Goal: Task Accomplishment & Management: Manage account settings

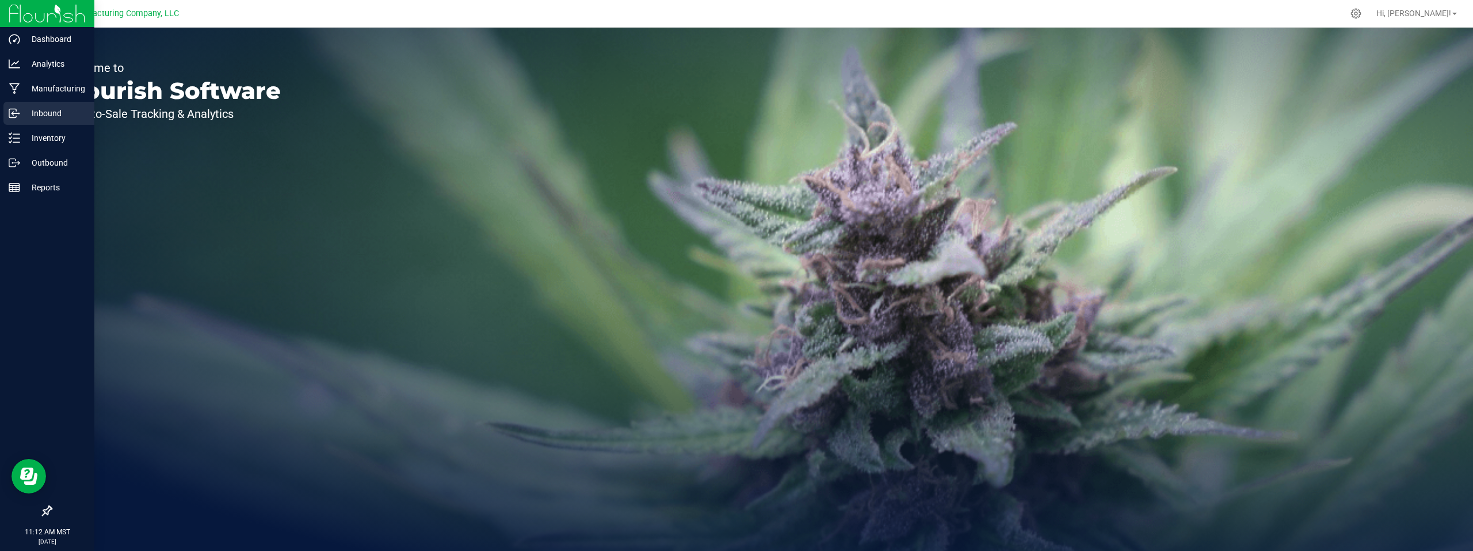
click at [52, 116] on p "Inbound" at bounding box center [54, 113] width 69 height 14
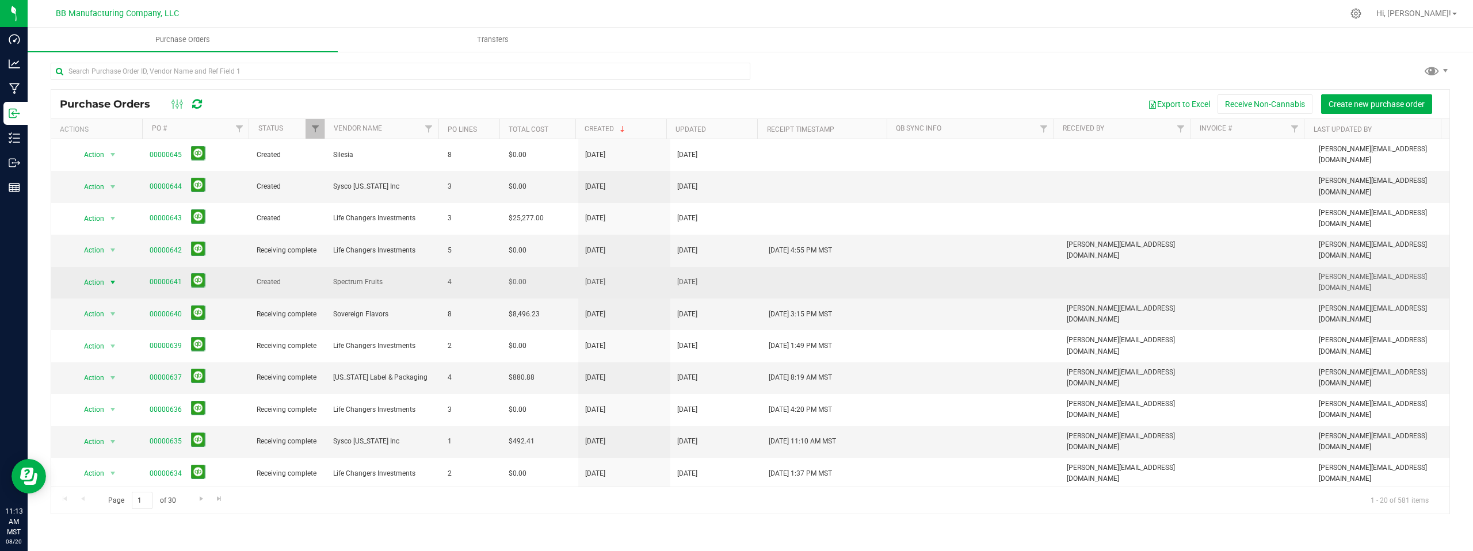
click at [115, 278] on span "select" at bounding box center [112, 282] width 9 height 9
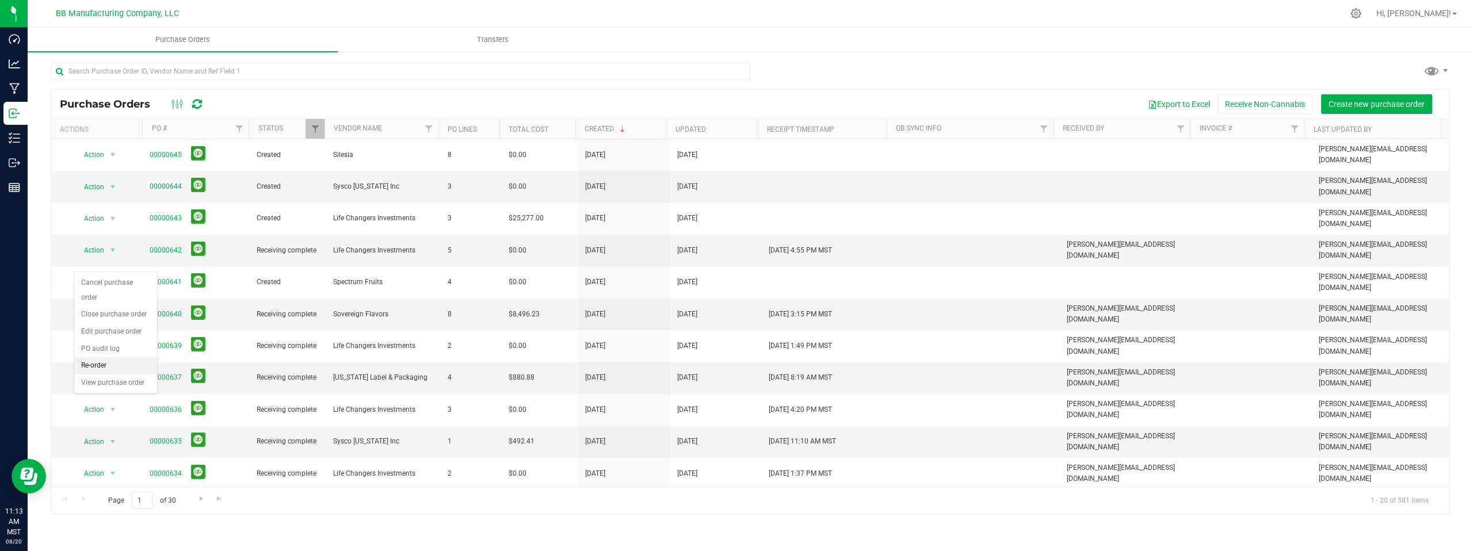
click at [122, 357] on ul "Cancel purchase order Close purchase order Edit purchase order PO audit log Re-…" at bounding box center [115, 332] width 83 height 117
click at [123, 375] on li "View purchase order" at bounding box center [115, 383] width 83 height 17
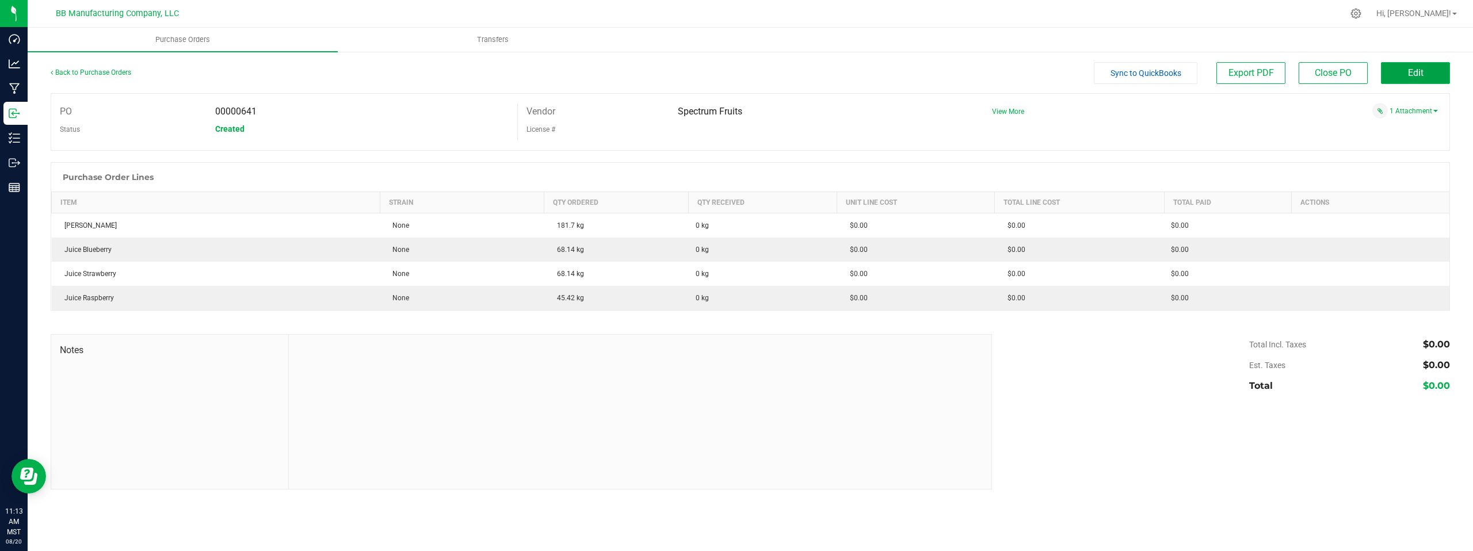
click at [1403, 74] on button "Edit" at bounding box center [1415, 73] width 69 height 22
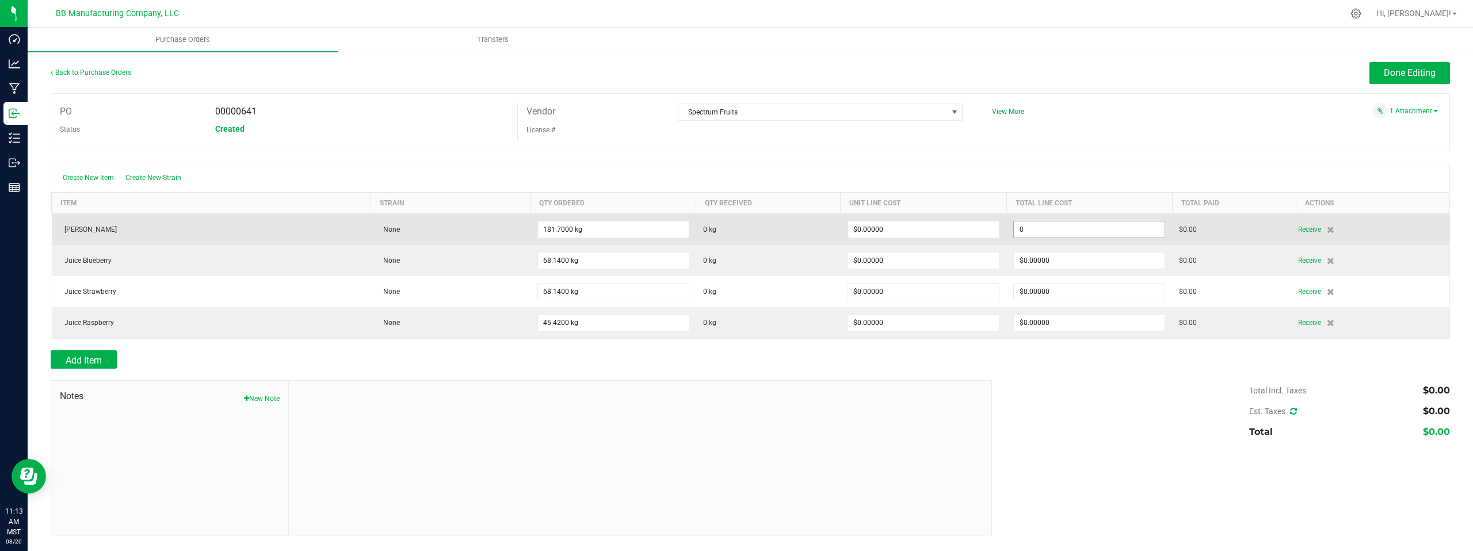
click at [1086, 231] on input "0" at bounding box center [1089, 230] width 151 height 16
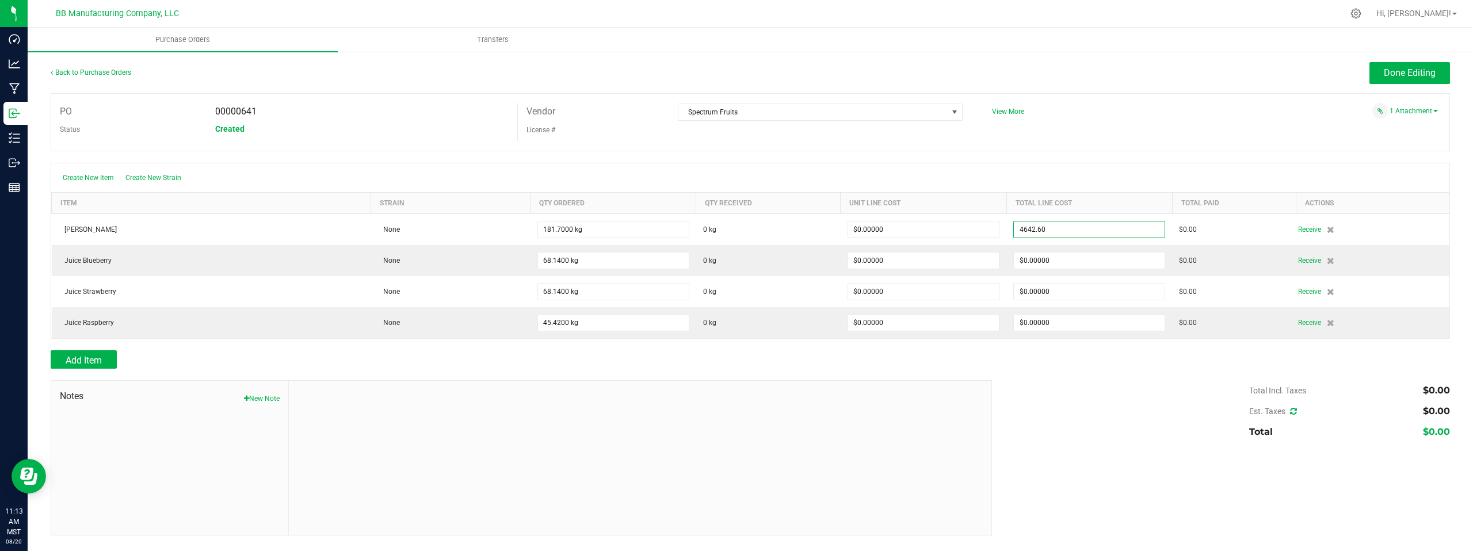
type input "$4,642.60000"
click at [1113, 125] on body "Dashboard Analytics Manufacturing Inbound Inventory Outbound Reports 11:13 AM M…" at bounding box center [736, 275] width 1473 height 551
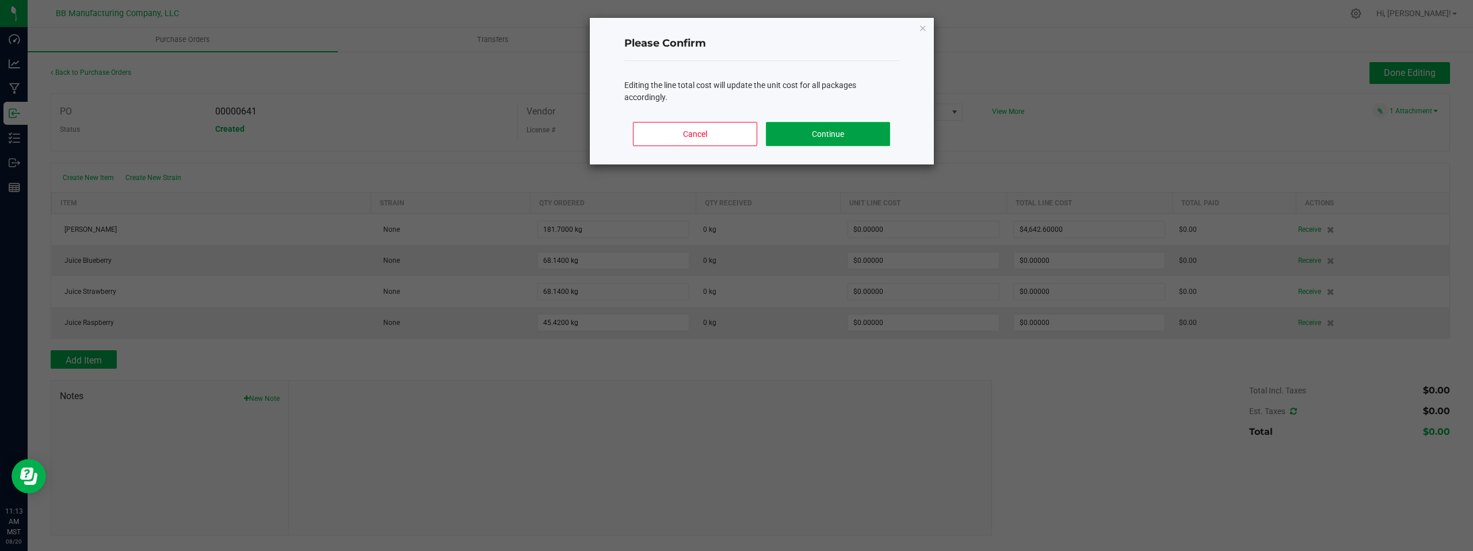
click at [853, 131] on button "Continue" at bounding box center [828, 134] width 124 height 24
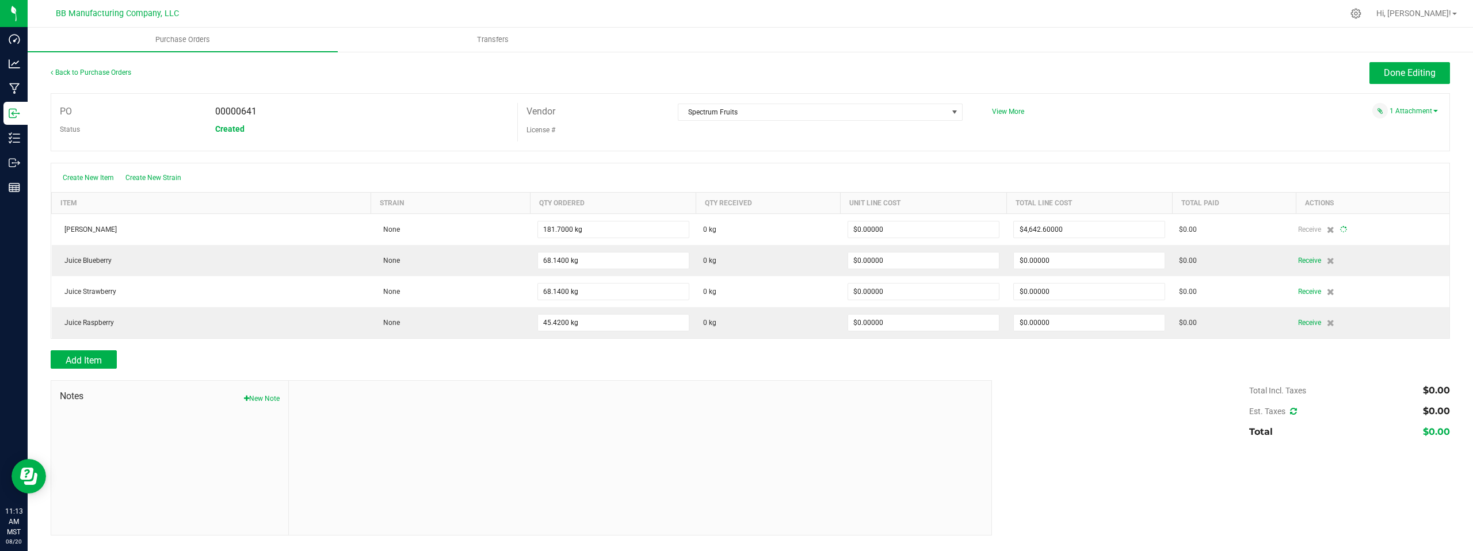
type input "182"
type input "$25.55091"
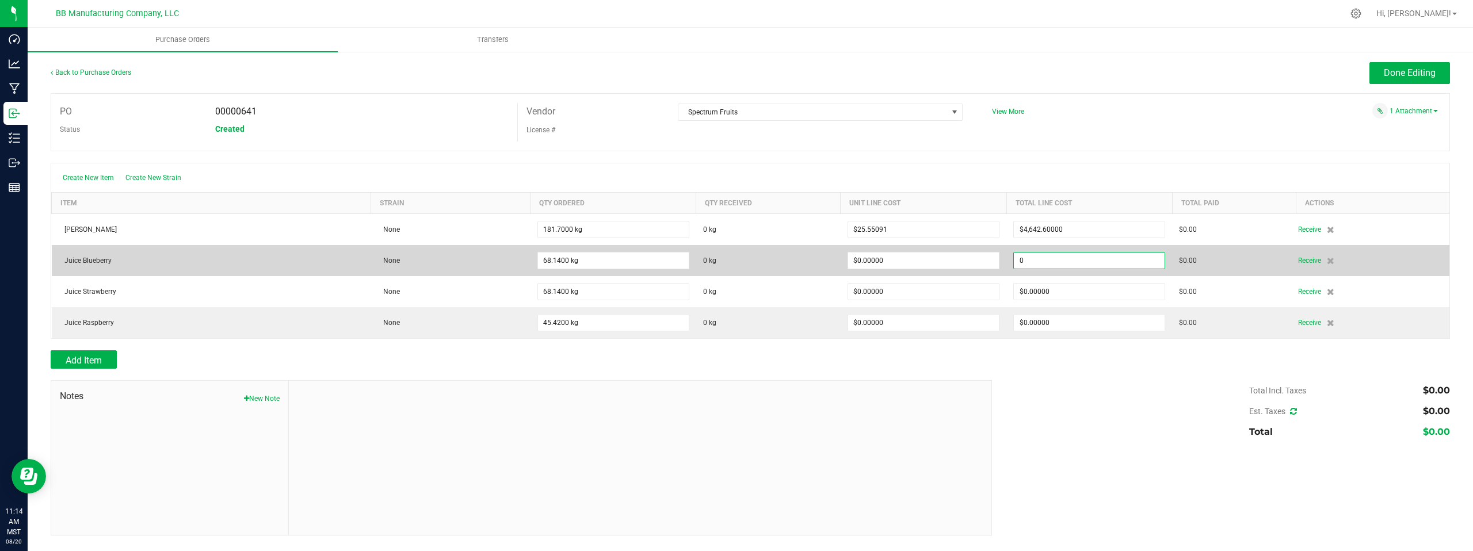
click at [1073, 260] on input "0" at bounding box center [1089, 261] width 151 height 16
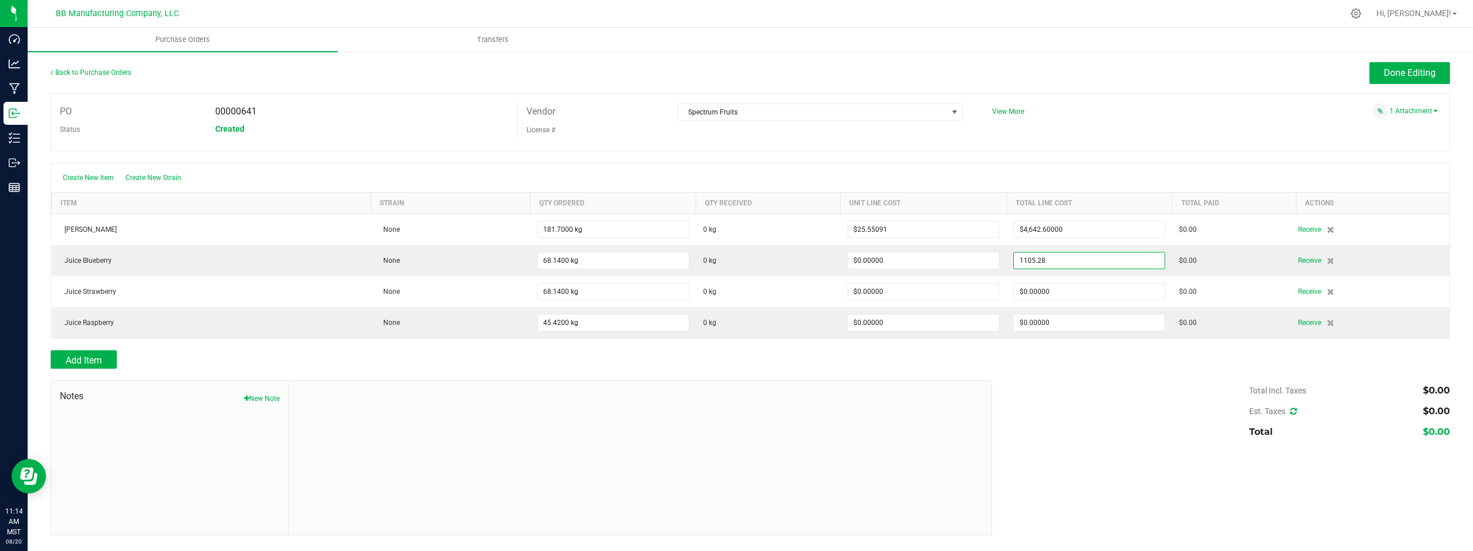
type input "$1,105.28000"
click at [1129, 123] on body "Dashboard Analytics Manufacturing Inbound Inventory Outbound Reports 11:14 AM M…" at bounding box center [736, 275] width 1473 height 551
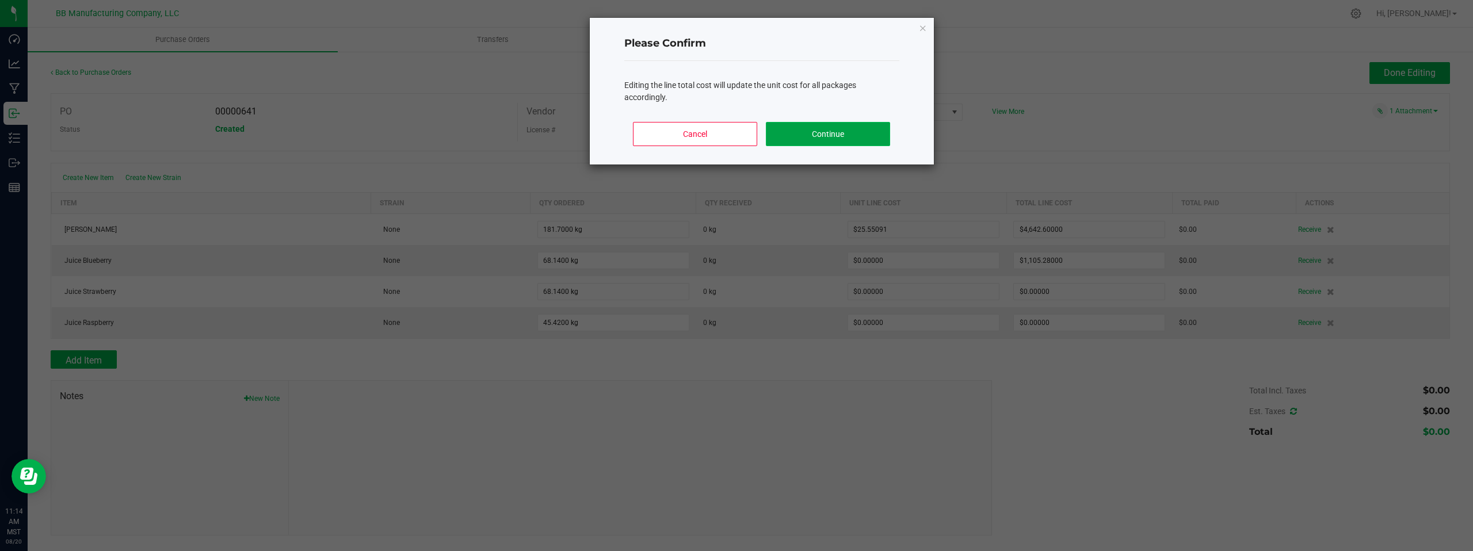
click at [843, 129] on button "Continue" at bounding box center [828, 134] width 124 height 24
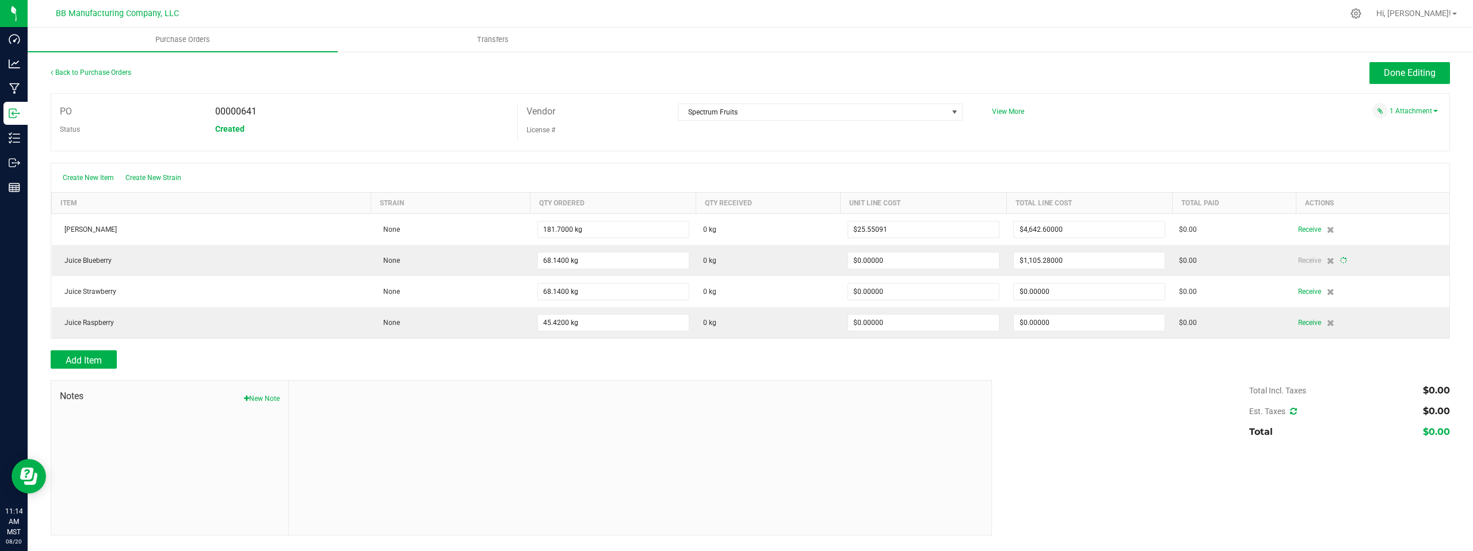
type input "68"
type input "$16.22072"
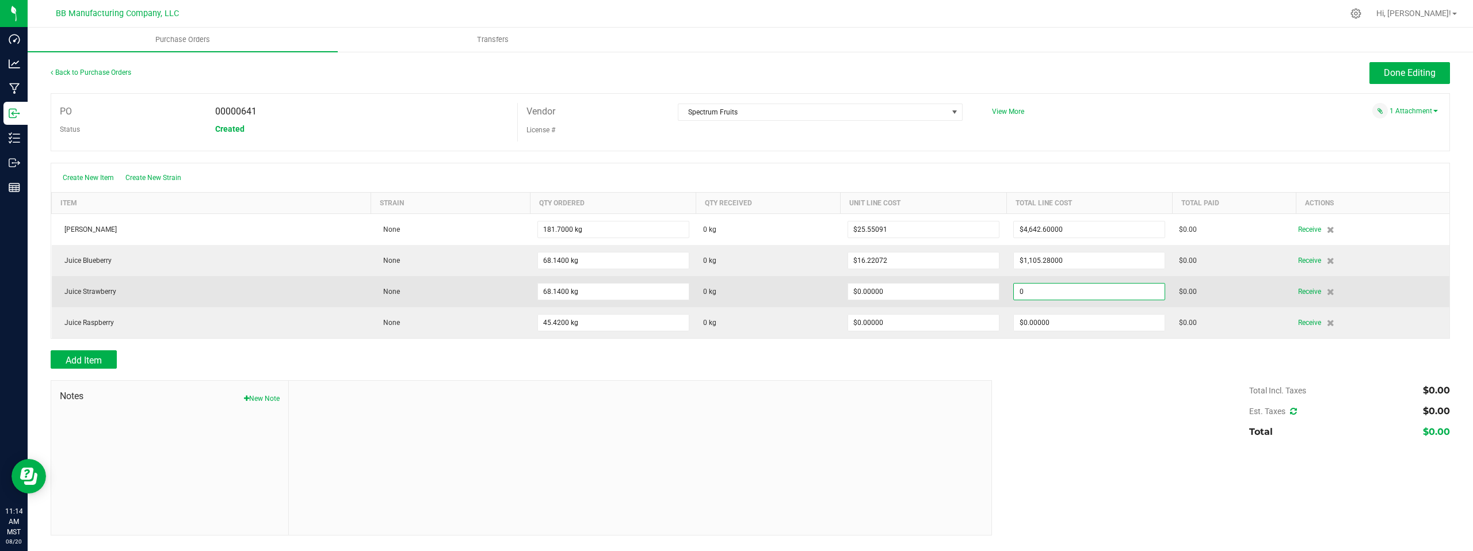
click at [1059, 289] on input "0" at bounding box center [1089, 292] width 151 height 16
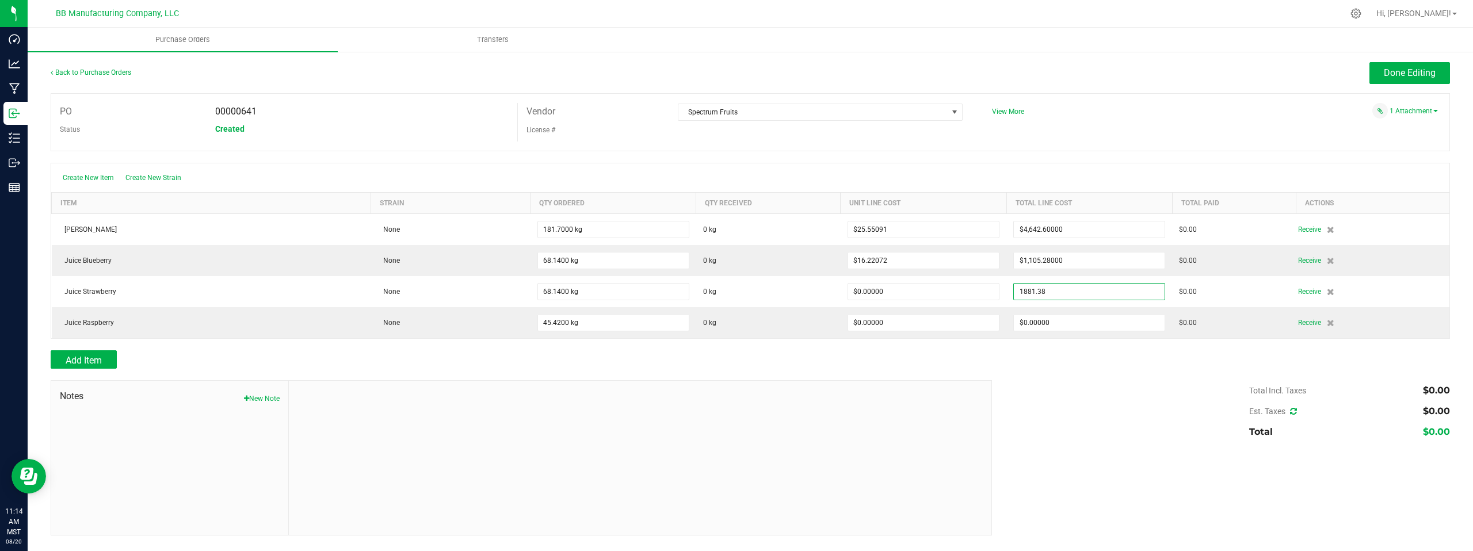
type input "$1,881.38000"
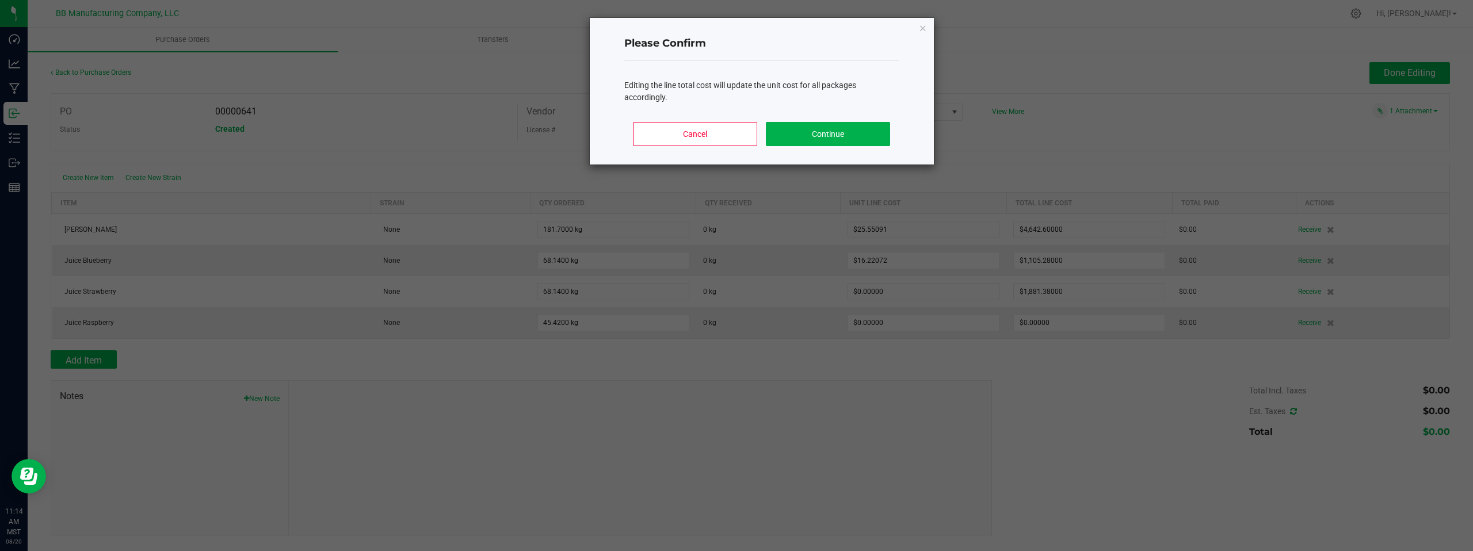
click at [1128, 119] on body "Dashboard Analytics Manufacturing Inbound Inventory Outbound Reports 11:14 AM M…" at bounding box center [736, 275] width 1473 height 551
click at [825, 134] on button "Continue" at bounding box center [828, 134] width 124 height 24
type input "68"
type input "$27.61051"
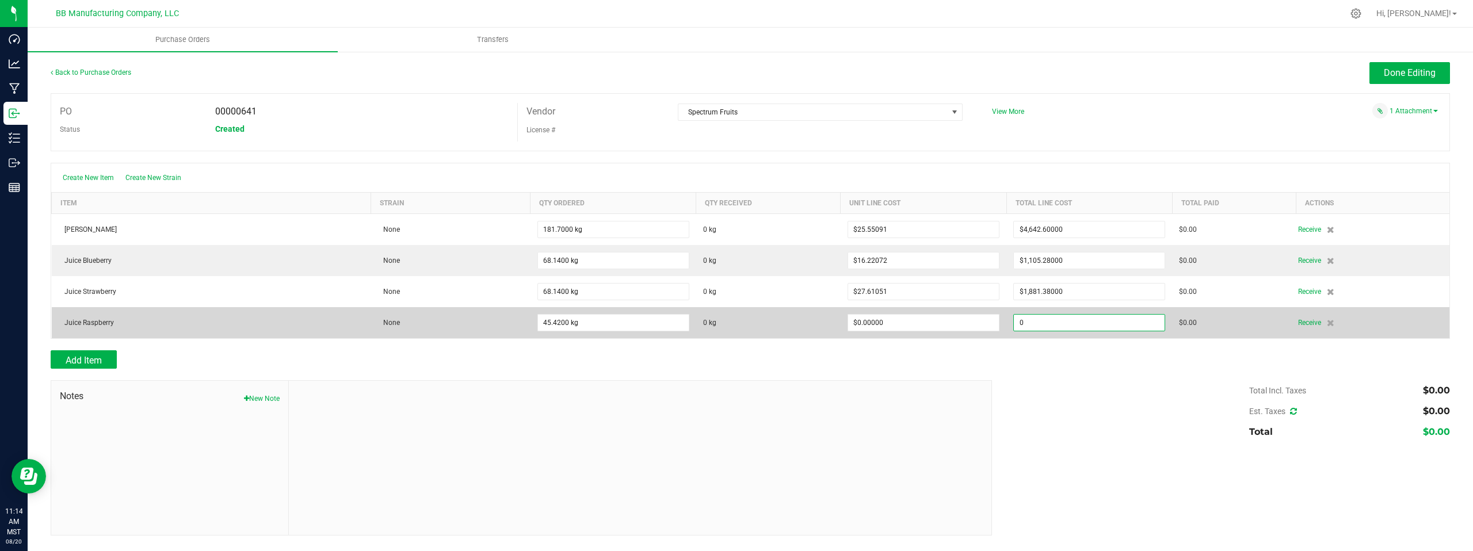
click at [1061, 322] on input "0" at bounding box center [1089, 323] width 151 height 16
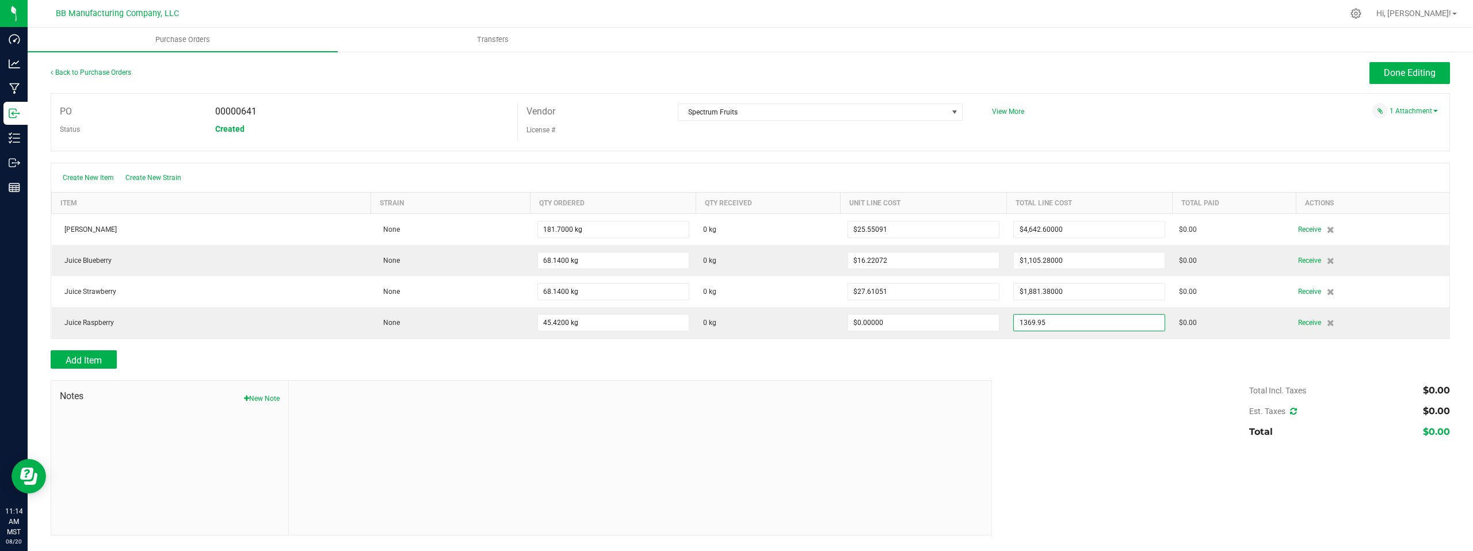
type input "$1,369.95000"
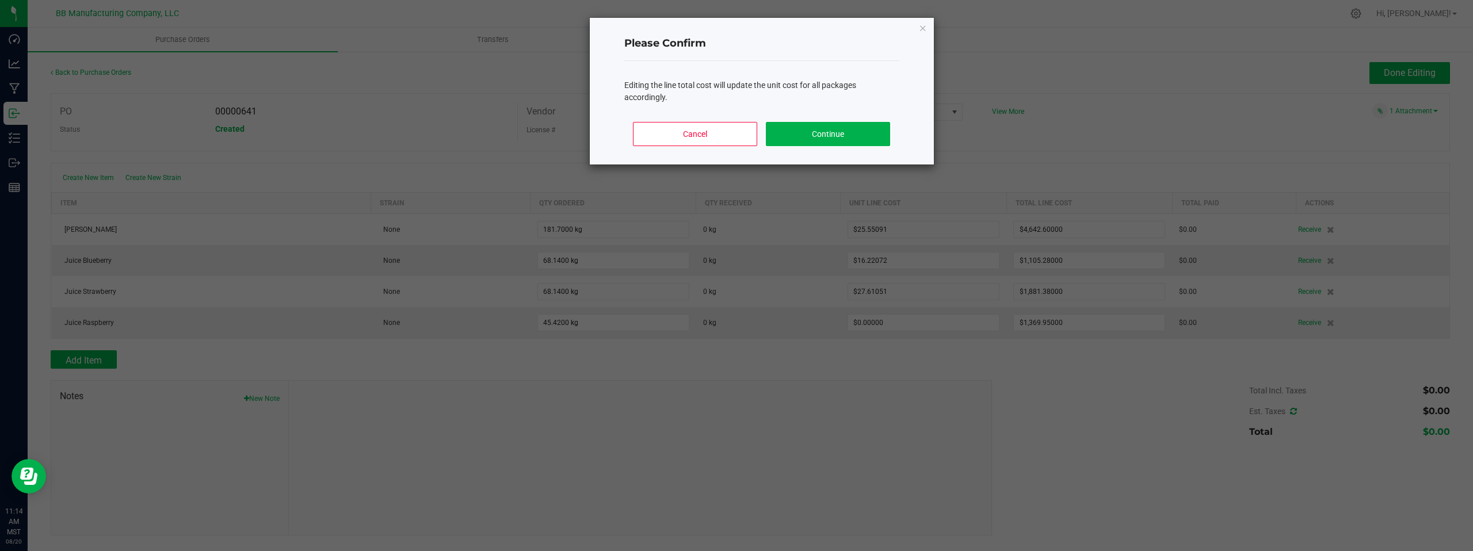
click at [1067, 376] on body "Dashboard Analytics Manufacturing Inbound Inventory Outbound Reports 11:14 AM M…" at bounding box center [736, 275] width 1473 height 551
click at [830, 137] on button "Continue" at bounding box center [828, 134] width 124 height 24
type input "45"
type input "$30.16182"
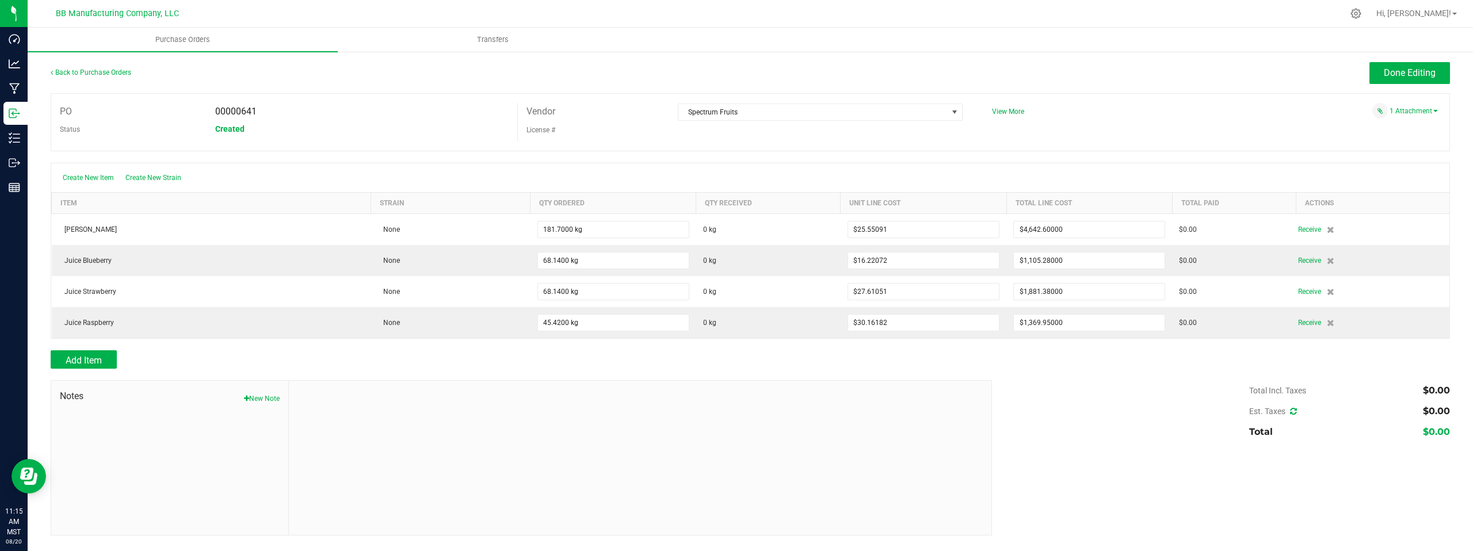
click at [1075, 415] on div "Total Incl. Taxes $0.00 Est. Taxes $0.00 Total $0.00" at bounding box center [1216, 411] width 467 height 62
click at [1404, 75] on span "Done Editing" at bounding box center [1410, 72] width 52 height 11
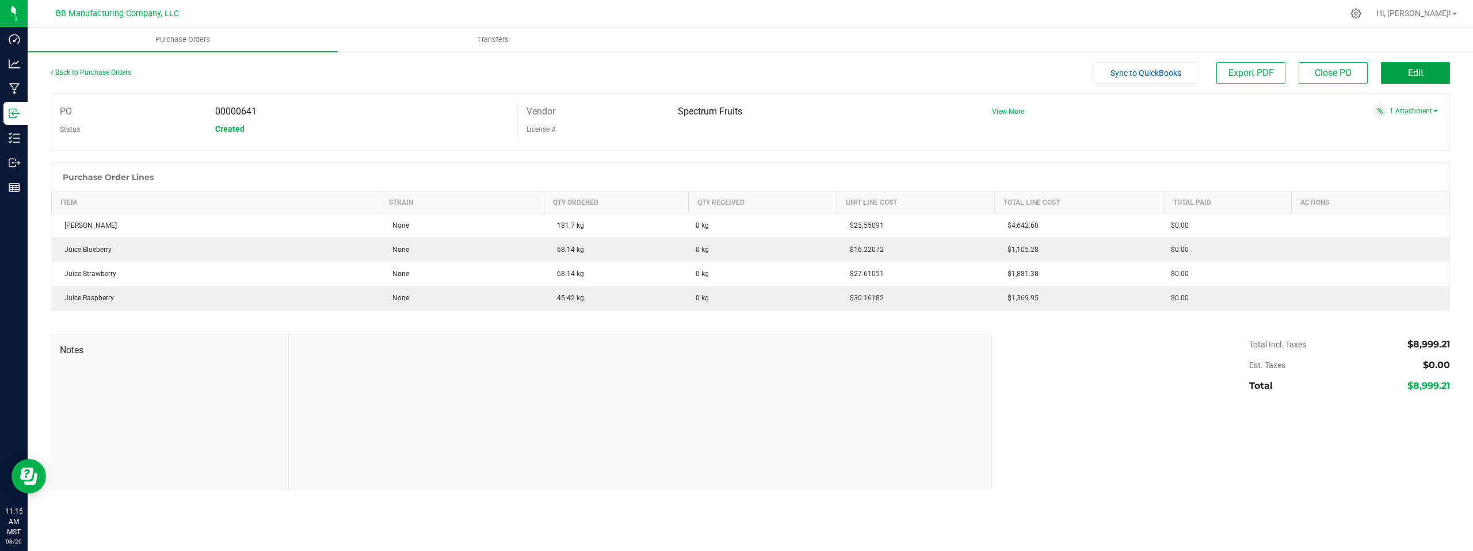
click at [1446, 67] on button "Edit" at bounding box center [1415, 73] width 69 height 22
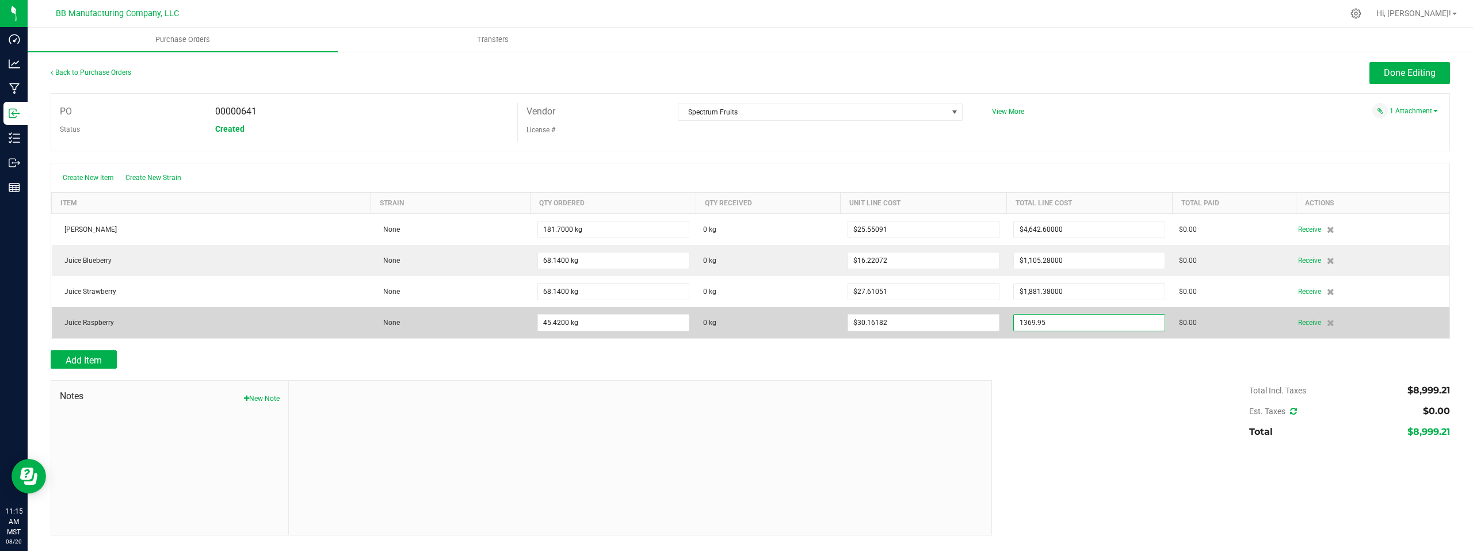
click at [1070, 324] on input "1369.95" at bounding box center [1089, 323] width 151 height 16
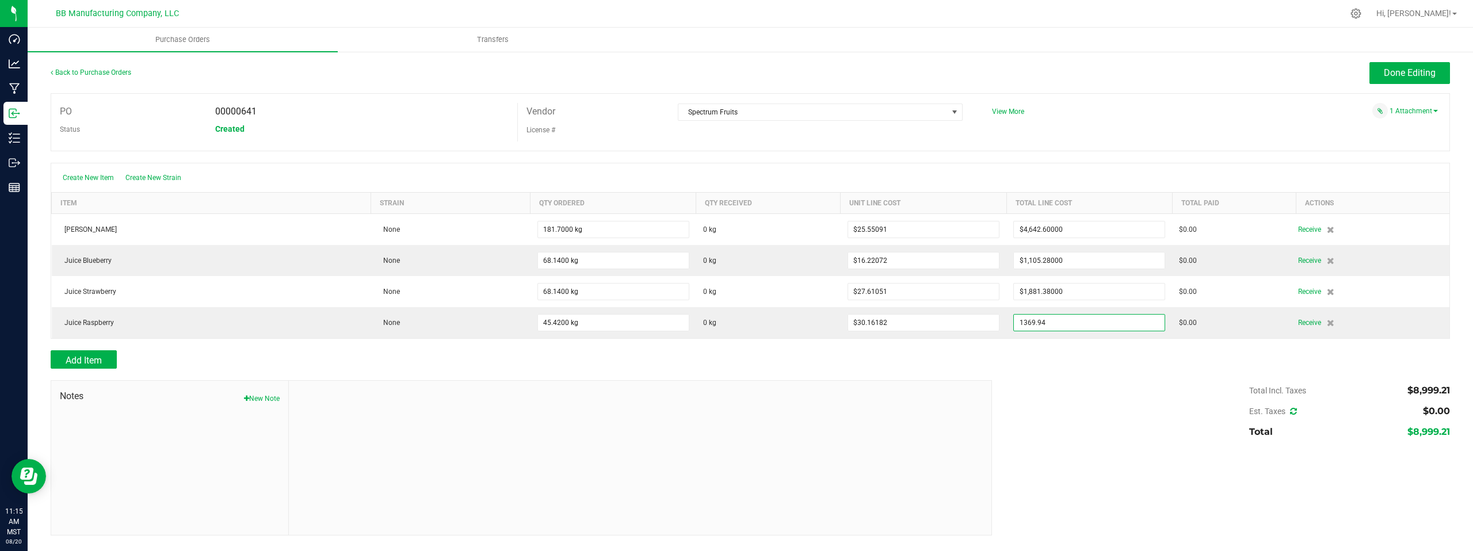
type input "$1,369.94000"
click at [1057, 415] on body "Dashboard Analytics Manufacturing Inbound Inventory Outbound Reports 11:15 AM M…" at bounding box center [736, 275] width 1473 height 551
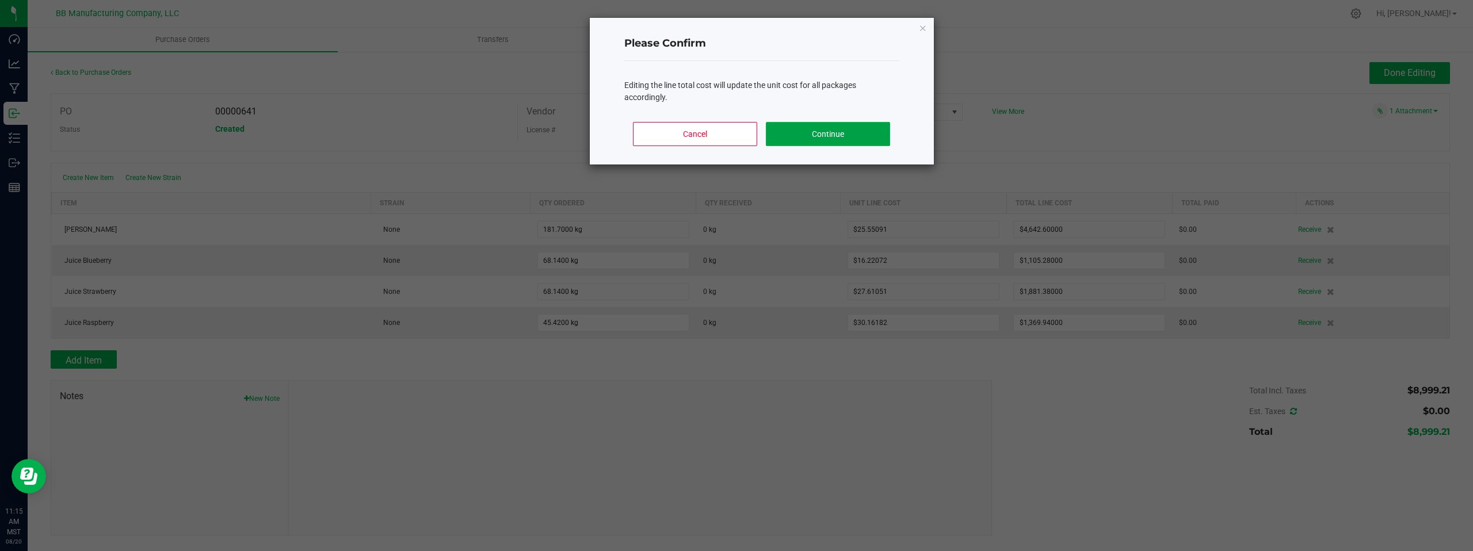
click at [857, 137] on button "Continue" at bounding box center [828, 134] width 124 height 24
type input "45"
type input "$30.16160"
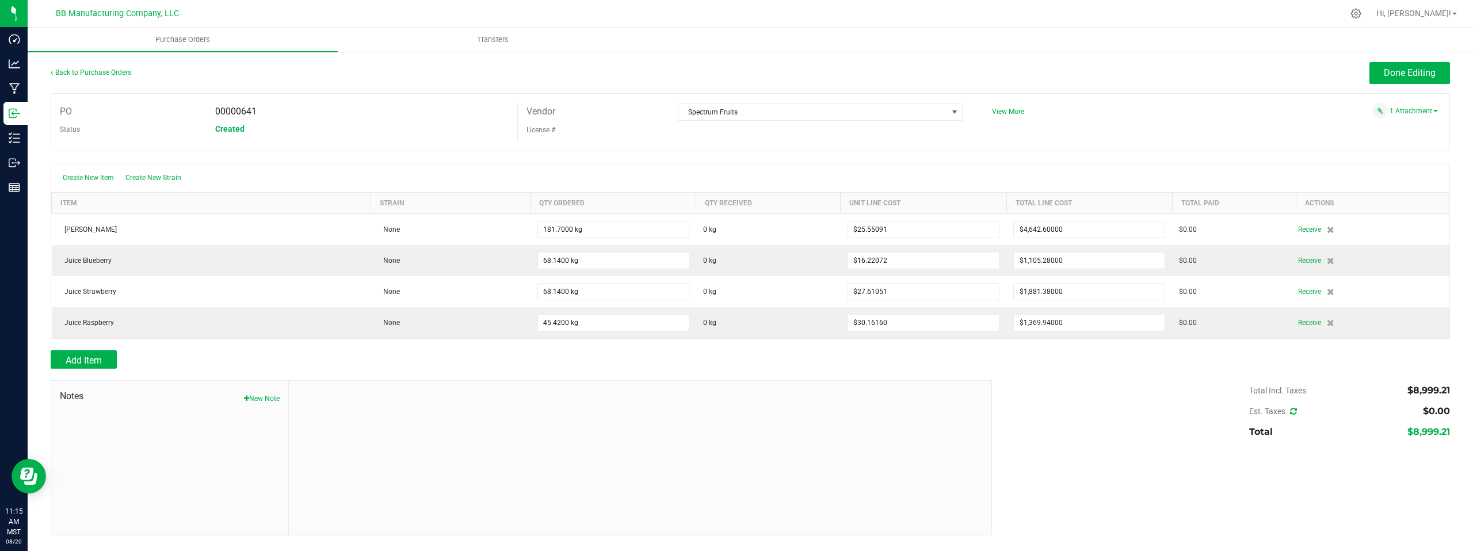
click at [1108, 127] on div "PO 00000641 Status Created Vendor Spectrum Fruits License # View More" at bounding box center [751, 122] width 1400 height 58
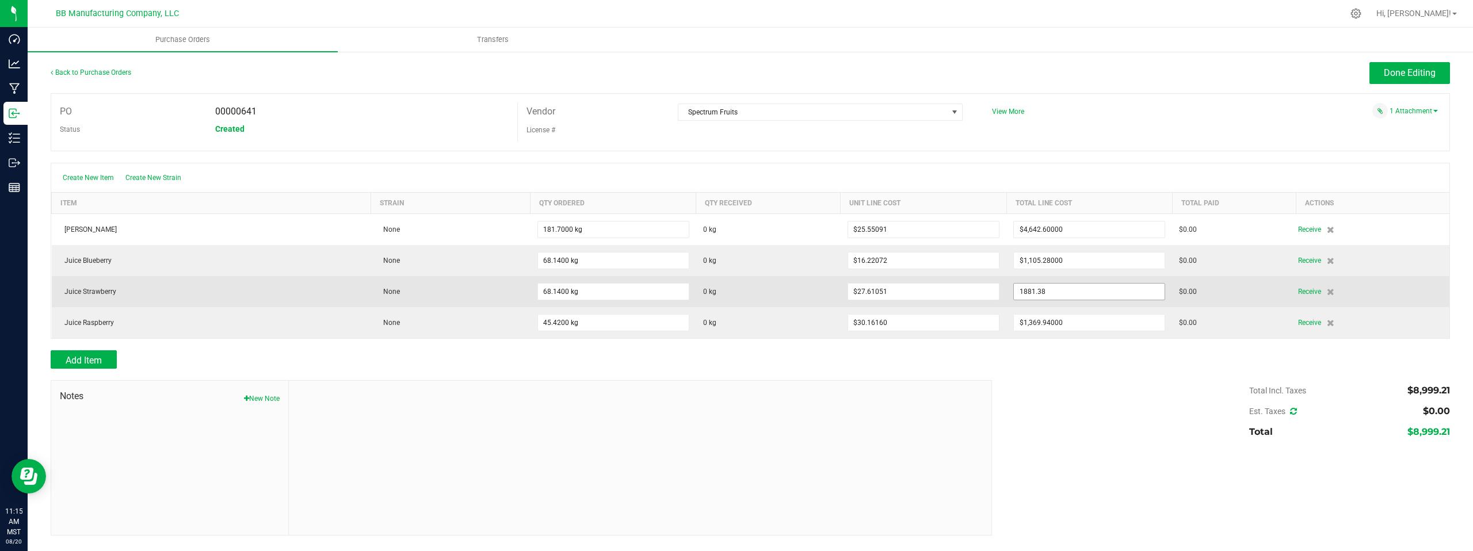
click at [1089, 291] on input "1881.38" at bounding box center [1089, 292] width 151 height 16
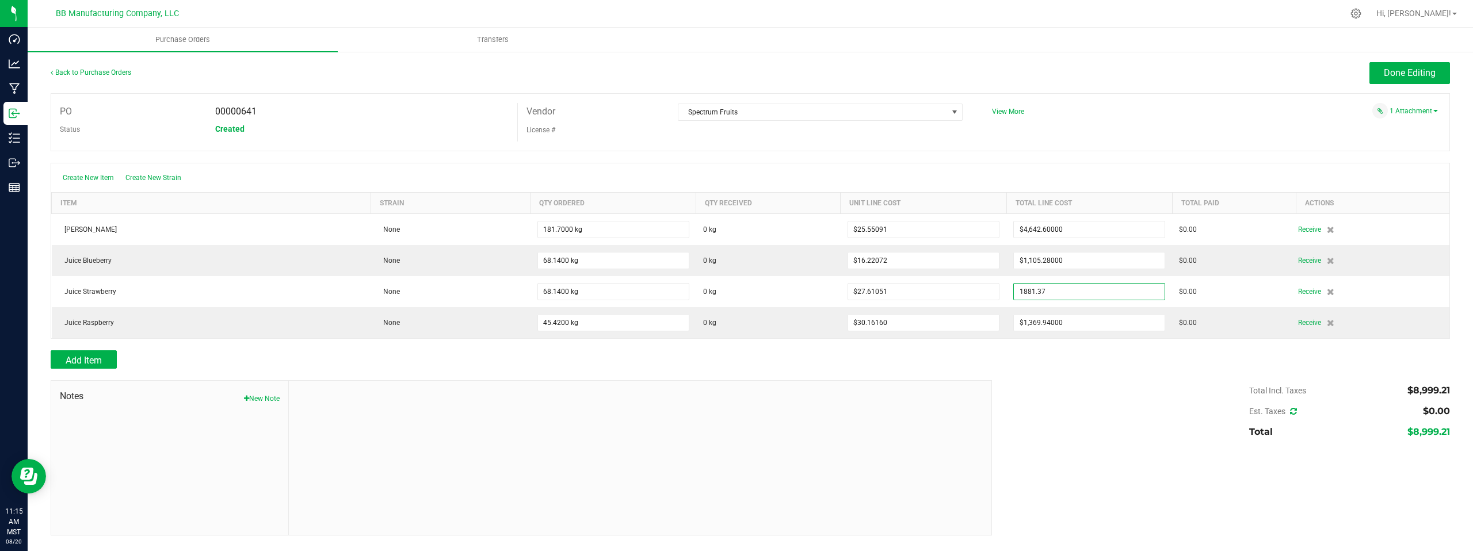
type input "$1,881.37000"
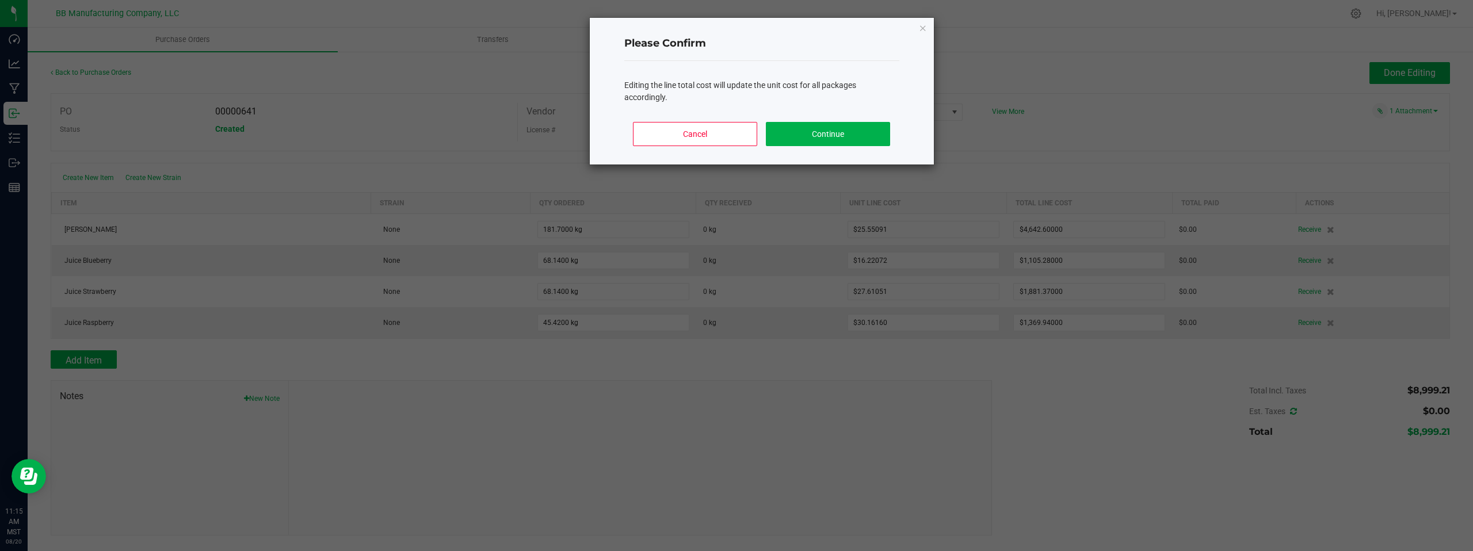
click at [1084, 392] on body "Dashboard Analytics Manufacturing Inbound Inventory Outbound Reports 11:15 AM M…" at bounding box center [736, 275] width 1473 height 551
click at [851, 135] on button "Continue" at bounding box center [828, 134] width 124 height 24
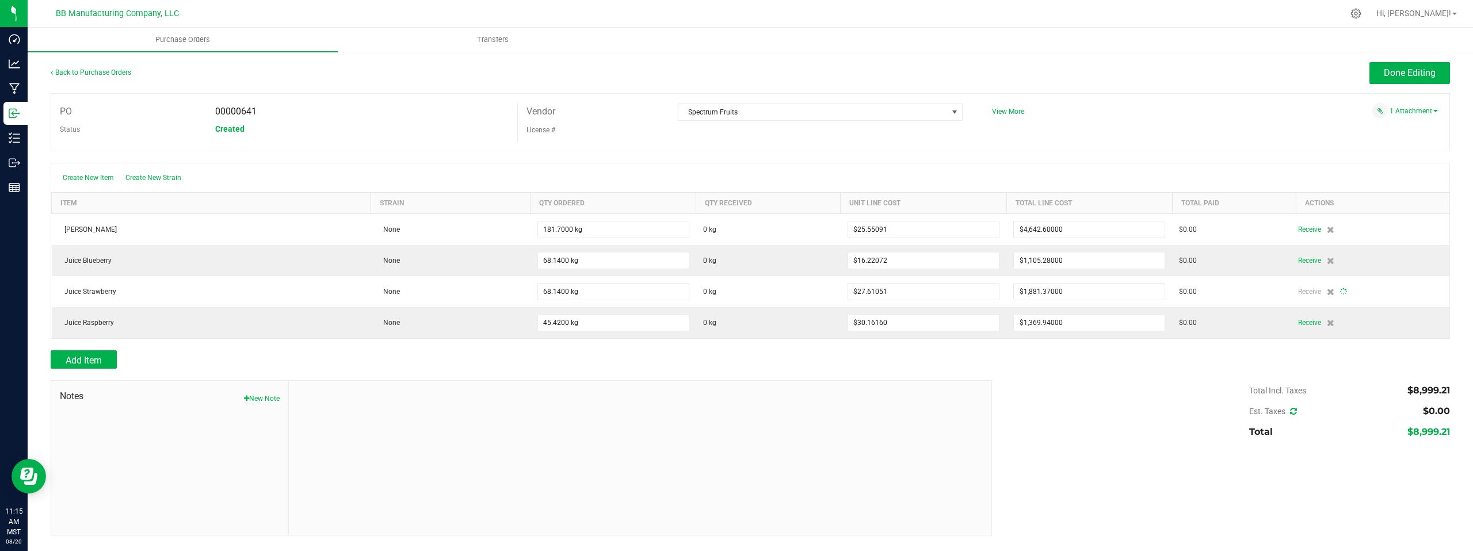
type input "68"
type input "$27.61036"
click at [1390, 73] on span "Done Editing" at bounding box center [1410, 72] width 52 height 11
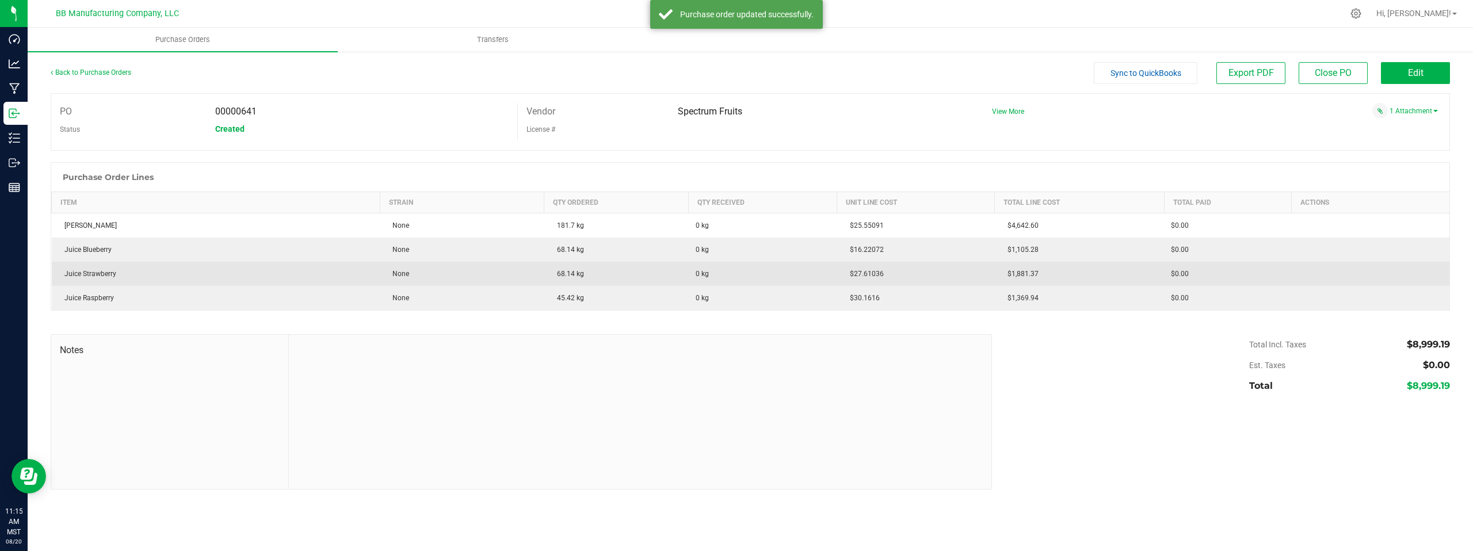
click at [1086, 273] on td "$1,881.37" at bounding box center [1080, 274] width 170 height 24
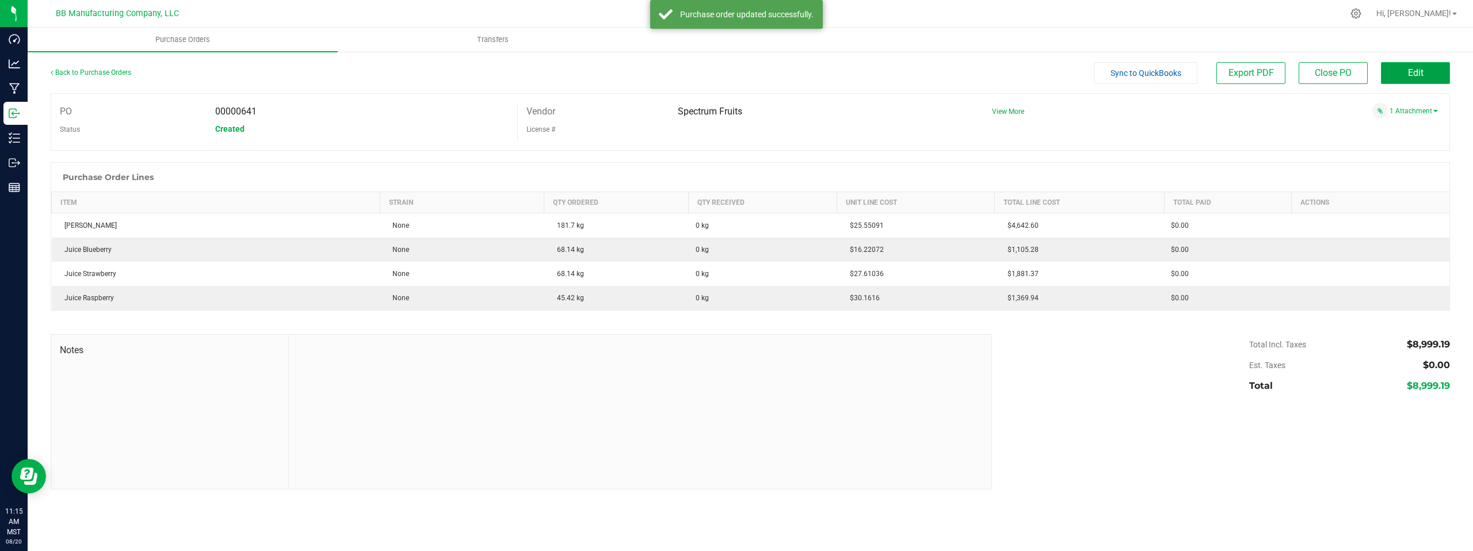
click at [1429, 75] on button "Edit" at bounding box center [1415, 73] width 69 height 22
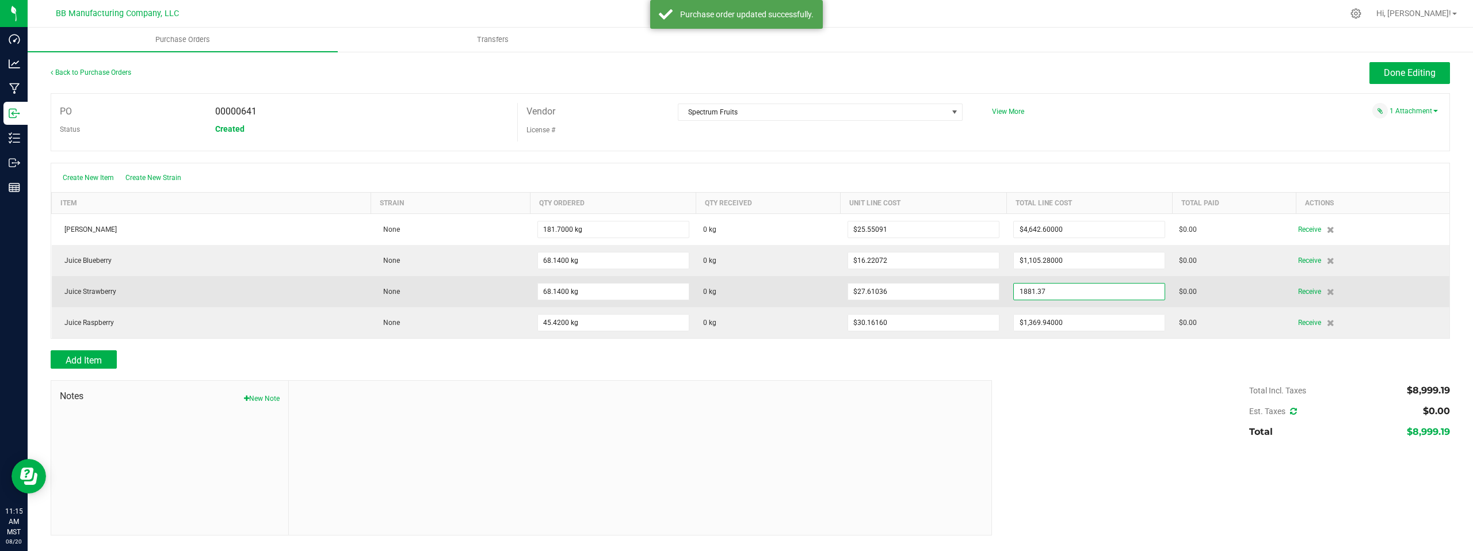
click at [1082, 294] on input "1881.37" at bounding box center [1089, 292] width 151 height 16
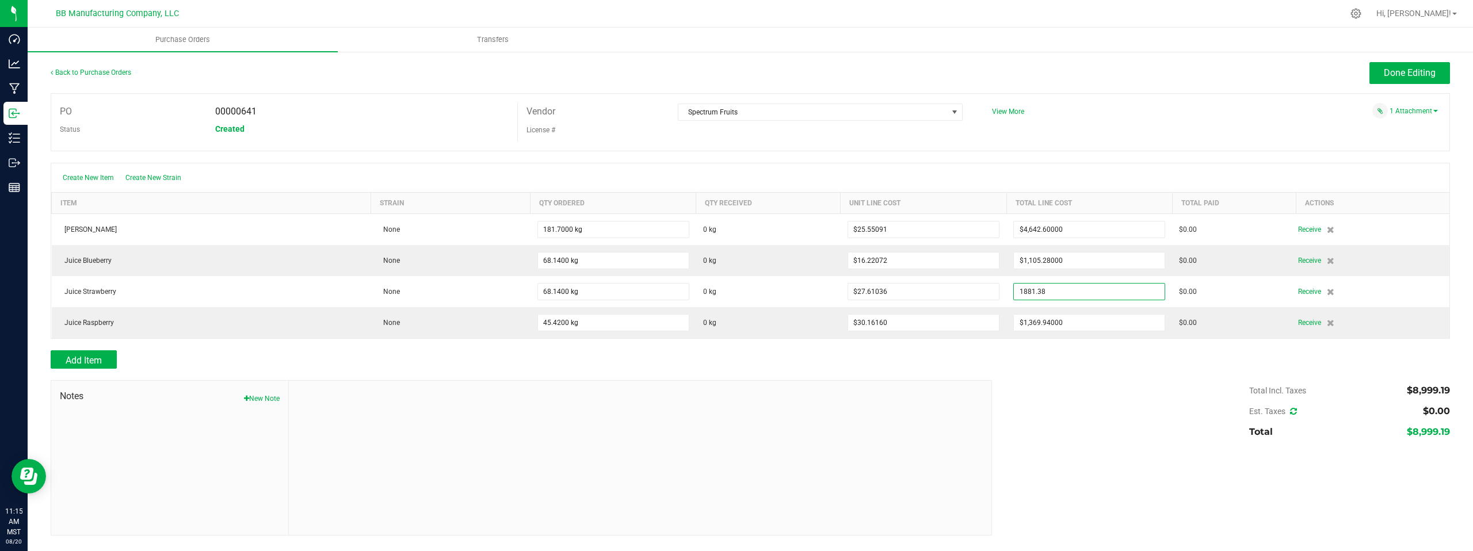
type input "$1,881.38000"
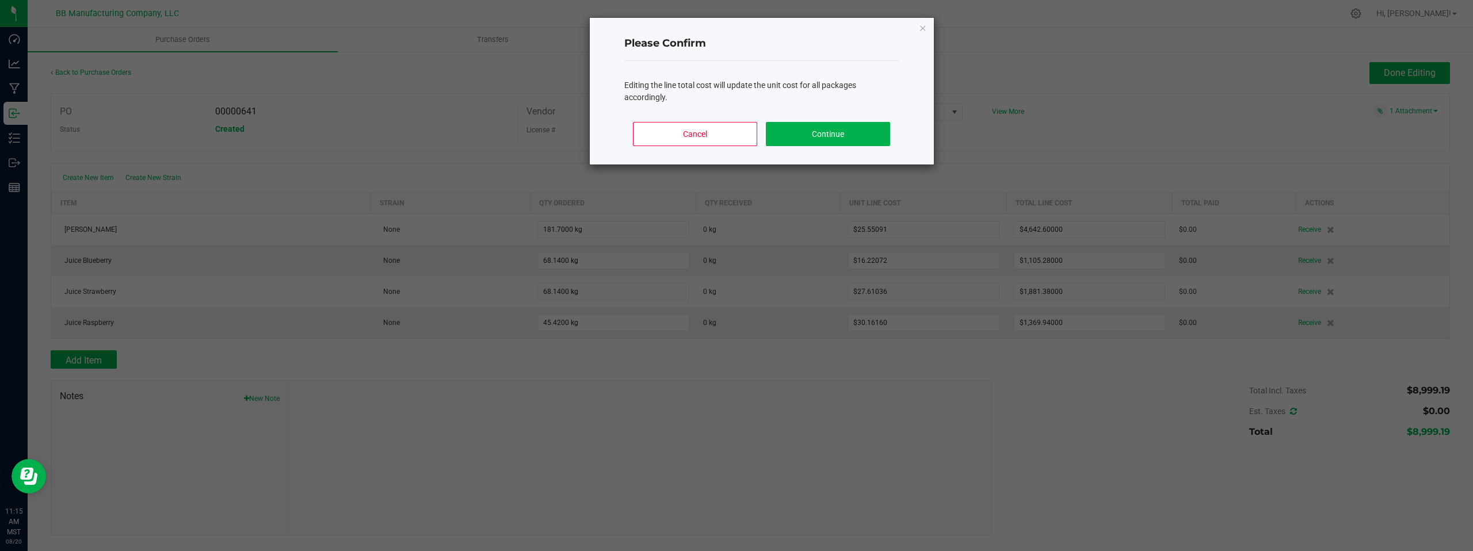
click at [1135, 403] on body "Dashboard Analytics Manufacturing Inbound Inventory Outbound Reports 11:15 AM M…" at bounding box center [736, 275] width 1473 height 551
click at [828, 135] on button "Continue" at bounding box center [828, 134] width 124 height 24
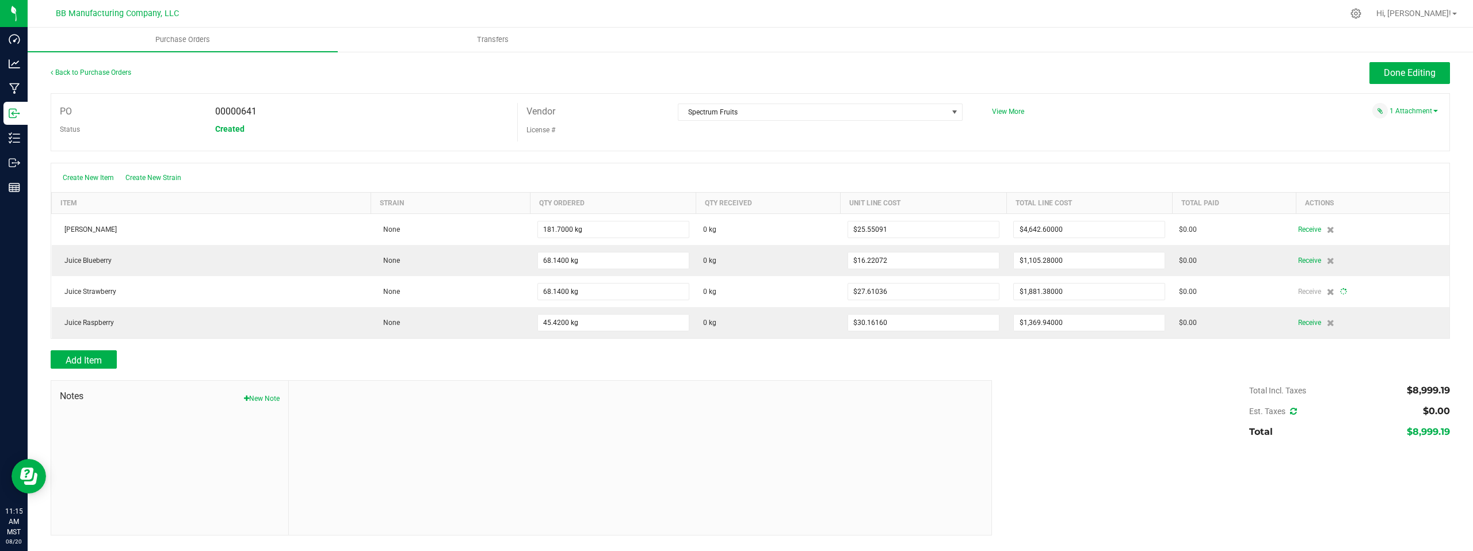
type input "68"
type input "$27.61051"
click at [1398, 74] on span "Done Editing" at bounding box center [1410, 72] width 52 height 11
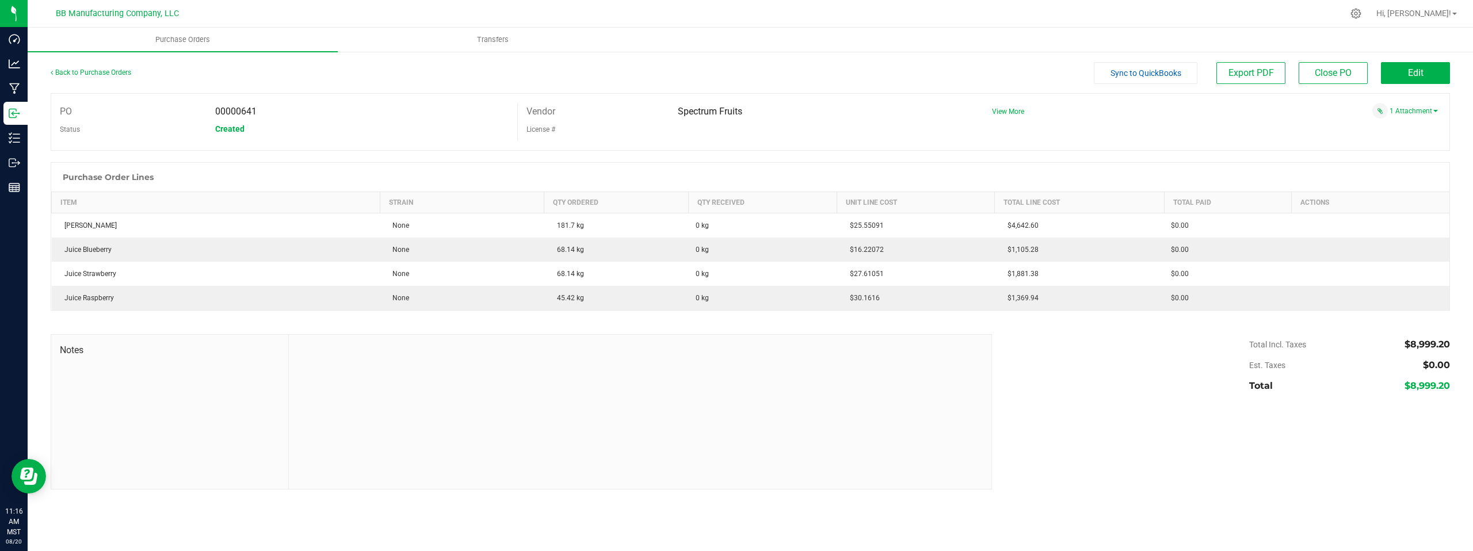
click at [1070, 128] on div "PO 00000641 Status Created Vendor Spectrum Fruits License # View More" at bounding box center [751, 122] width 1400 height 58
click at [1421, 113] on link "1 Attachment" at bounding box center [1414, 111] width 48 height 8
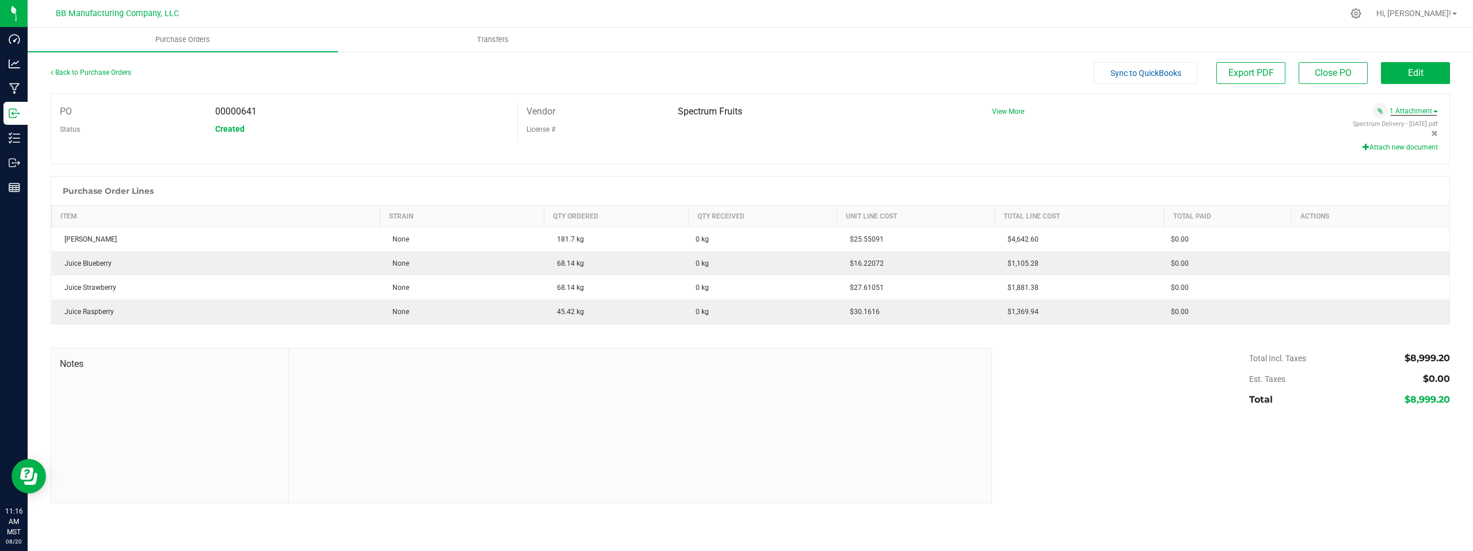
click at [1404, 148] on button "Attach new document" at bounding box center [1400, 147] width 75 height 10
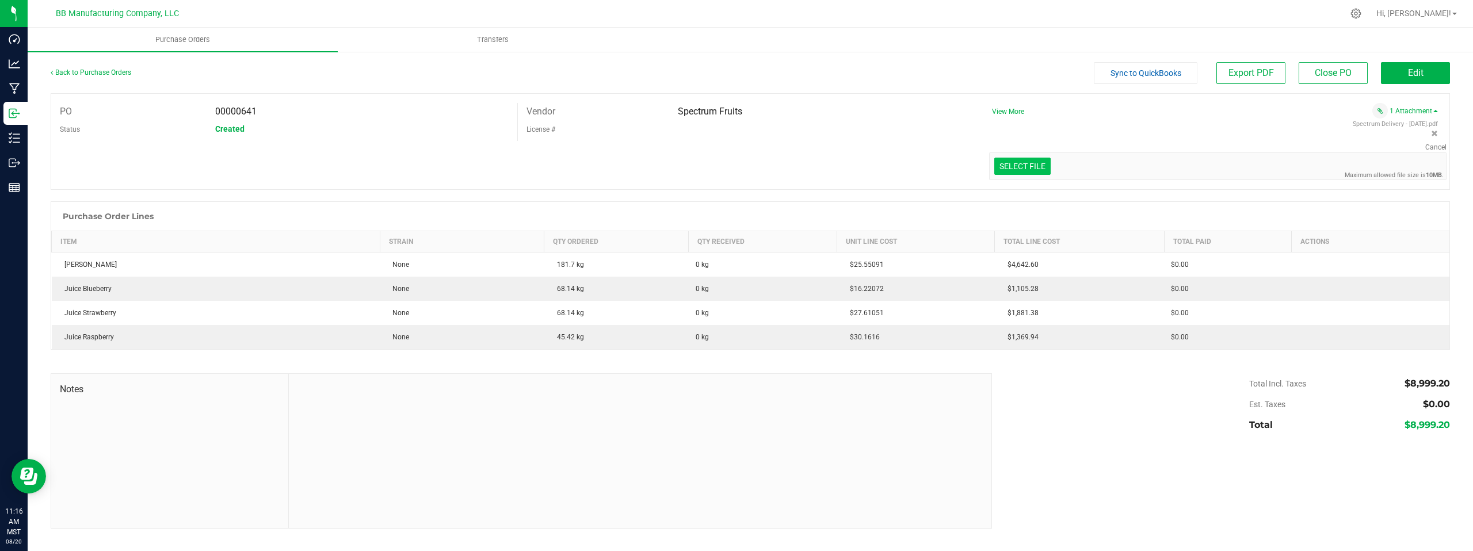
click at [1012, 169] on input "Select file" at bounding box center [49, 115] width 2003 height 117
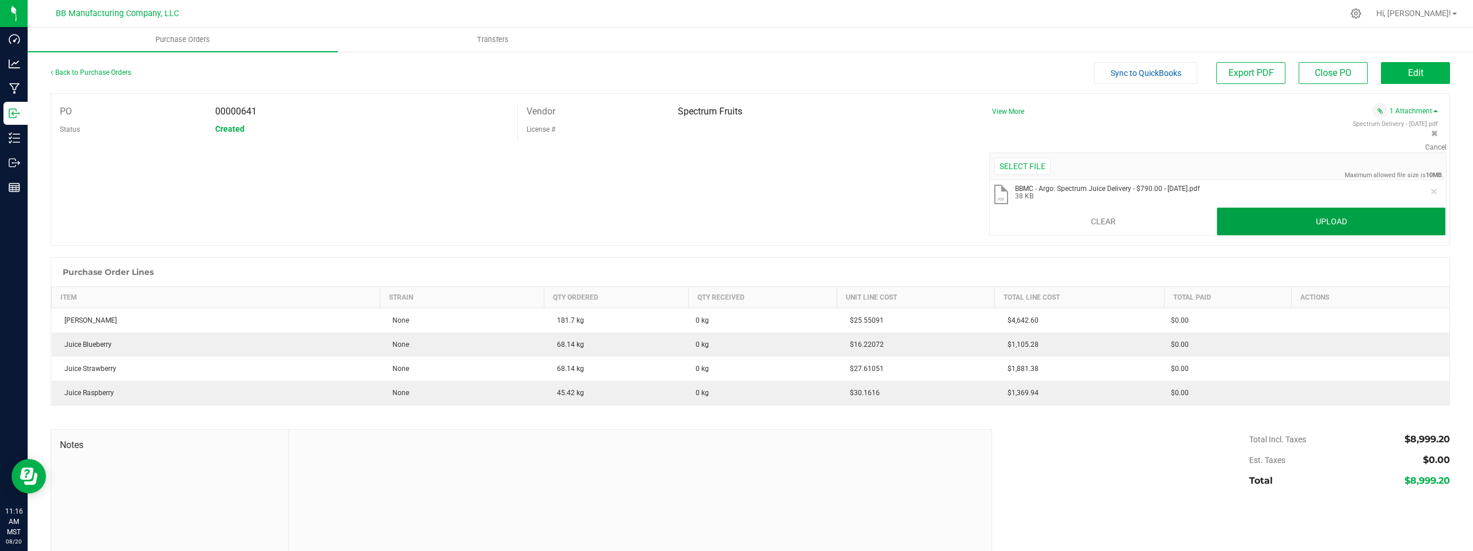
click at [1237, 222] on button "Upload" at bounding box center [1331, 222] width 228 height 28
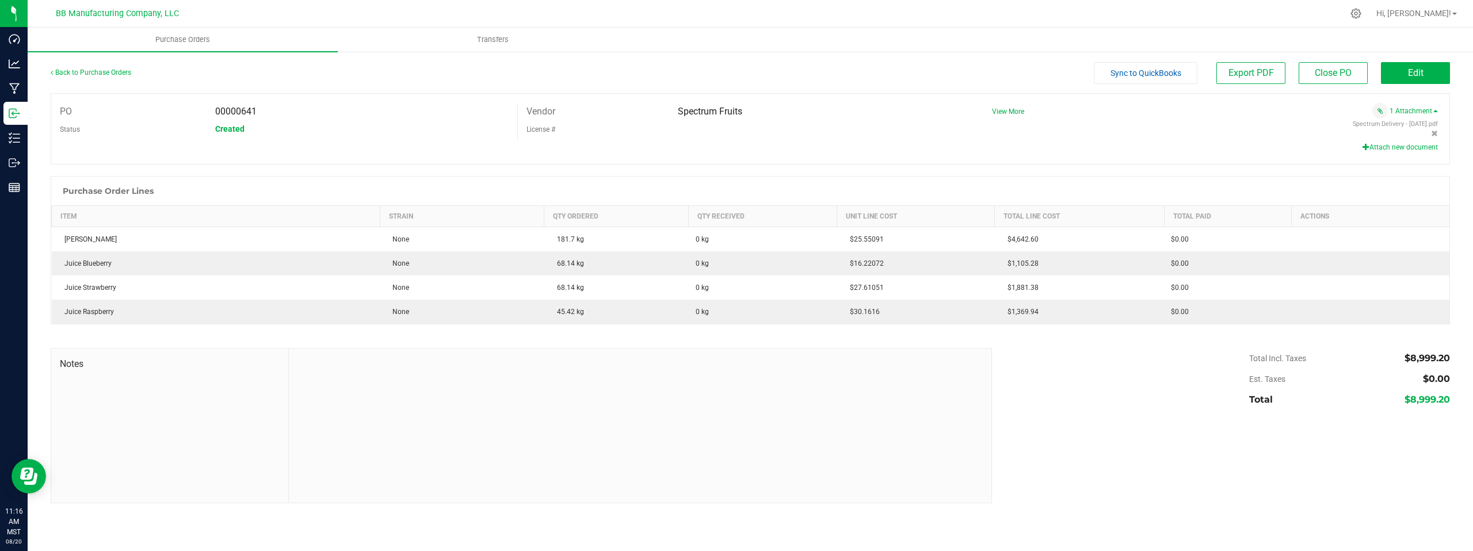
click at [903, 134] on div "License #" at bounding box center [744, 129] width 453 height 18
click at [1390, 148] on button "Attach new document" at bounding box center [1400, 147] width 75 height 10
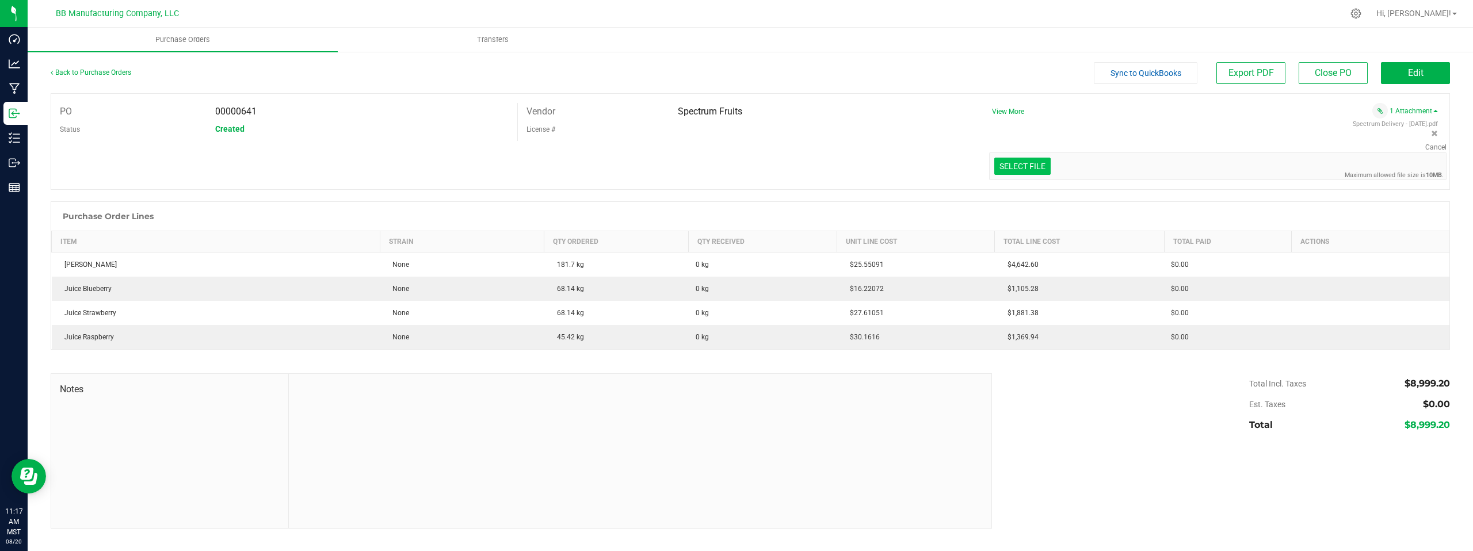
click at [1027, 173] on input "Select file" at bounding box center [49, 115] width 2003 height 117
click at [1014, 166] on input "Select file" at bounding box center [49, 115] width 2003 height 117
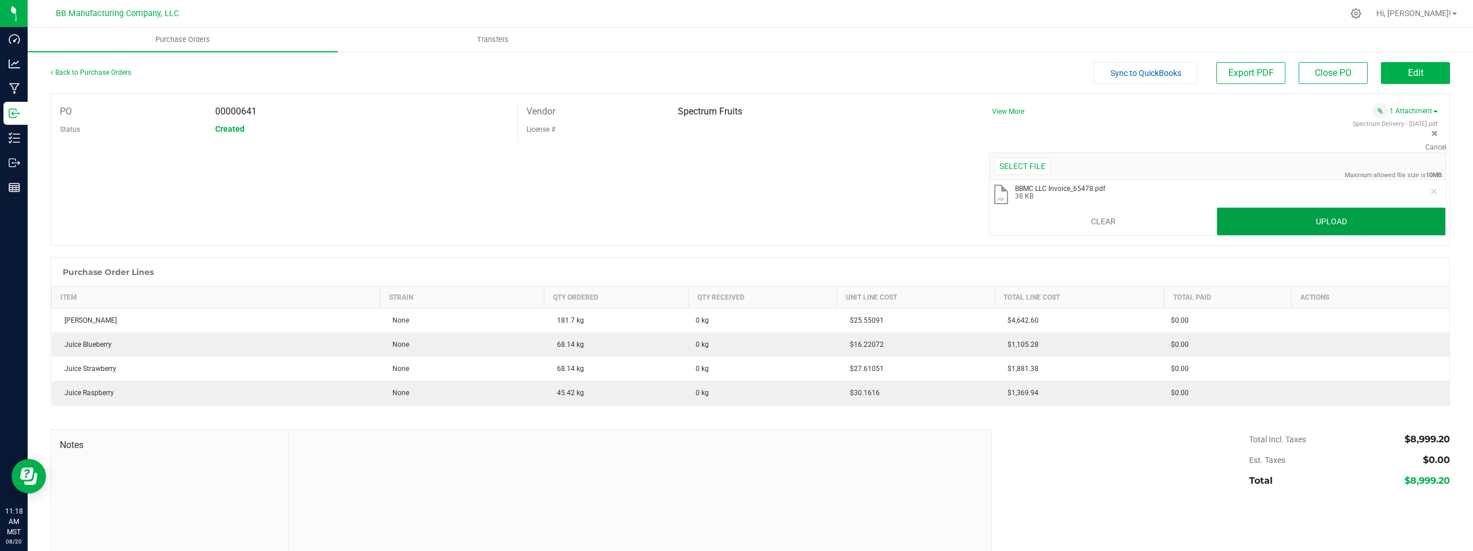
click at [1264, 220] on button "Upload" at bounding box center [1331, 222] width 228 height 28
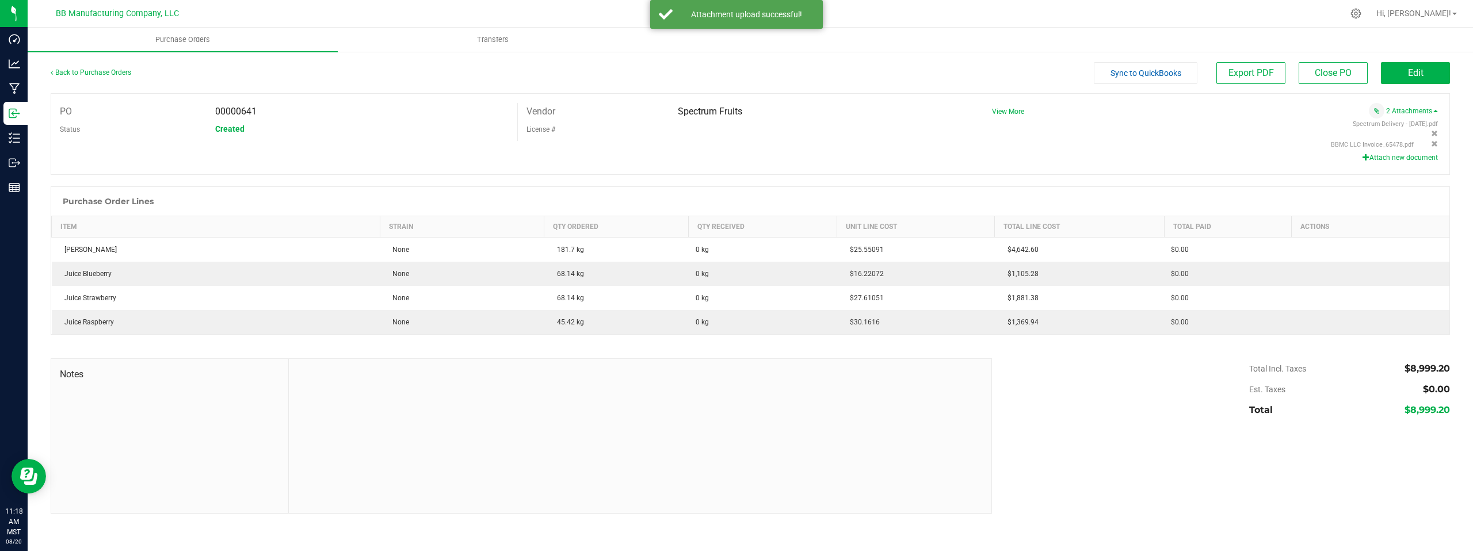
click at [835, 146] on div "PO 00000641 Status Created Vendor Spectrum Fruits License # View More" at bounding box center [751, 134] width 1400 height 82
click at [1399, 75] on button "Edit" at bounding box center [1415, 73] width 69 height 22
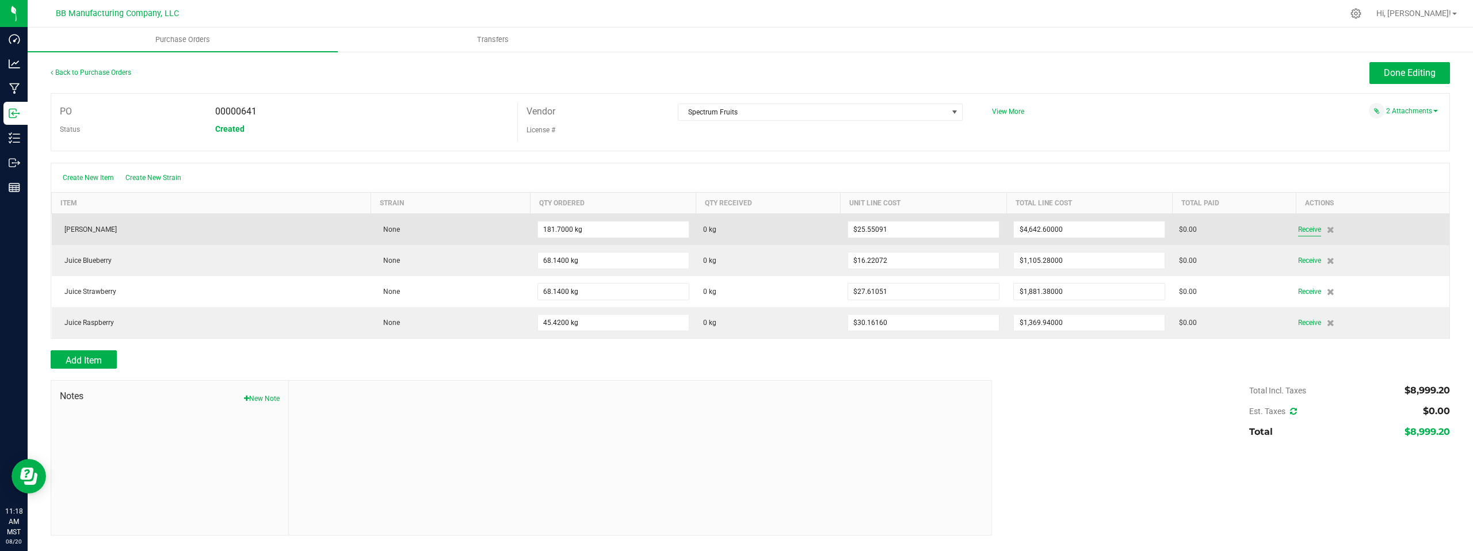
click at [1310, 231] on span "Receive" at bounding box center [1309, 230] width 23 height 14
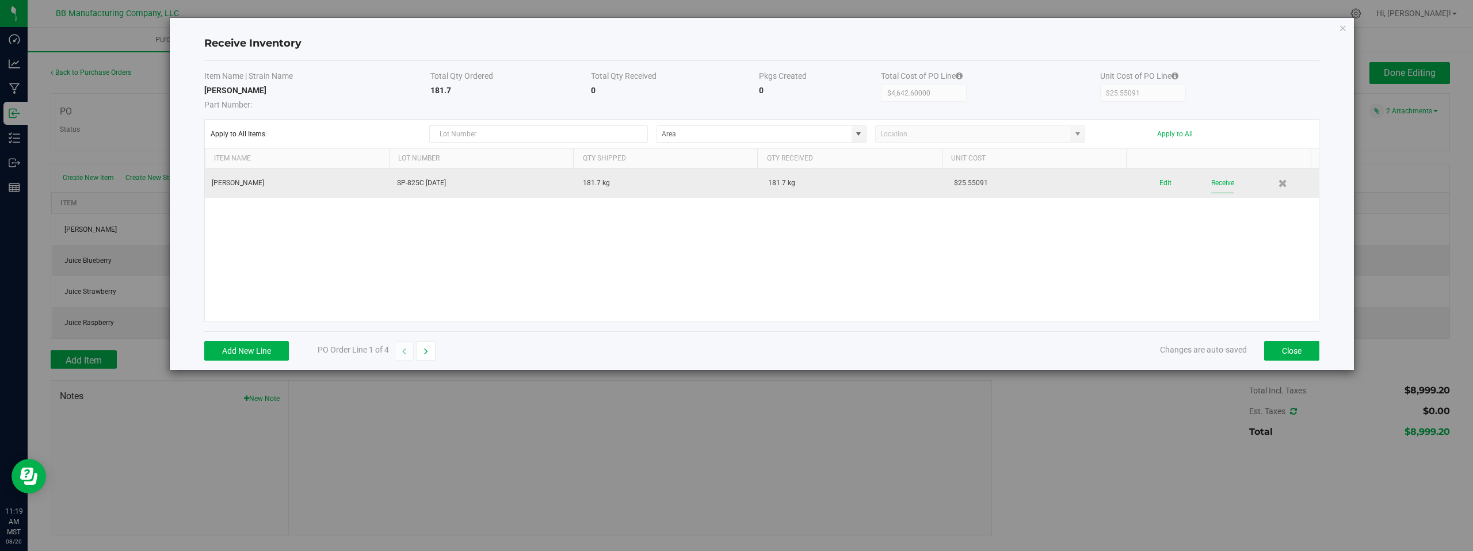
click at [1212, 183] on button "Receive" at bounding box center [1222, 183] width 23 height 20
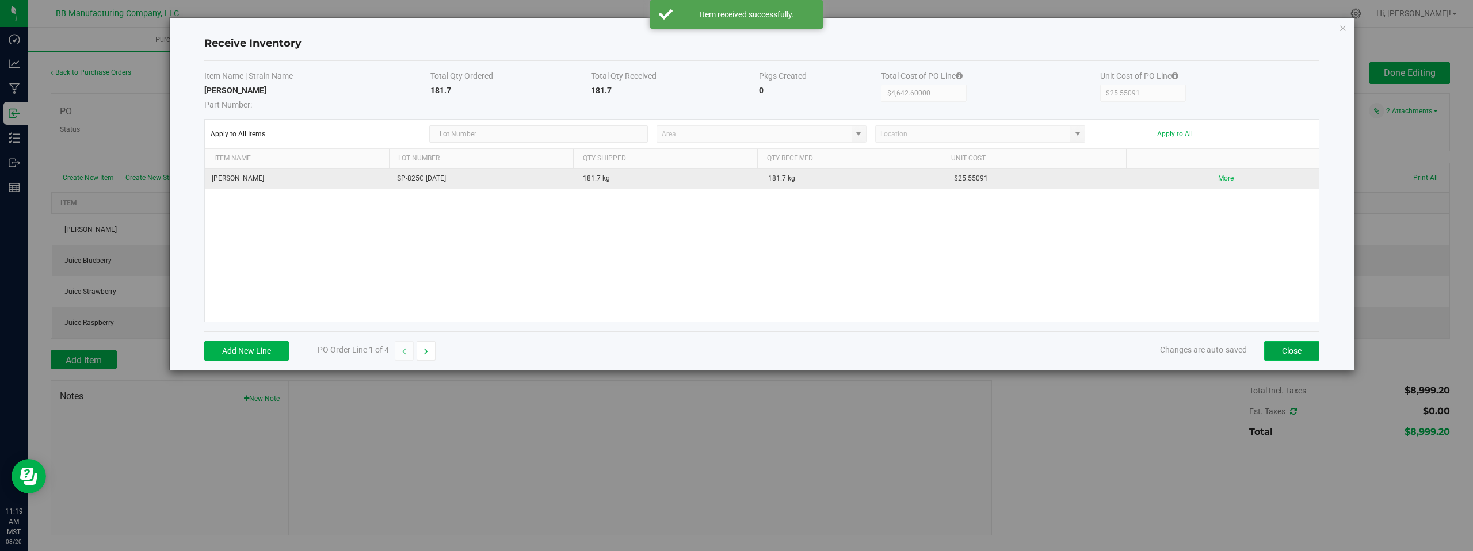
click at [1302, 354] on button "Close" at bounding box center [1291, 351] width 55 height 20
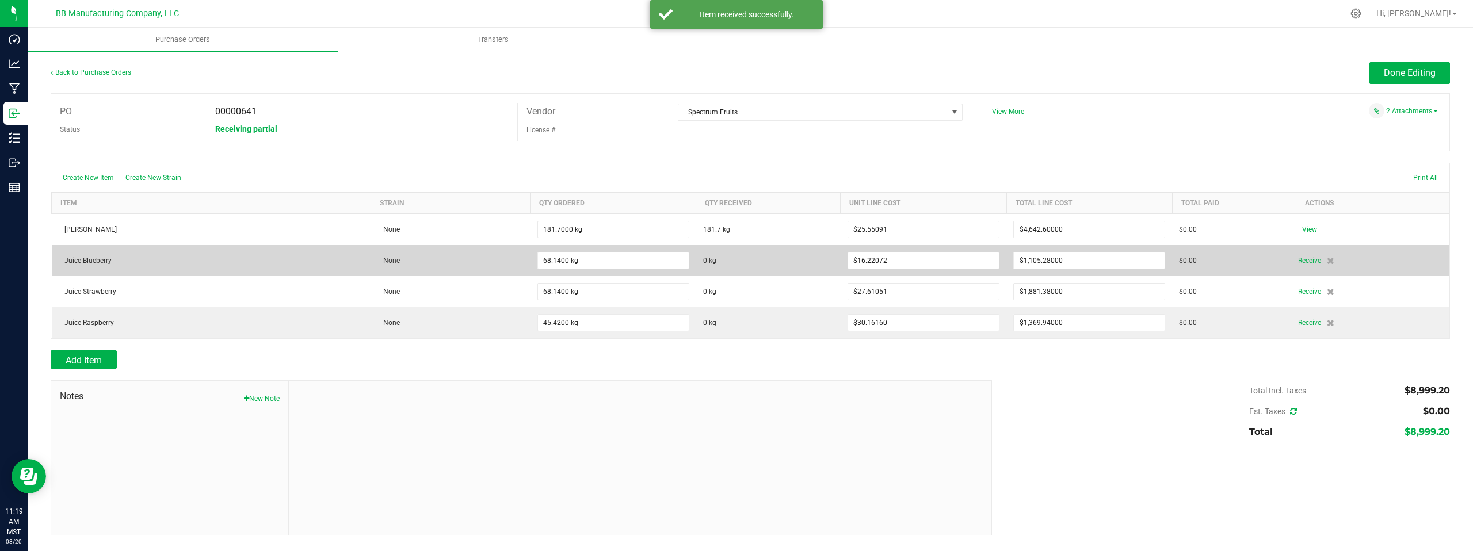
click at [1306, 259] on span "Receive" at bounding box center [1309, 261] width 23 height 14
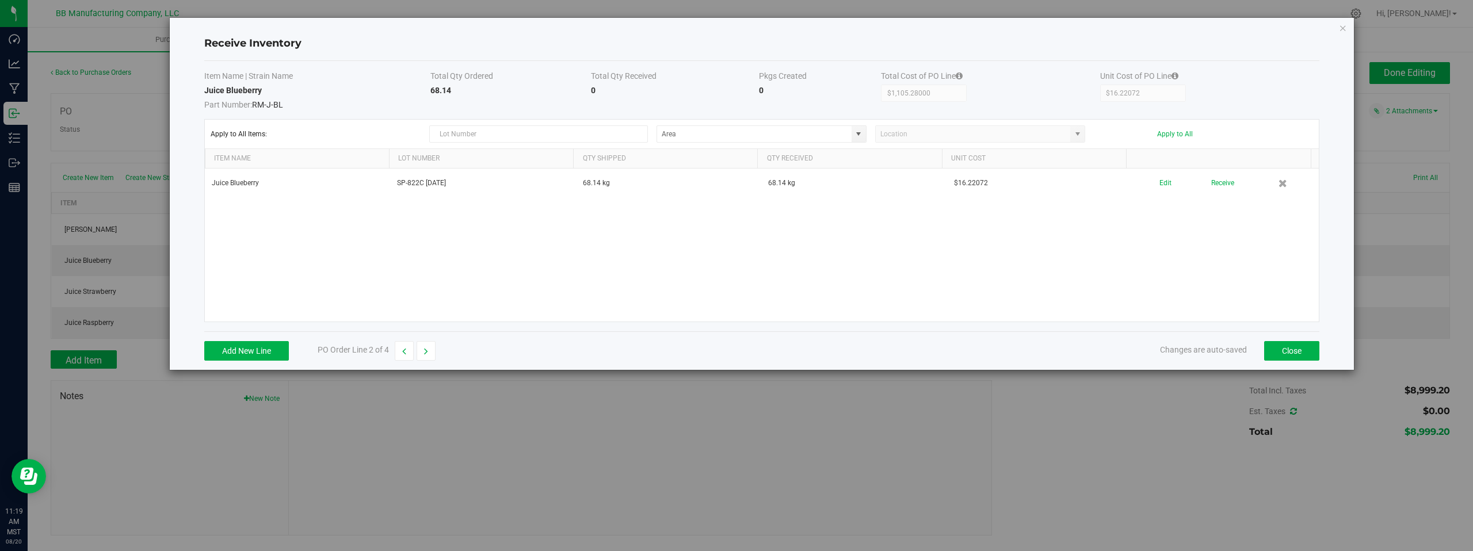
click at [524, 250] on div "Juice Blueberry SP-822C 08.13.2025 68.14 kg 68.14 kg $16.22072 Edit Receive" at bounding box center [762, 245] width 1114 height 153
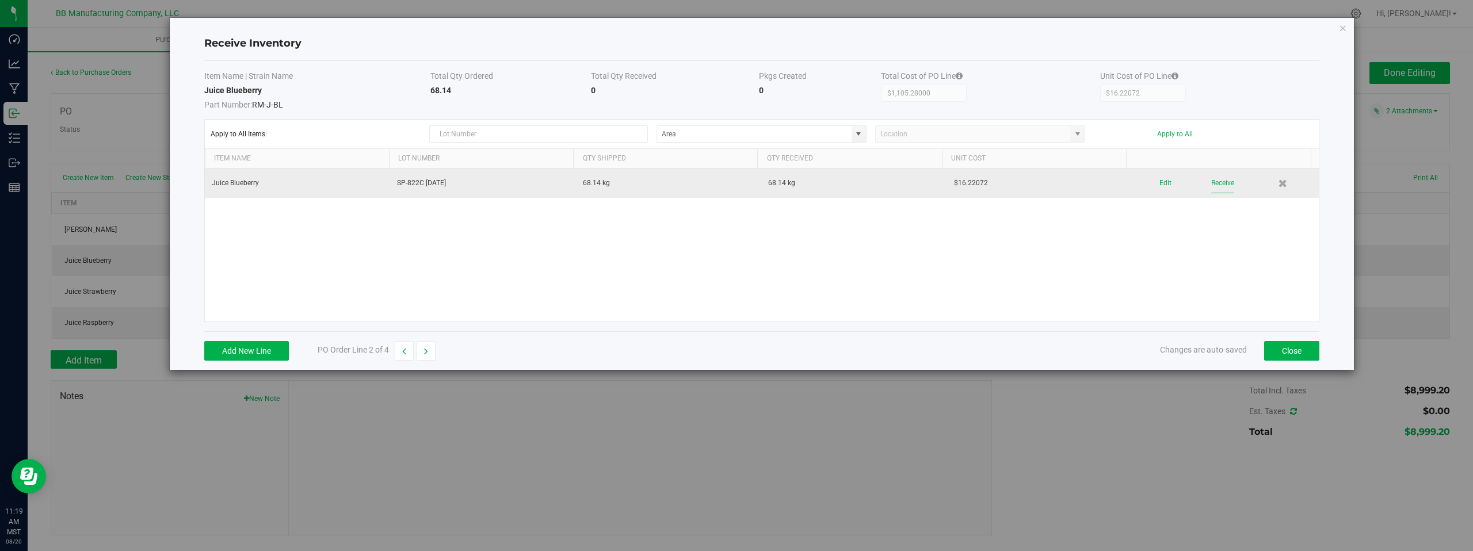
click at [1215, 182] on button "Receive" at bounding box center [1222, 183] width 23 height 20
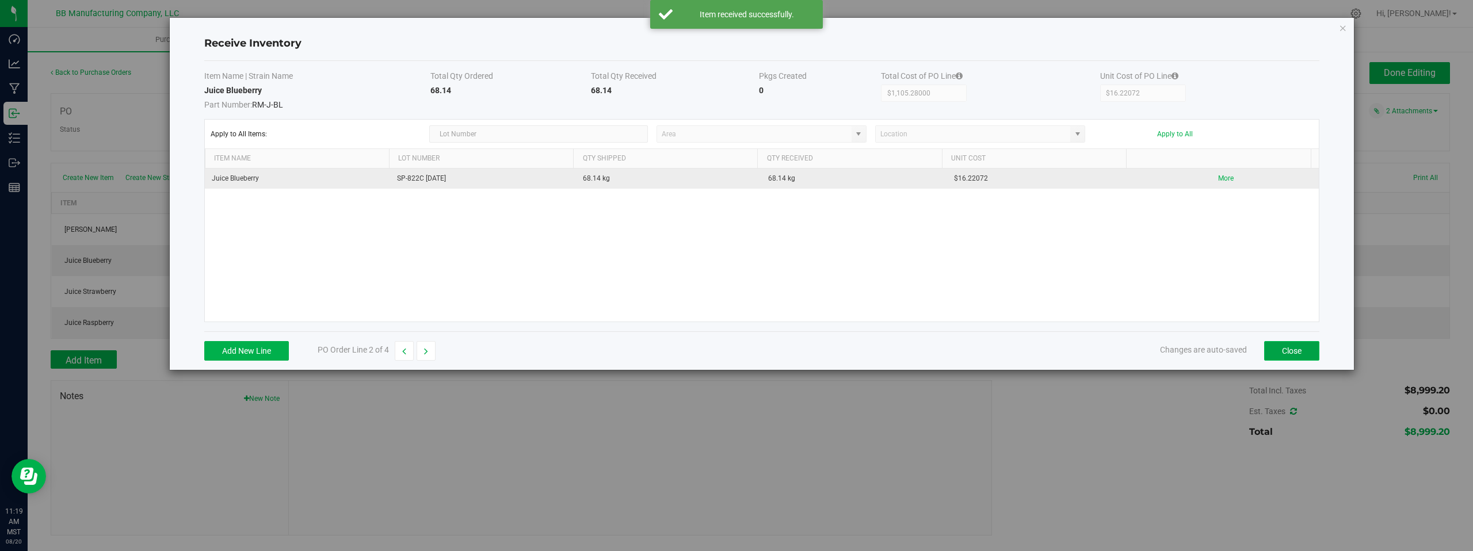
click at [1279, 352] on button "Close" at bounding box center [1291, 351] width 55 height 20
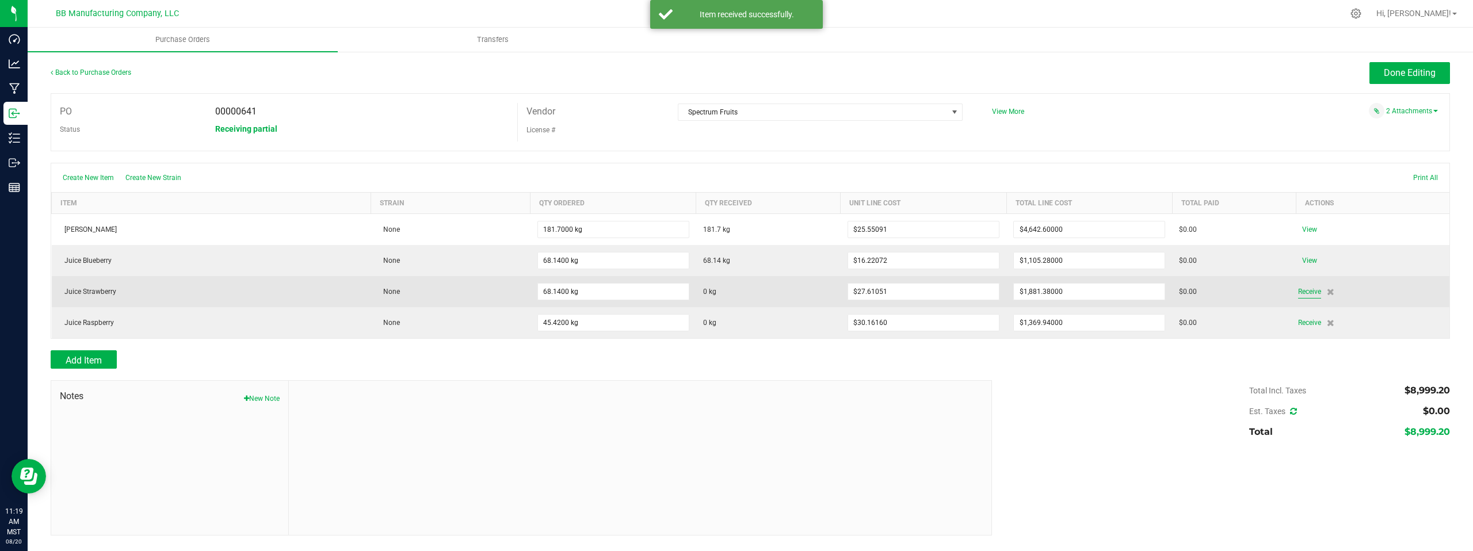
click at [1305, 292] on span "Receive" at bounding box center [1309, 292] width 23 height 14
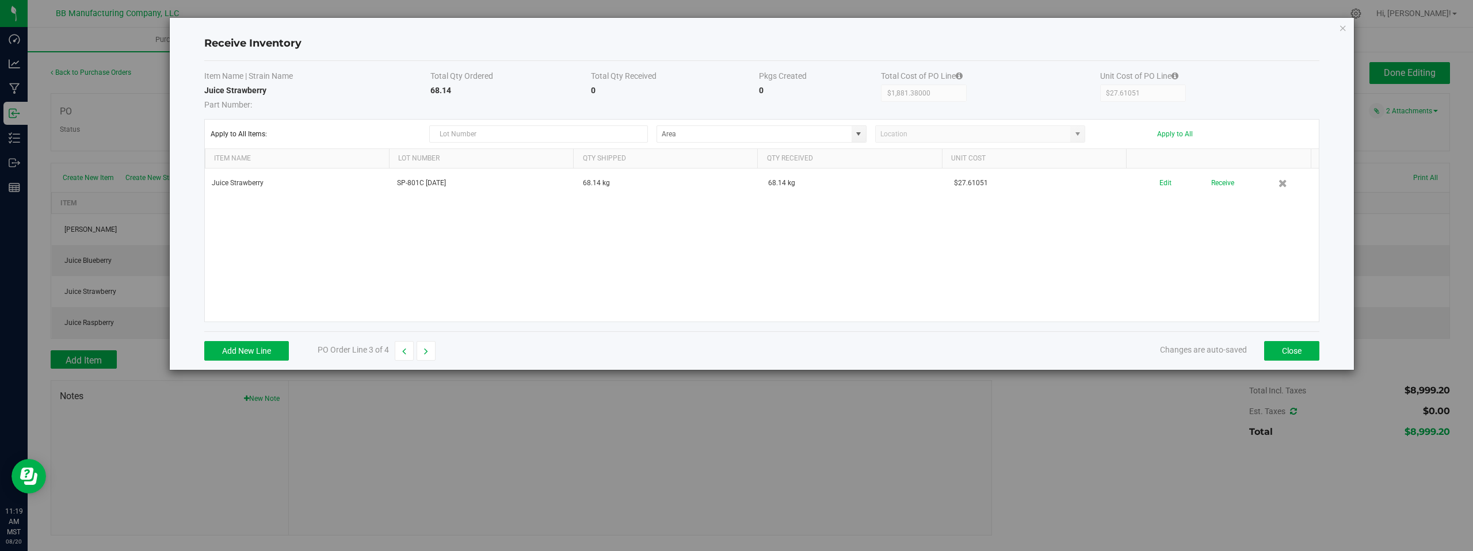
click at [1206, 250] on div "Juice Strawberry SP-801C 08.13.2025 68.14 kg 68.14 kg $27.61051 Edit Receive" at bounding box center [762, 245] width 1114 height 153
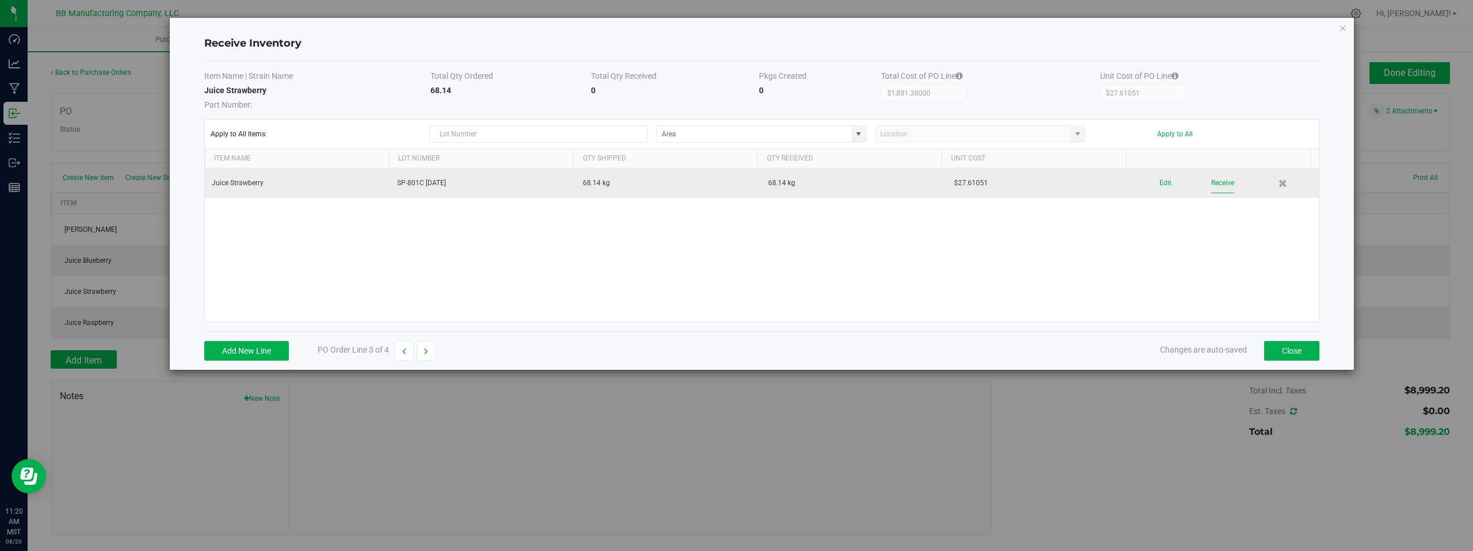
click at [1211, 183] on button "Receive" at bounding box center [1222, 183] width 23 height 20
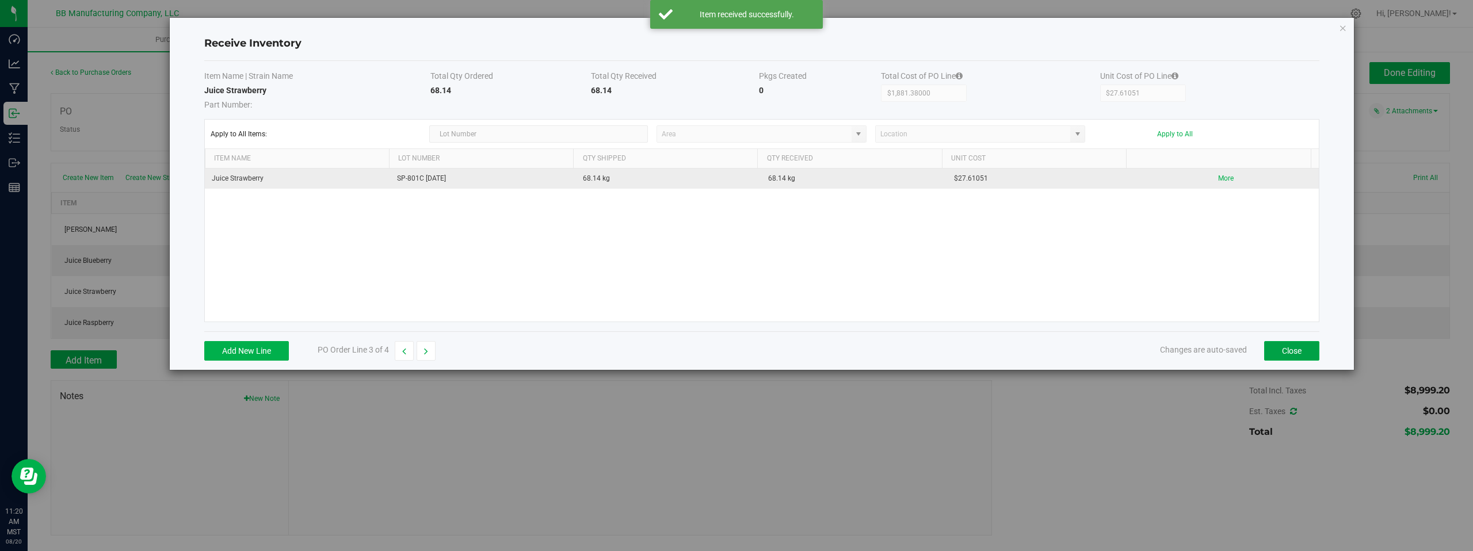
click at [1295, 346] on button "Close" at bounding box center [1291, 351] width 55 height 20
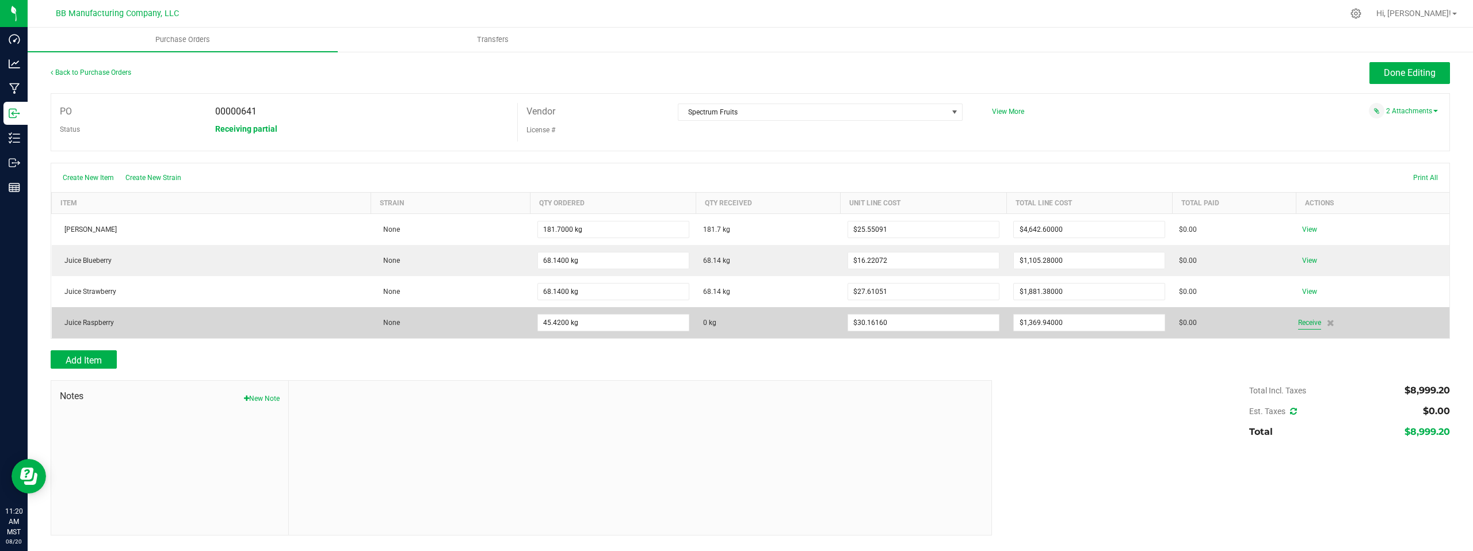
click at [1312, 321] on span "Receive" at bounding box center [1309, 323] width 23 height 14
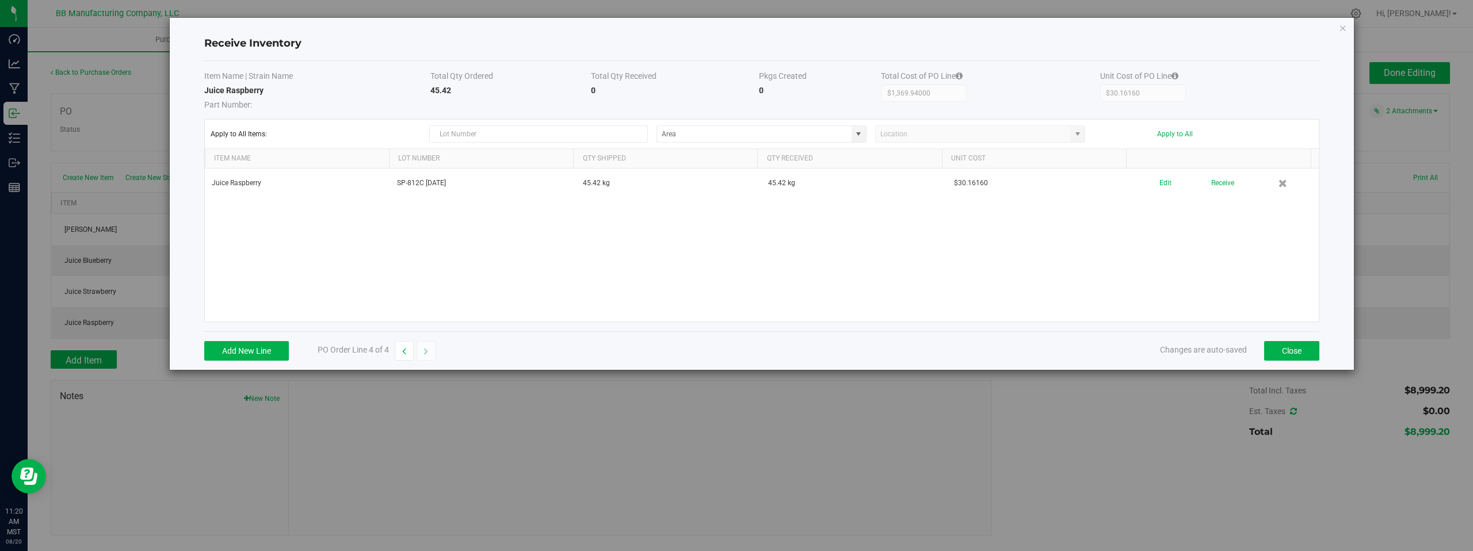
click at [883, 224] on div "Juice Raspberry SP-812C 08.13.2025 45.42 kg 45.42 kg $30.16160 Edit Receive" at bounding box center [762, 245] width 1114 height 153
drag, startPoint x: 1190, startPoint y: 264, endPoint x: 1211, endPoint y: 201, distance: 66.2
click at [1191, 260] on div "Juice Raspberry SP-812C 08.13.2025 45.42 kg 45.42 kg $30.16160 Edit Receive" at bounding box center [762, 245] width 1114 height 153
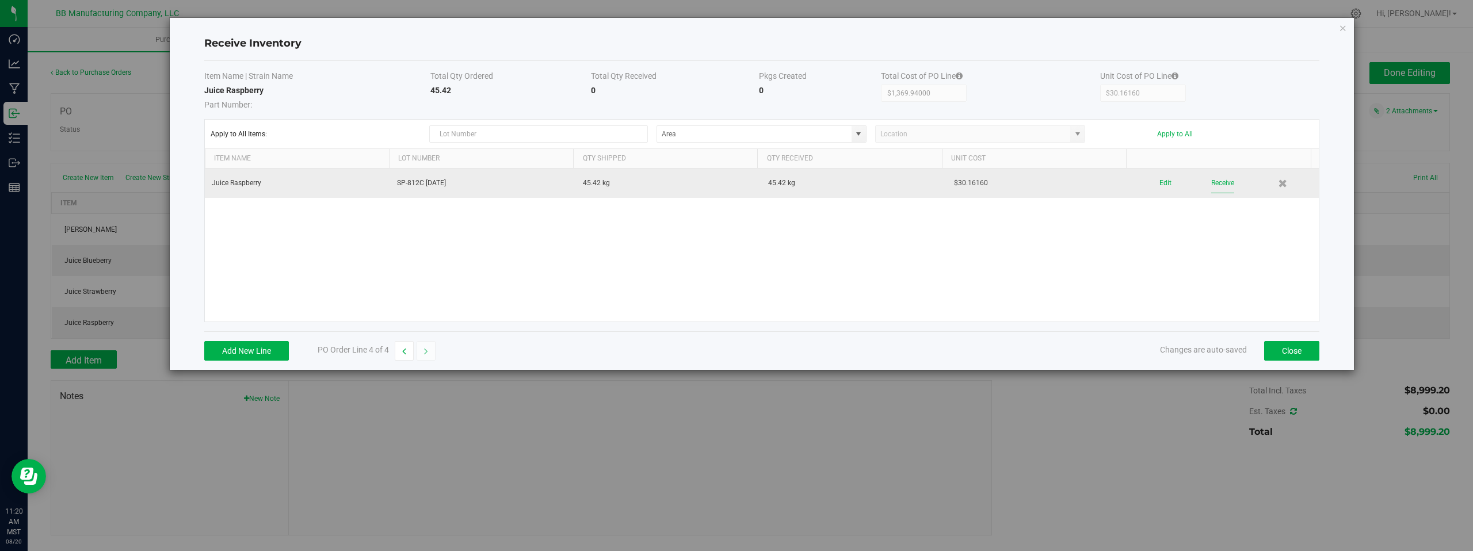
click at [1213, 185] on button "Receive" at bounding box center [1222, 183] width 23 height 20
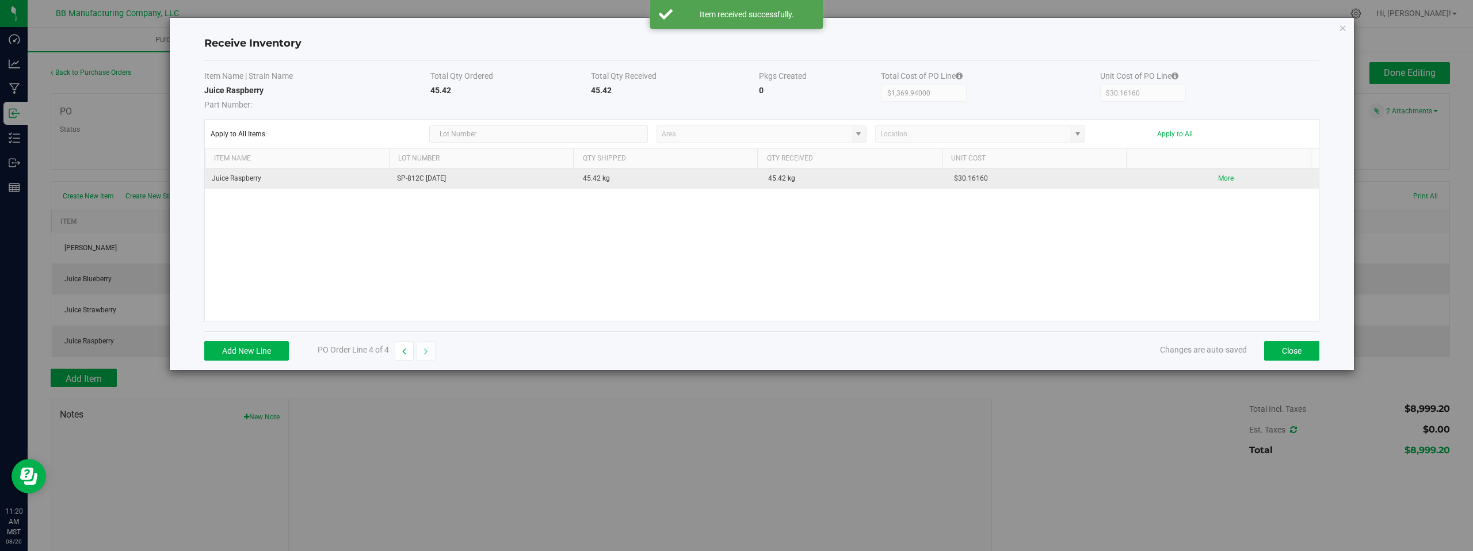
click at [814, 235] on div "Juice Raspberry SP-812C 08.13.2025 45.42 kg 45.42 kg $30.16160 More" at bounding box center [762, 245] width 1114 height 153
click at [1313, 353] on button "Close" at bounding box center [1291, 351] width 55 height 20
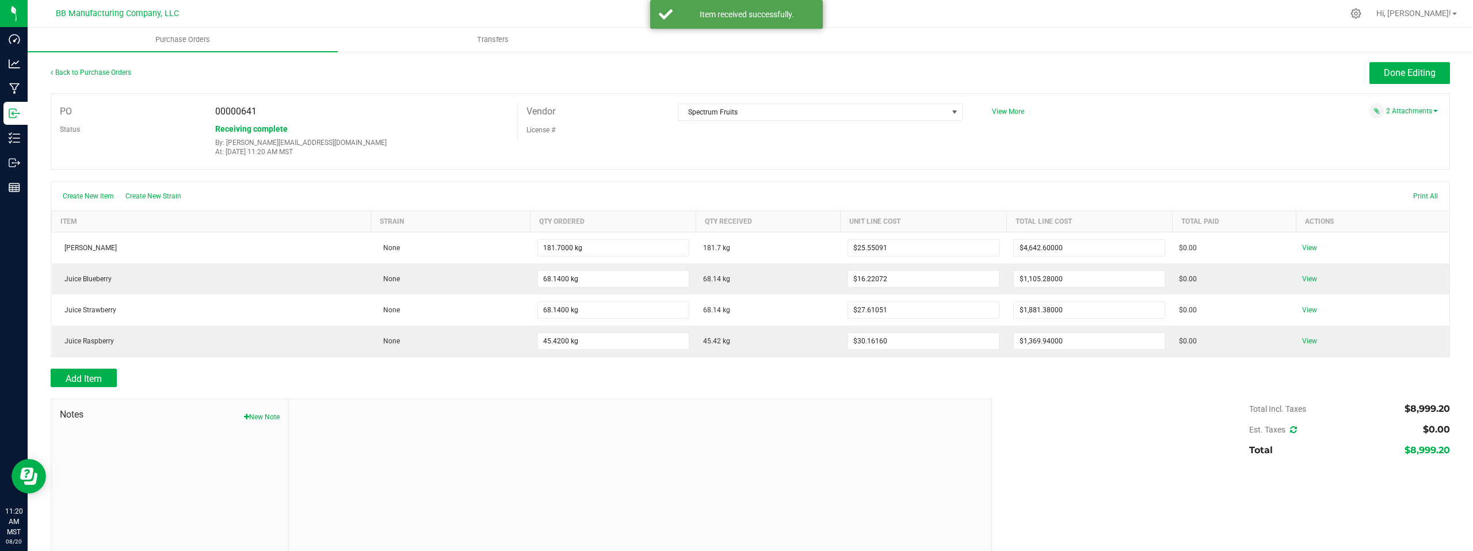
click at [1214, 131] on div "PO 00000641 Status Receiving complete By: randy@bakedbros.com At: Aug 20, 2025 …" at bounding box center [751, 131] width 1400 height 77
click at [1384, 75] on span "Done Editing" at bounding box center [1410, 72] width 52 height 11
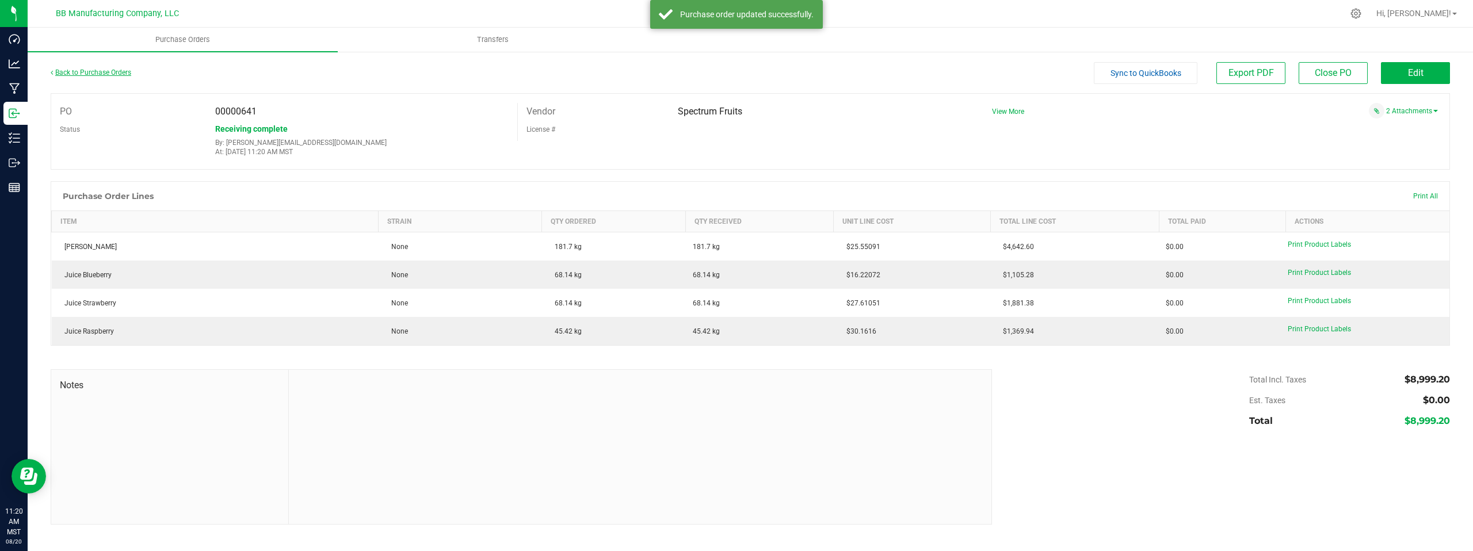
click at [84, 73] on link "Back to Purchase Orders" at bounding box center [91, 72] width 81 height 8
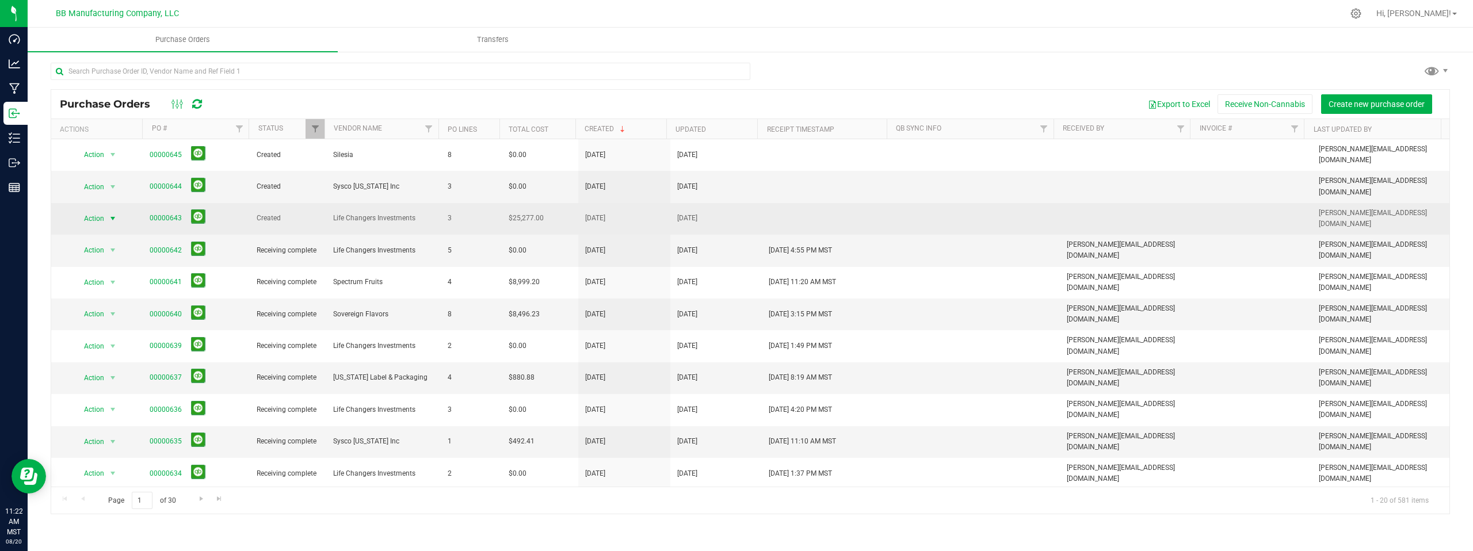
click at [113, 214] on span "select" at bounding box center [112, 218] width 9 height 9
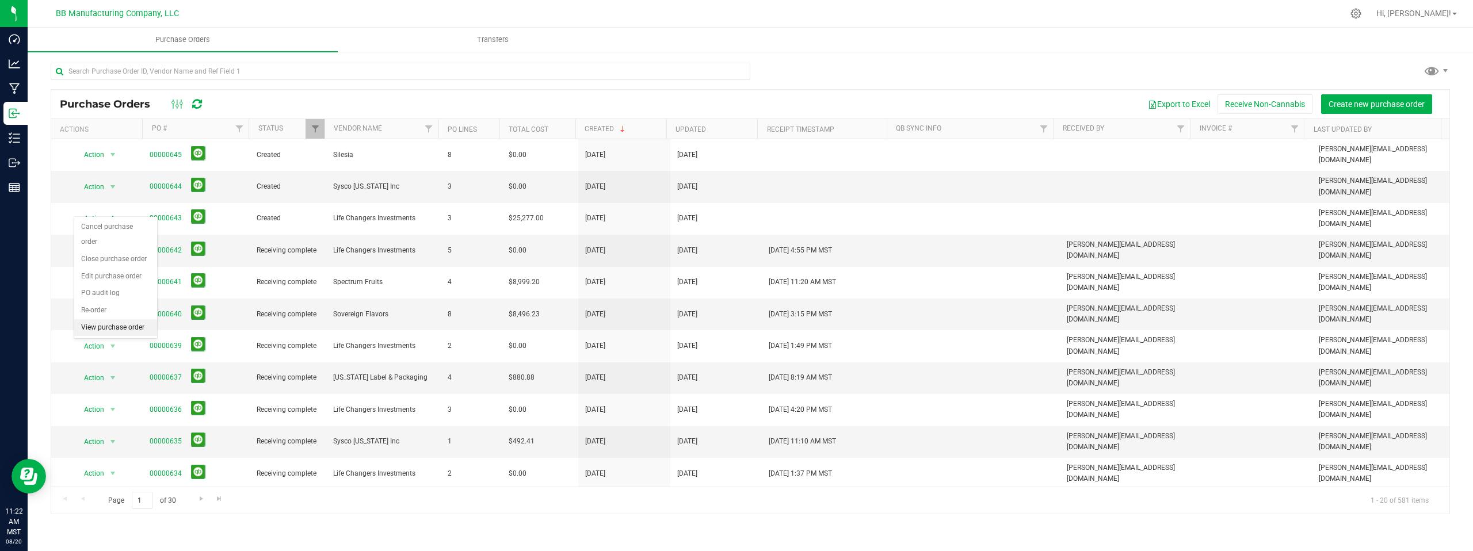
click at [115, 319] on li "View purchase order" at bounding box center [115, 327] width 83 height 17
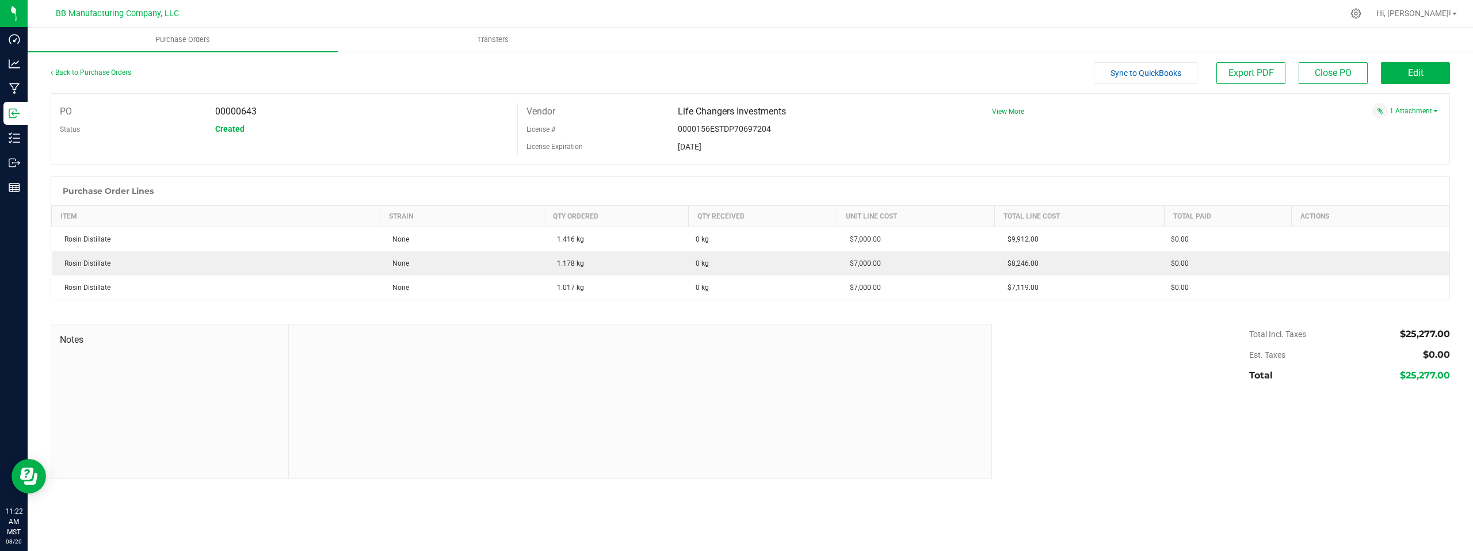
click at [1098, 199] on div "Purchase Order Lines" at bounding box center [750, 191] width 1398 height 29
click at [1137, 138] on div "PO 00000643 Status Created Vendor Life Changers Investments License # 0000156ES…" at bounding box center [751, 128] width 1400 height 71
click at [1411, 75] on span "Edit" at bounding box center [1416, 72] width 16 height 11
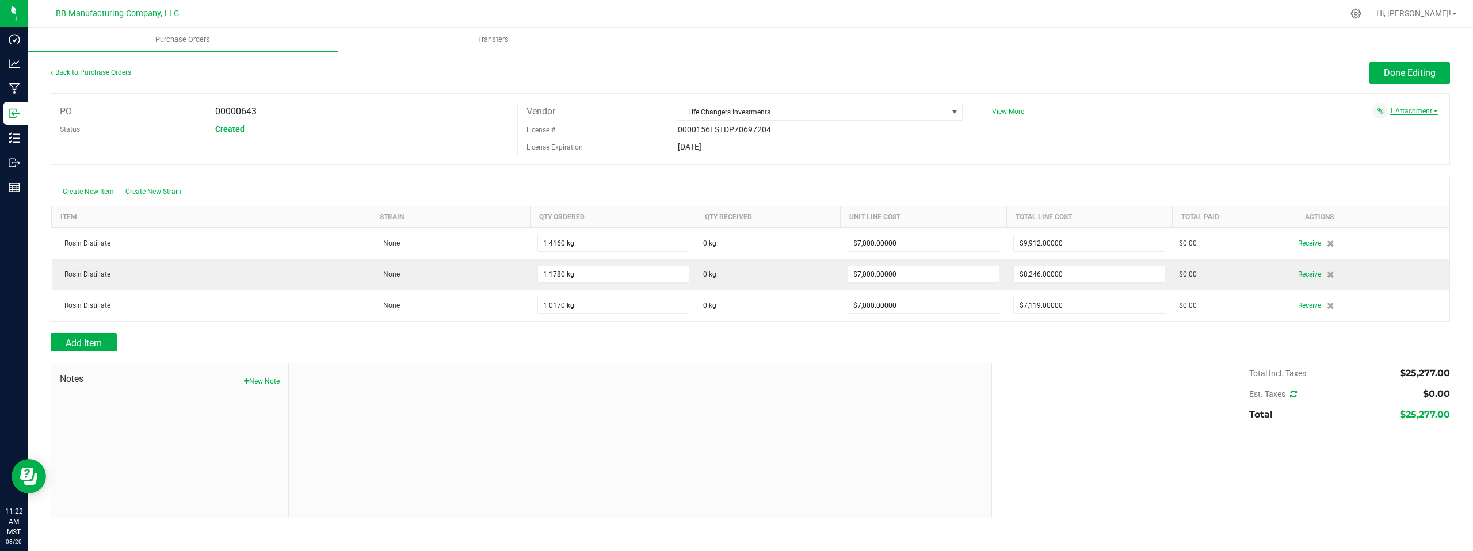
click at [1411, 112] on link "1 Attachment" at bounding box center [1414, 111] width 48 height 8
click at [1275, 124] on span "Life Changers Inv DBA Loepard AZ LLC - $ 25,277.00 - 08.18.2025.pdf" at bounding box center [1347, 123] width 181 height 7
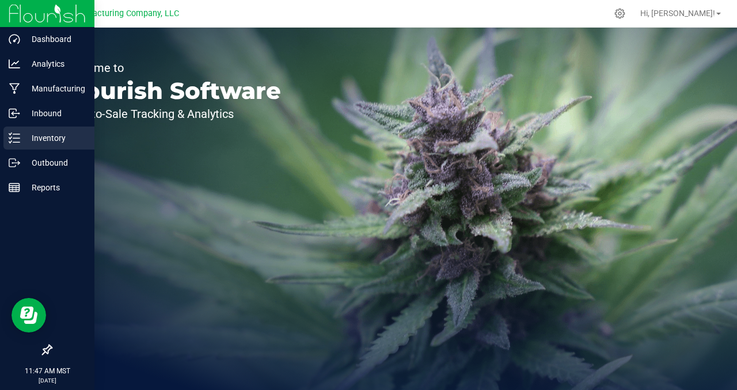
click at [47, 143] on p "Inventory" at bounding box center [54, 138] width 69 height 14
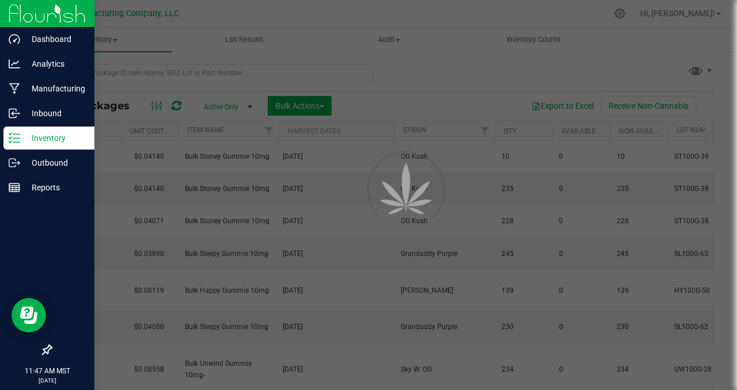
type input "[DATE]"
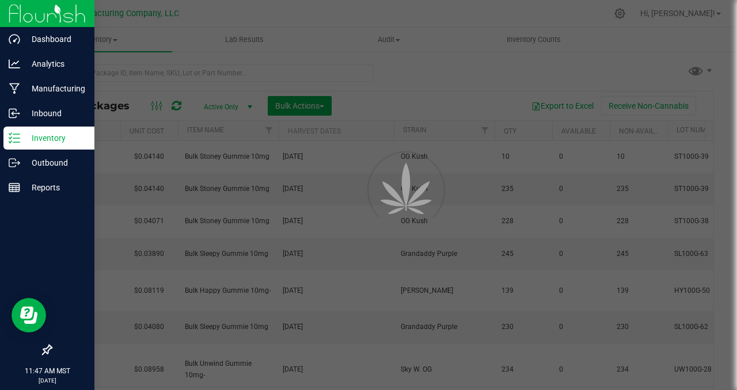
type input "[DATE]"
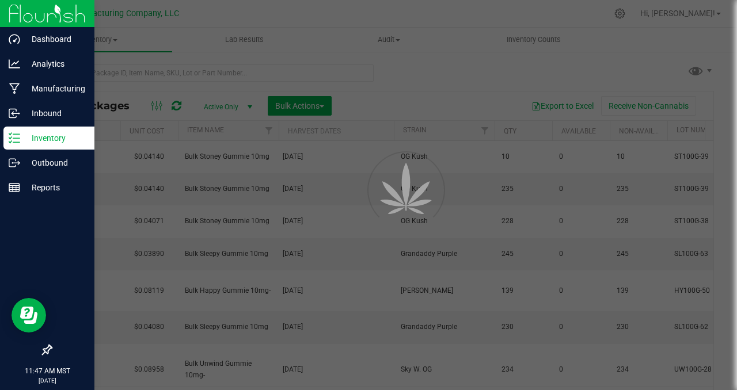
type input "[DATE]"
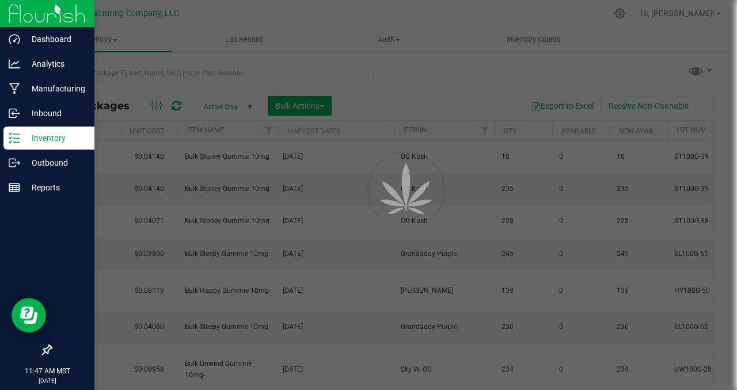
type input "[DATE]"
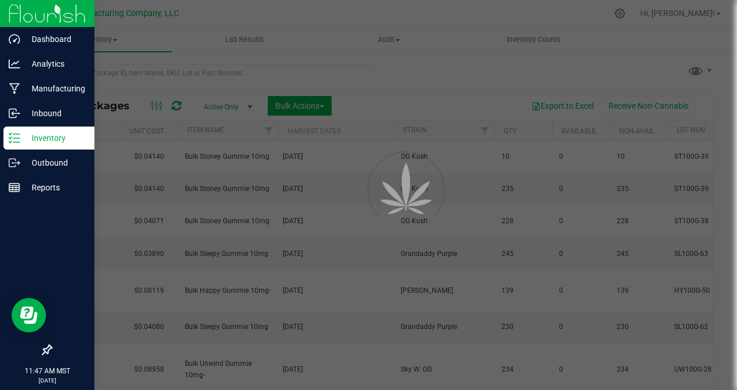
type input "[DATE]"
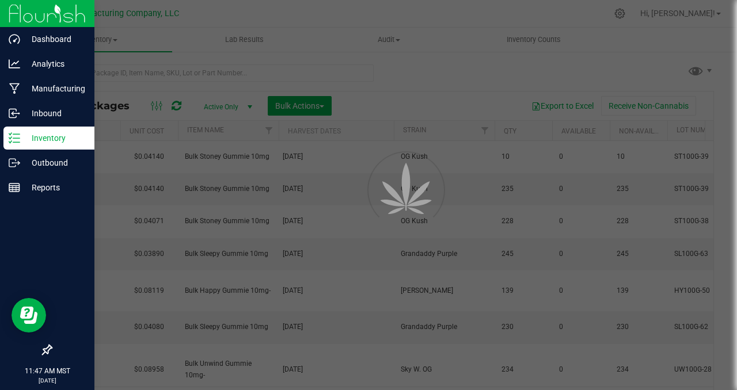
type input "[DATE]"
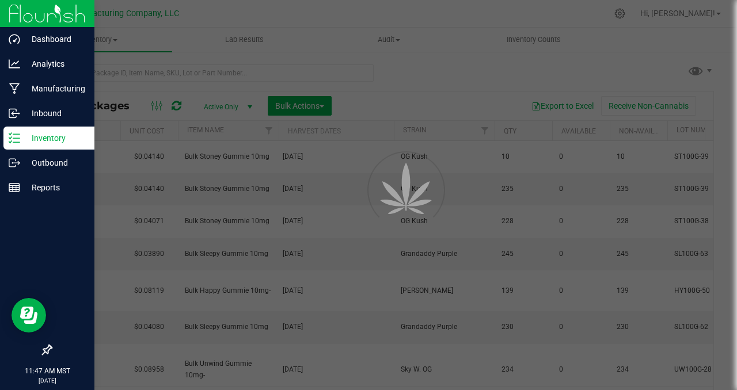
type input "[DATE]"
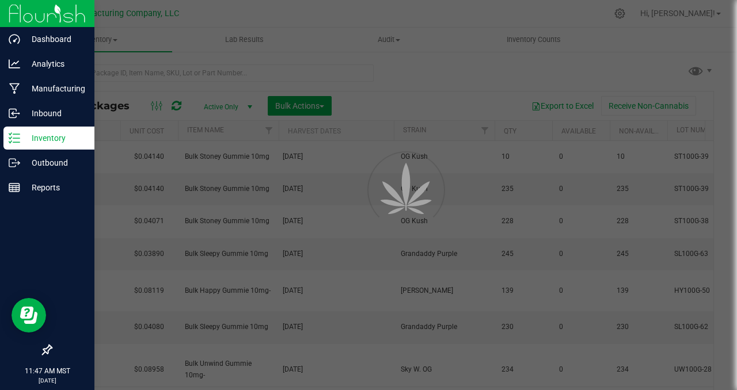
type input "[DATE]"
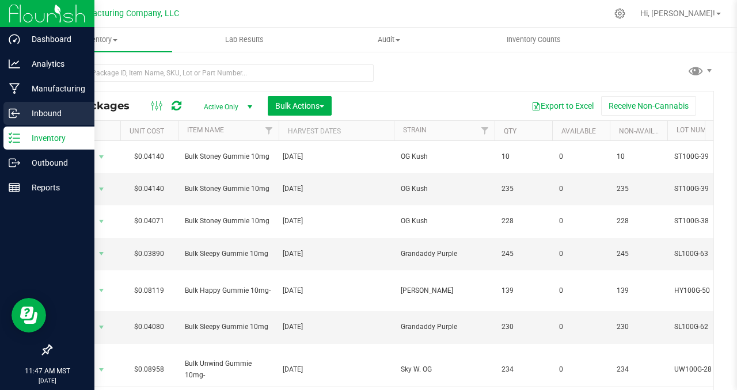
click at [48, 115] on p "Inbound" at bounding box center [54, 113] width 69 height 14
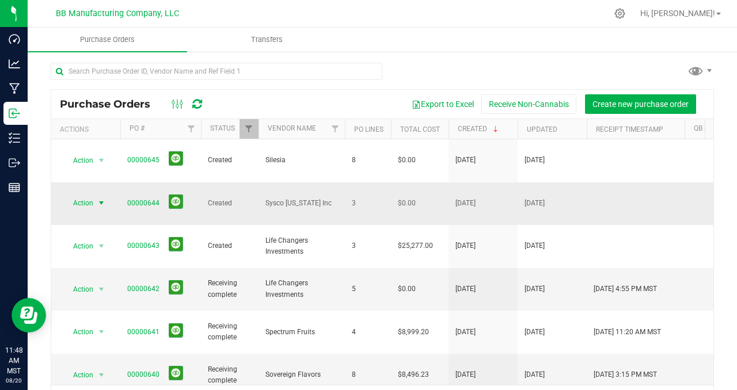
click at [99, 199] on span "select" at bounding box center [101, 203] width 9 height 9
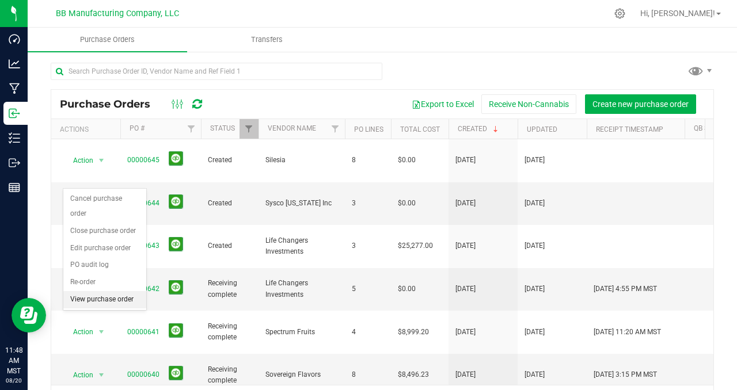
click at [104, 291] on li "View purchase order" at bounding box center [104, 299] width 83 height 17
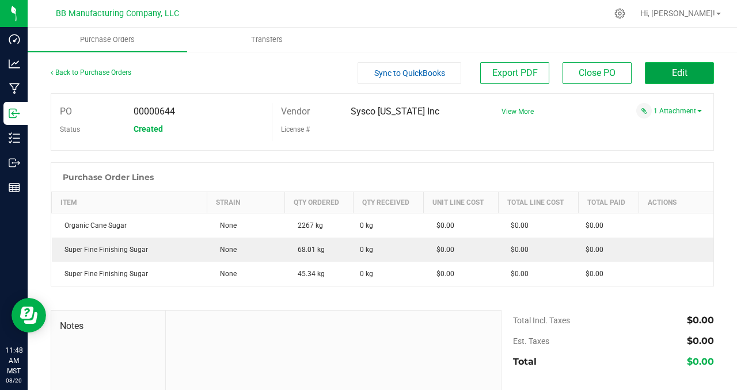
click at [672, 75] on span "Edit" at bounding box center [680, 72] width 16 height 11
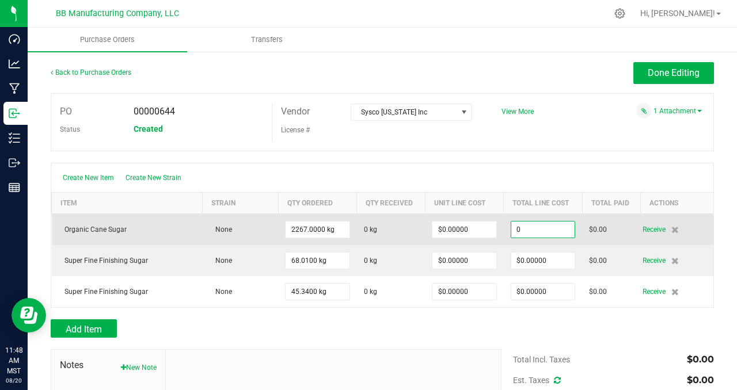
click at [546, 228] on input "0" at bounding box center [542, 230] width 63 height 16
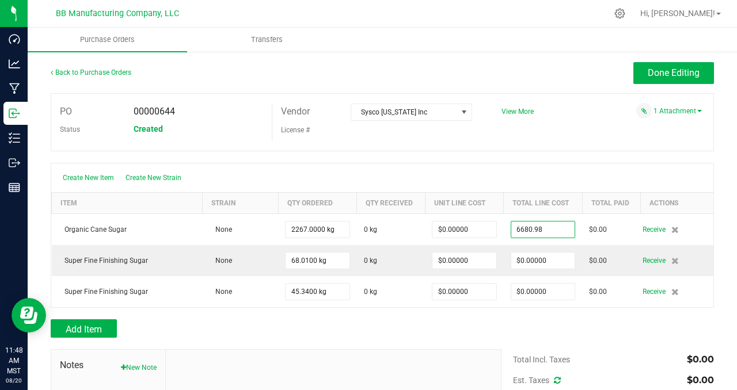
type input "$6,680.98000"
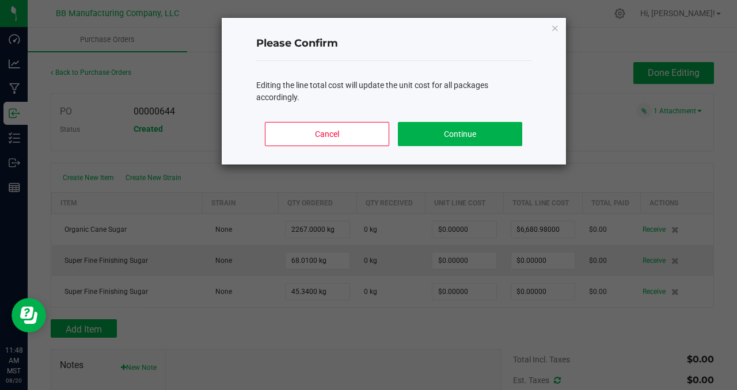
click at [543, 144] on body "Dashboard Analytics Manufacturing Inbound Inventory Outbound Reports 11:48 AM M…" at bounding box center [368, 195] width 737 height 390
click at [468, 132] on button "Continue" at bounding box center [460, 134] width 124 height 24
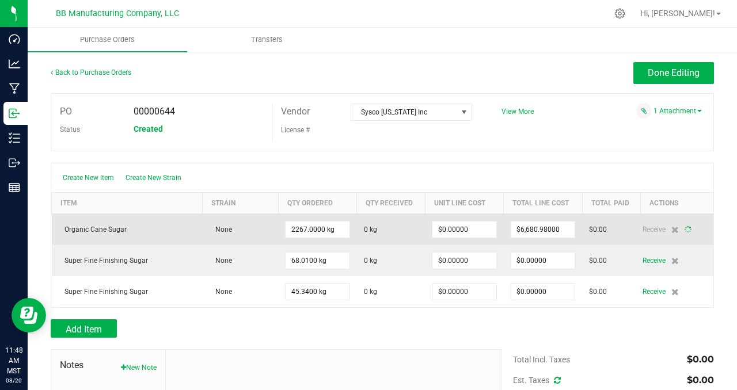
type input "2267"
type input "$2.94706"
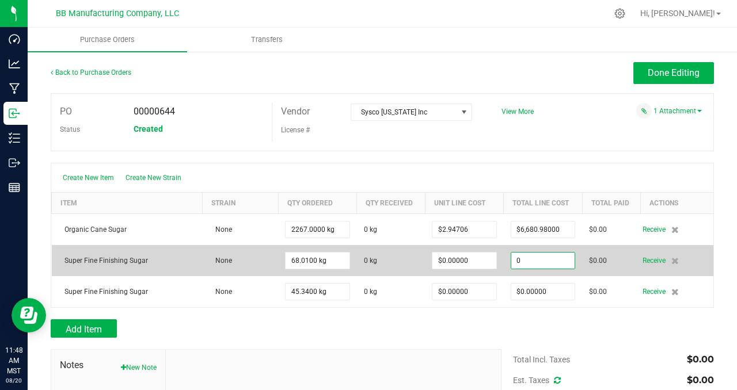
click at [544, 260] on input "0" at bounding box center [542, 261] width 63 height 16
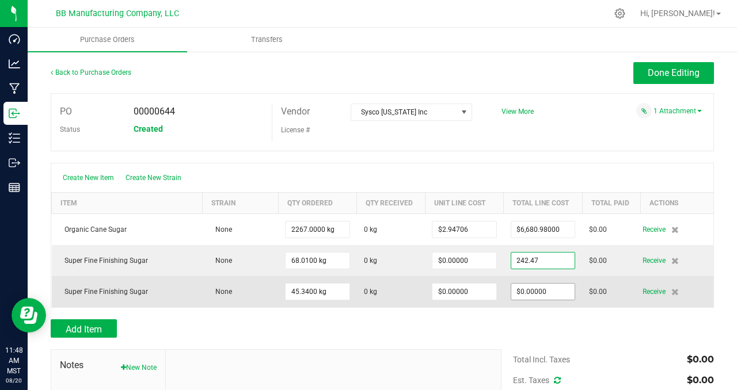
type input "$242.47000"
click at [555, 288] on body "Dashboard Analytics Manufacturing Inbound Inventory Outbound Reports 11:48 AM M…" at bounding box center [368, 195] width 737 height 390
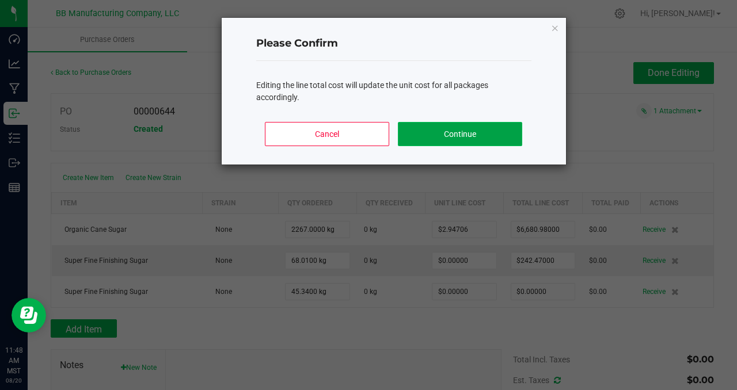
click at [434, 125] on button "Continue" at bounding box center [460, 134] width 124 height 24
type input "68"
type input "$3.56521"
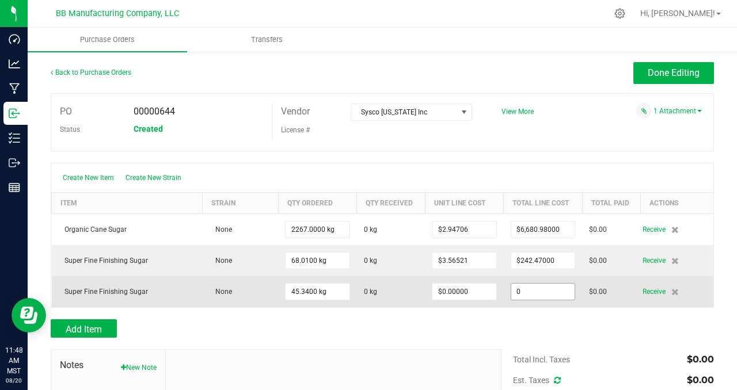
click at [551, 294] on input "0" at bounding box center [542, 292] width 63 height 16
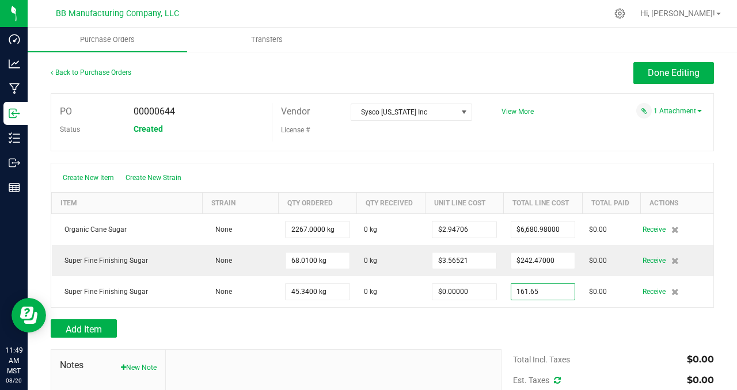
type input "$161.65000"
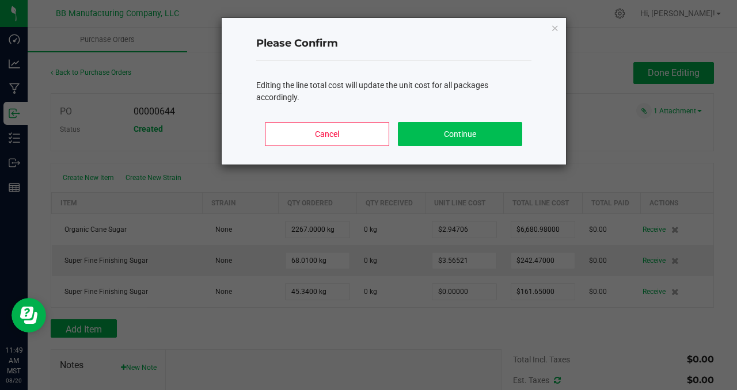
click at [430, 137] on body "Dashboard Analytics Manufacturing Inbound Inventory Outbound Reports 11:49 AM M…" at bounding box center [368, 195] width 737 height 390
click at [428, 135] on button "Continue" at bounding box center [460, 134] width 124 height 24
type input "45"
type input "$3.56528"
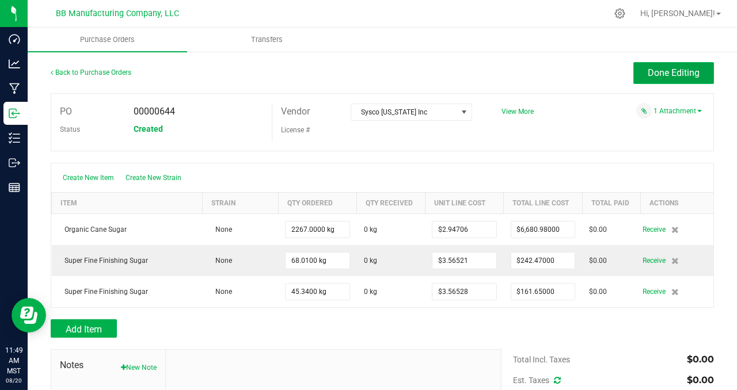
click at [647, 70] on span "Done Editing" at bounding box center [673, 72] width 52 height 11
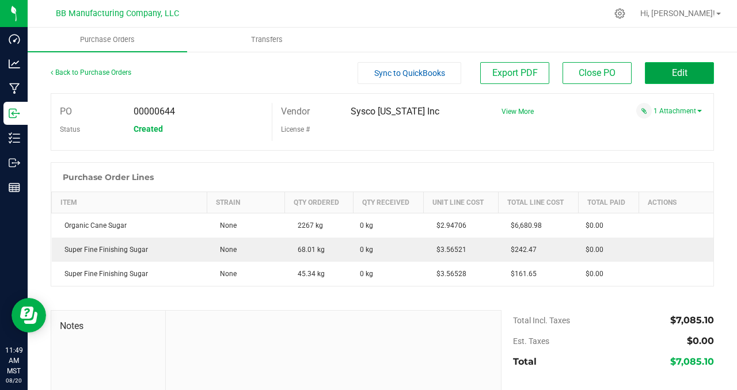
click at [647, 73] on button "Edit" at bounding box center [679, 73] width 69 height 22
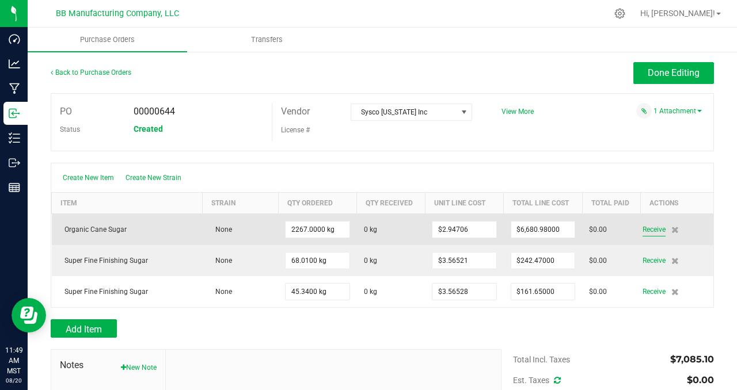
click at [647, 229] on span "Receive" at bounding box center [653, 230] width 23 height 14
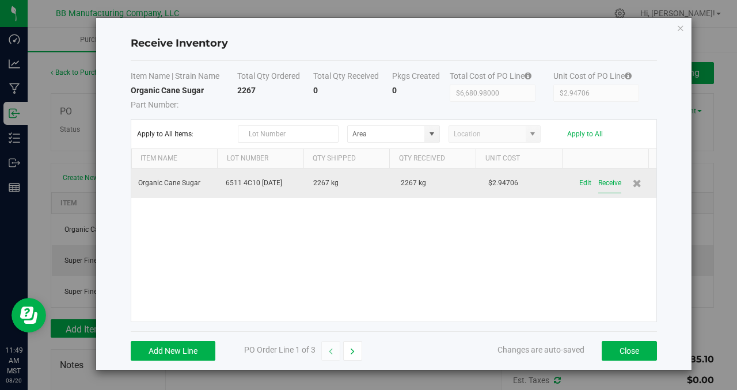
click at [601, 183] on button "Receive" at bounding box center [609, 183] width 23 height 20
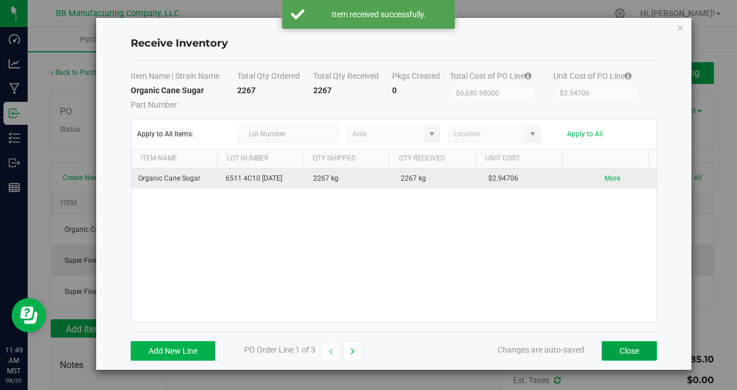
click at [628, 352] on button "Close" at bounding box center [628, 351] width 55 height 20
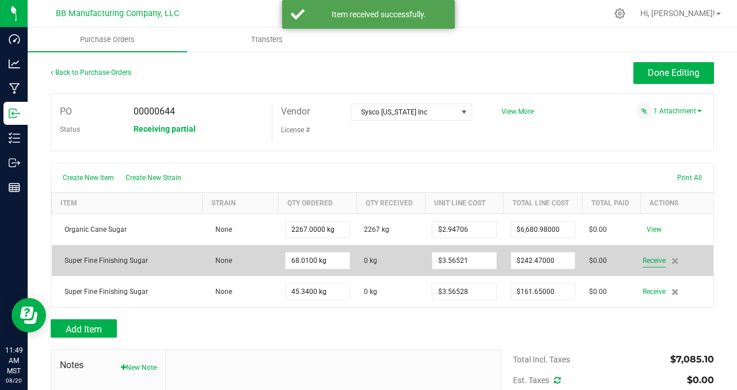
click at [642, 260] on span "Receive" at bounding box center [653, 261] width 23 height 14
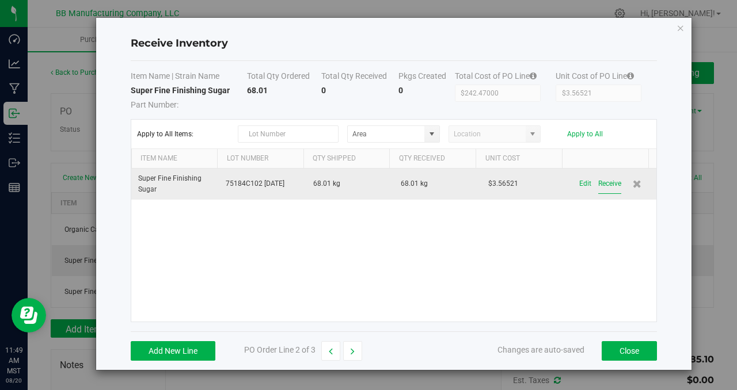
click at [601, 185] on button "Receive" at bounding box center [609, 184] width 23 height 20
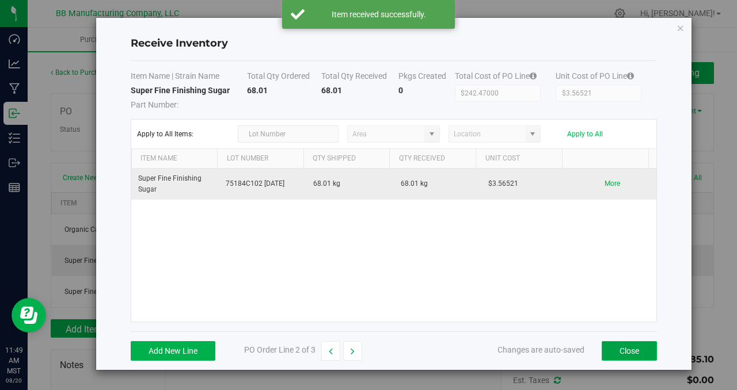
click at [626, 346] on button "Close" at bounding box center [628, 351] width 55 height 20
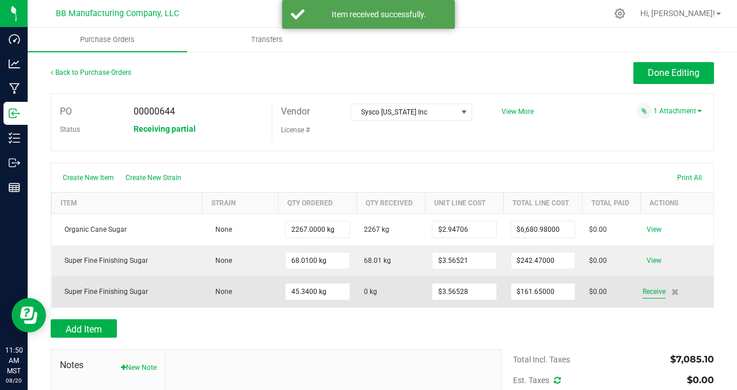
click at [643, 292] on span "Receive" at bounding box center [653, 292] width 23 height 14
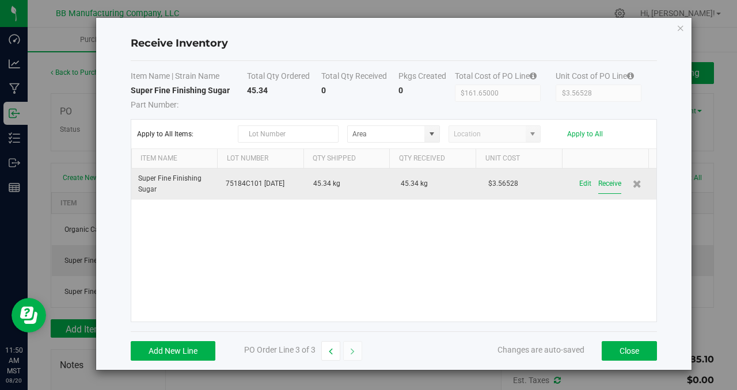
click at [600, 185] on button "Receive" at bounding box center [609, 184] width 23 height 20
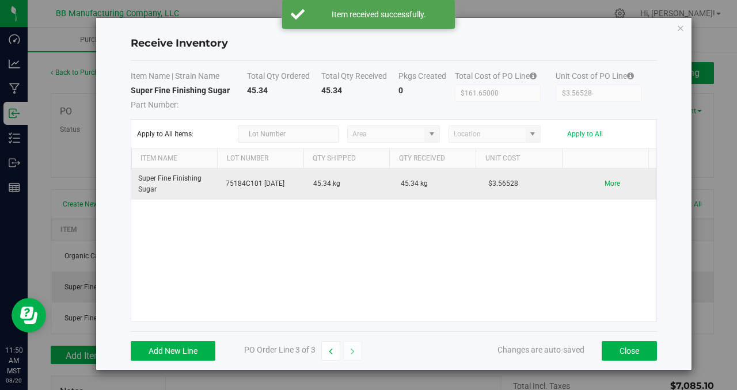
click at [615, 258] on div "Super Fine Finishing Sugar 75184C101 [DATE] 45.34 kg 45.34 kg $3.56528 More" at bounding box center [393, 245] width 525 height 153
click at [636, 349] on button "Close" at bounding box center [628, 351] width 55 height 20
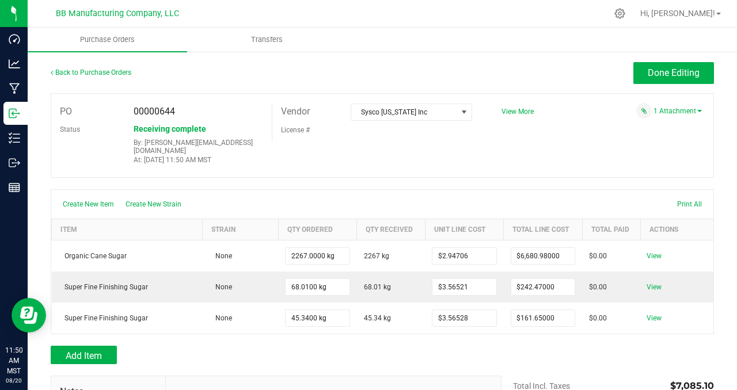
click at [578, 145] on div "PO 00000644 Status Receiving complete By: [PERSON_NAME][EMAIL_ADDRESS][DOMAIN_N…" at bounding box center [382, 135] width 663 height 85
click at [643, 134] on div "PO 00000644 Status Receiving complete By: [PERSON_NAME][EMAIL_ADDRESS][DOMAIN_N…" at bounding box center [382, 135] width 663 height 85
click at [661, 75] on span "Done Editing" at bounding box center [673, 72] width 52 height 11
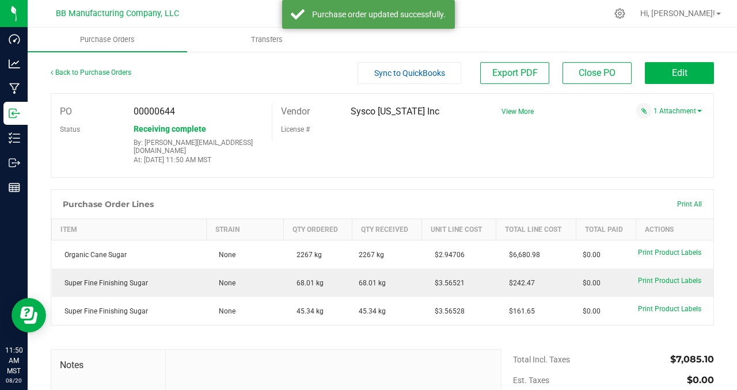
click at [487, 144] on div "PO 00000644 Status Receiving complete By: [PERSON_NAME][EMAIL_ADDRESS][DOMAIN_N…" at bounding box center [382, 135] width 663 height 85
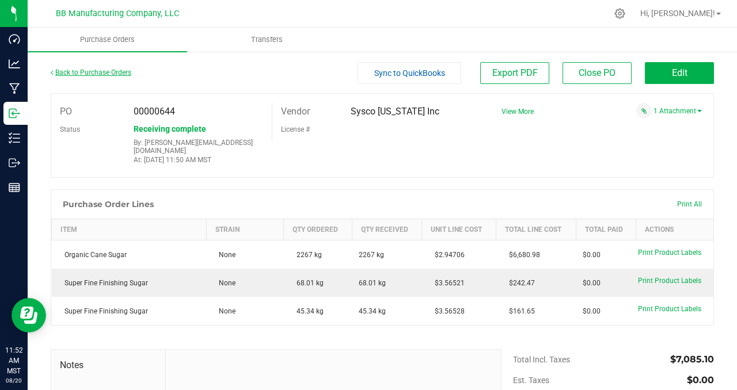
click at [91, 70] on link "Back to Purchase Orders" at bounding box center [91, 72] width 81 height 8
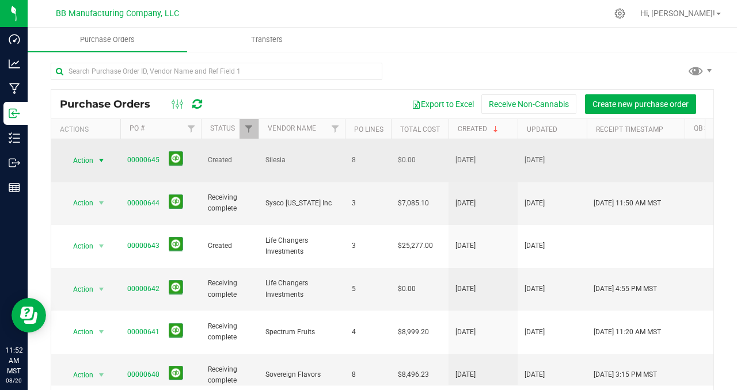
click at [102, 156] on span "select" at bounding box center [101, 160] width 9 height 9
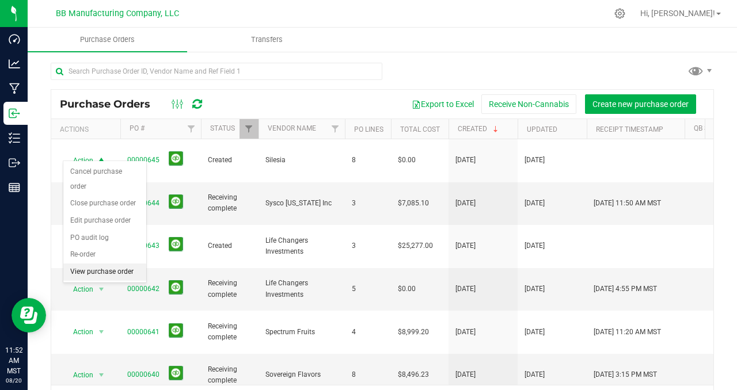
click at [119, 264] on li "View purchase order" at bounding box center [104, 272] width 83 height 17
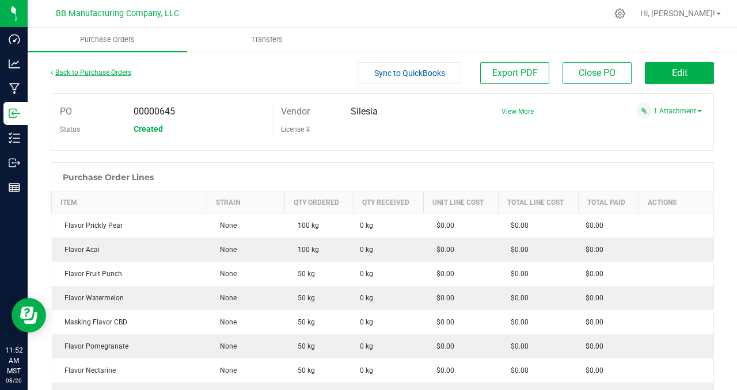
click at [86, 73] on link "Back to Purchase Orders" at bounding box center [91, 72] width 81 height 8
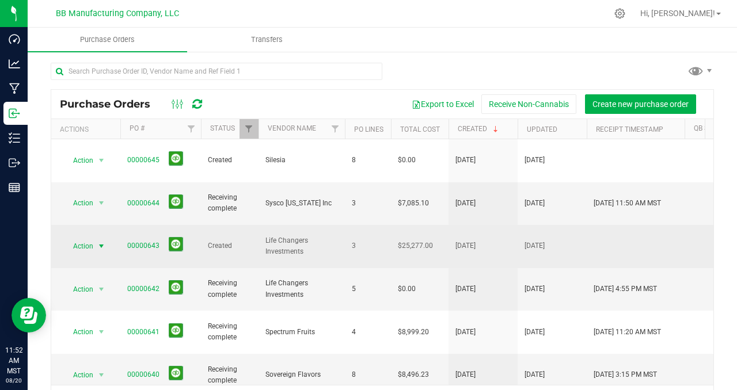
click at [104, 242] on span "select" at bounding box center [101, 246] width 9 height 9
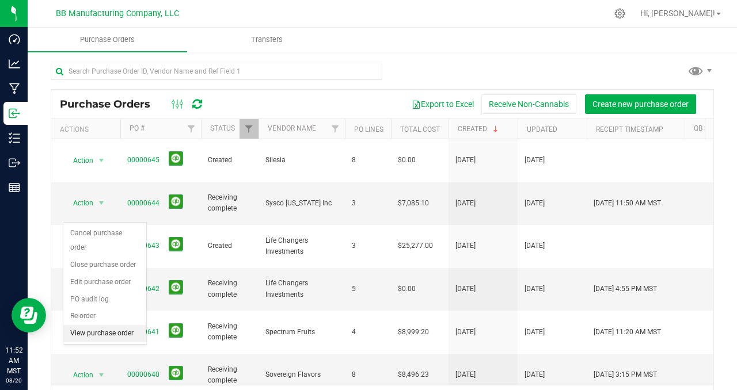
click at [102, 325] on li "View purchase order" at bounding box center [104, 333] width 83 height 17
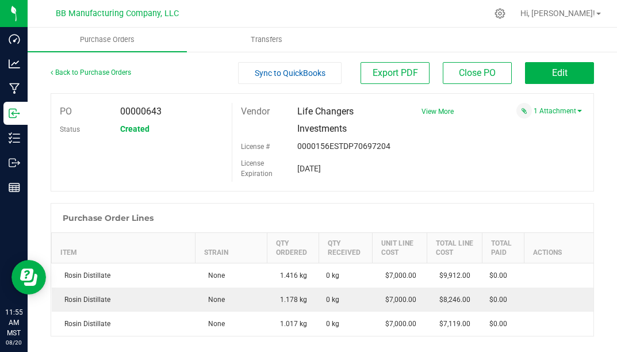
click at [414, 169] on div "PO 00000643 Status Created Vendor Life Changers Investments License # 0000156ES…" at bounding box center [323, 142] width 544 height 98
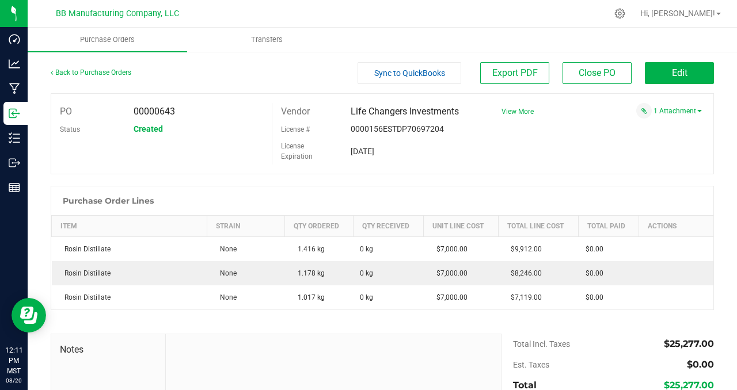
click at [621, 155] on div "PO 00000643 Status Created Vendor Life Changers Investments License # 0000156ES…" at bounding box center [382, 133] width 663 height 81
click at [672, 77] on span "Edit" at bounding box center [680, 72] width 16 height 11
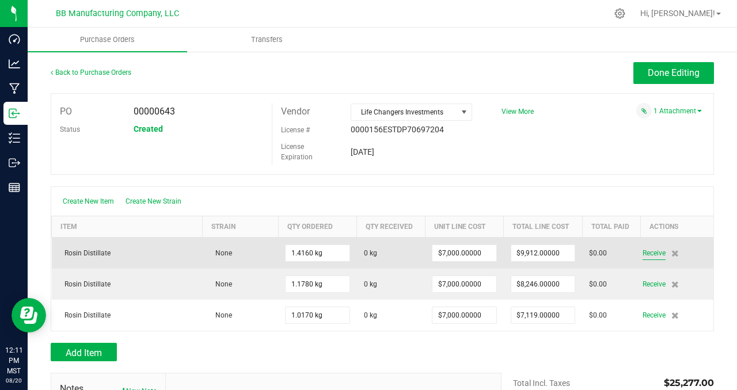
click at [649, 253] on span "Receive" at bounding box center [653, 253] width 23 height 14
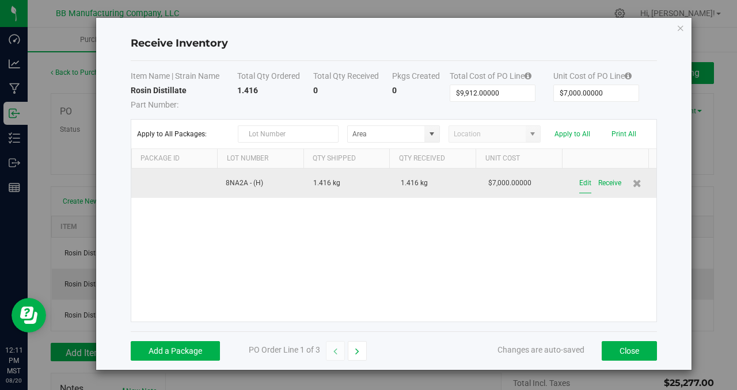
click at [579, 183] on button "Edit" at bounding box center [585, 183] width 12 height 20
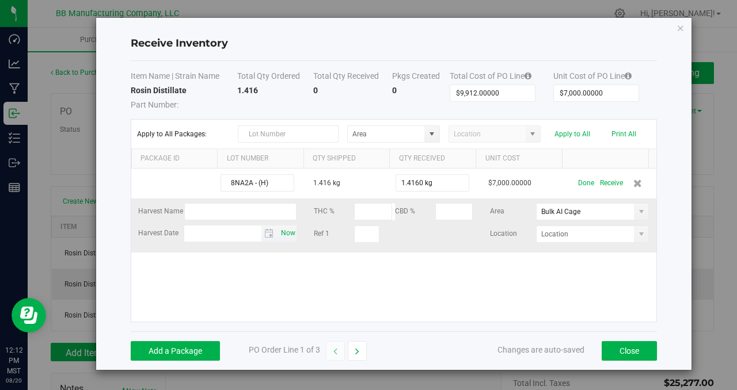
click at [287, 233] on span "Now" at bounding box center [288, 233] width 20 height 17
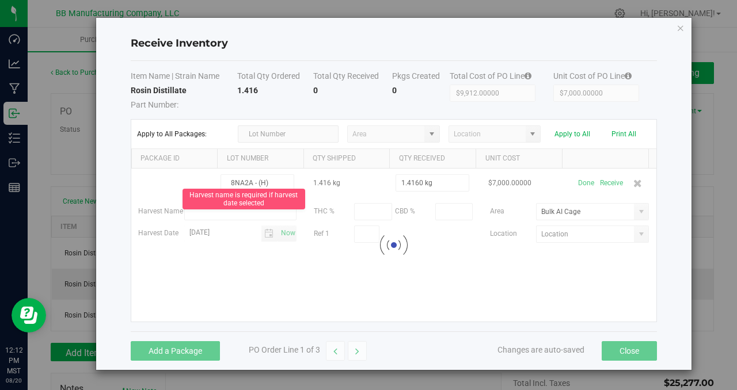
click at [308, 296] on kendo-grid-list "8NA2A - (H) 1.416 kg 1.4160 kg $7,000.00000 Done Receive Harvest Name Harvest n…" at bounding box center [393, 245] width 525 height 153
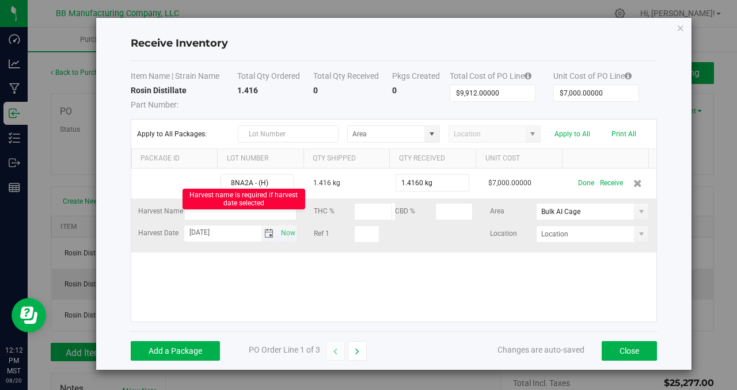
click at [242, 231] on input "[DATE]" at bounding box center [222, 233] width 77 height 14
type input "[DATE]"
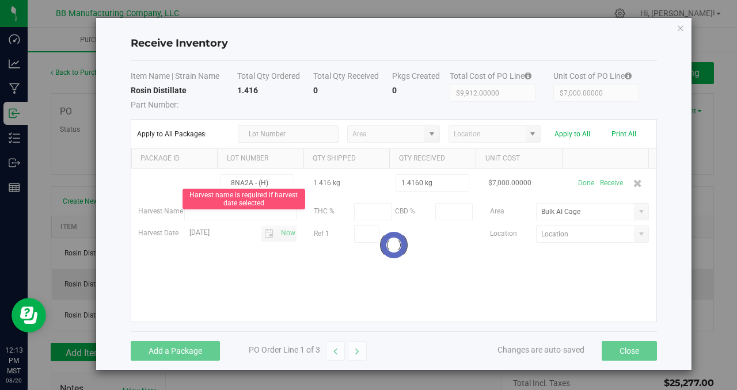
click at [532, 289] on div "8NA2A - (H) 1.416 kg 1.4160 kg $7,000.00000 Done Receive Harvest Name Harvest n…" at bounding box center [393, 245] width 525 height 153
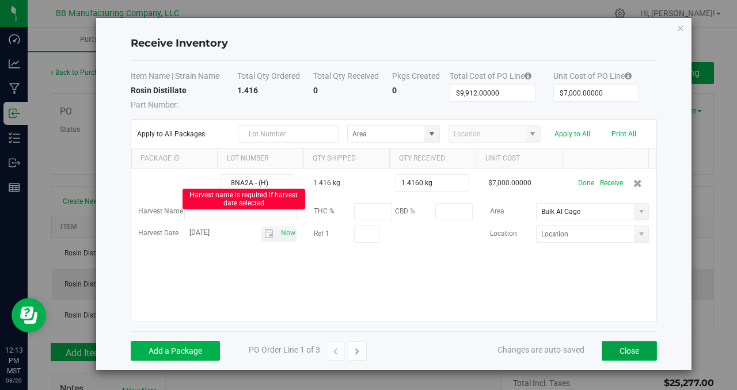
click at [624, 349] on button "Close" at bounding box center [628, 351] width 55 height 20
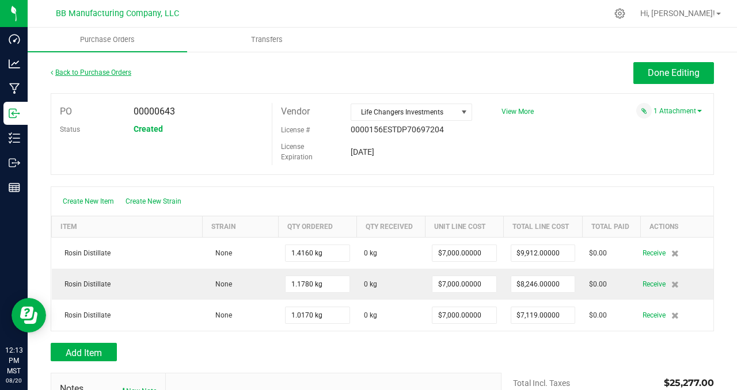
click at [79, 71] on link "Back to Purchase Orders" at bounding box center [91, 72] width 81 height 8
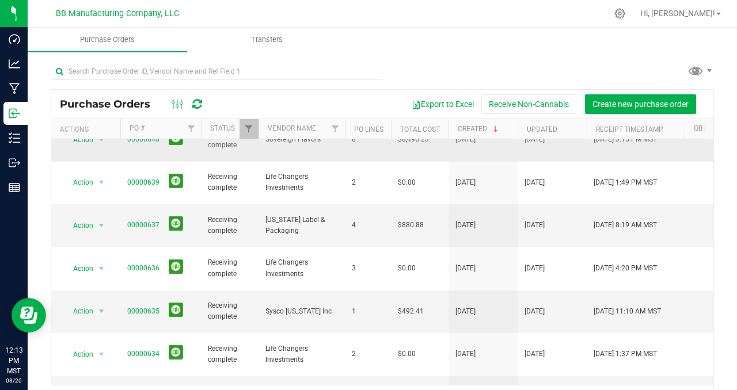
scroll to position [237, 0]
click at [100, 392] on span "select" at bounding box center [101, 396] width 9 height 9
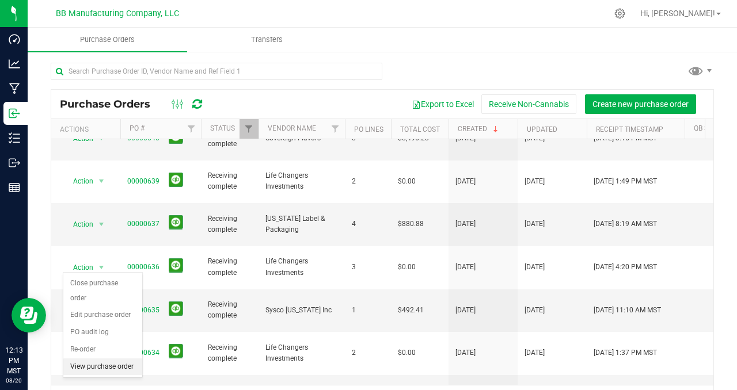
click at [99, 367] on li "View purchase order" at bounding box center [102, 367] width 79 height 17
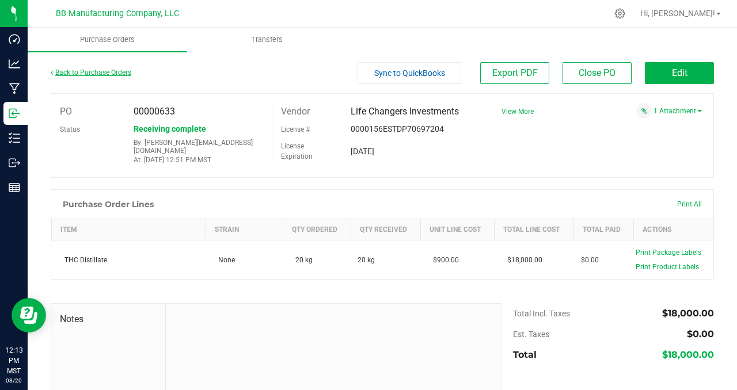
click at [82, 75] on link "Back to Purchase Orders" at bounding box center [91, 72] width 81 height 8
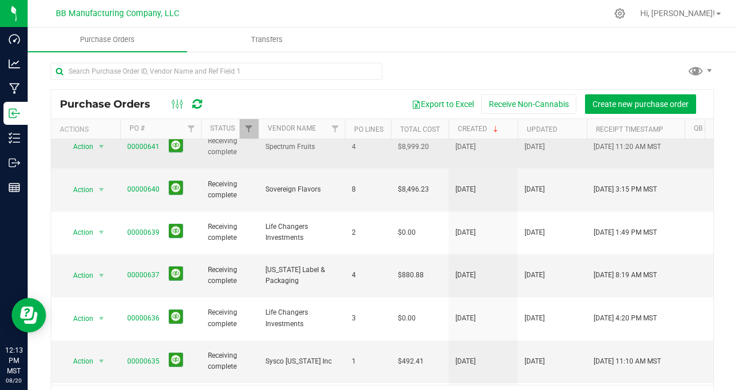
scroll to position [195, 0]
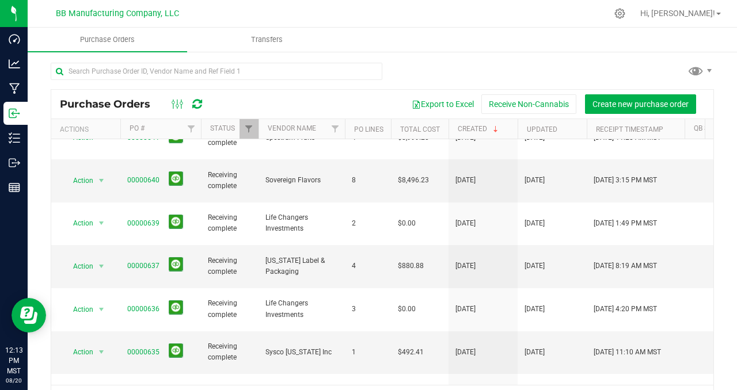
click at [106, 291] on li "View purchase order" at bounding box center [102, 287] width 79 height 17
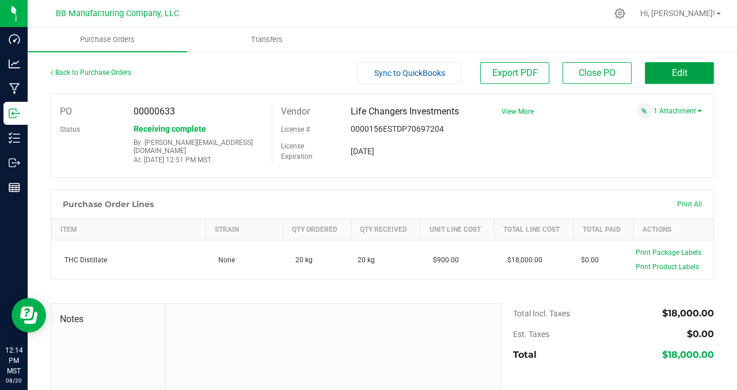
click at [672, 74] on span "Edit" at bounding box center [680, 72] width 16 height 11
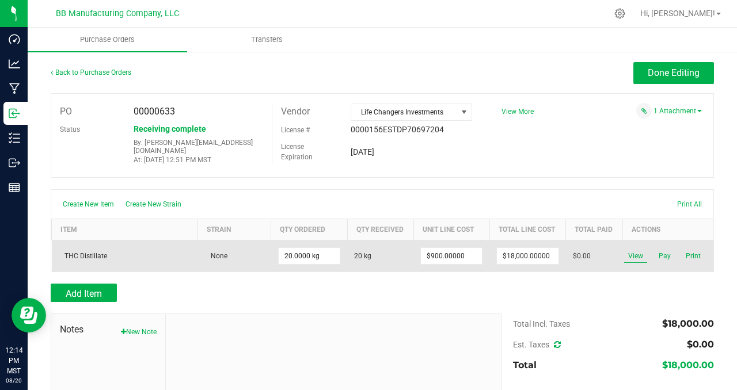
click at [629, 255] on span "View" at bounding box center [635, 256] width 23 height 14
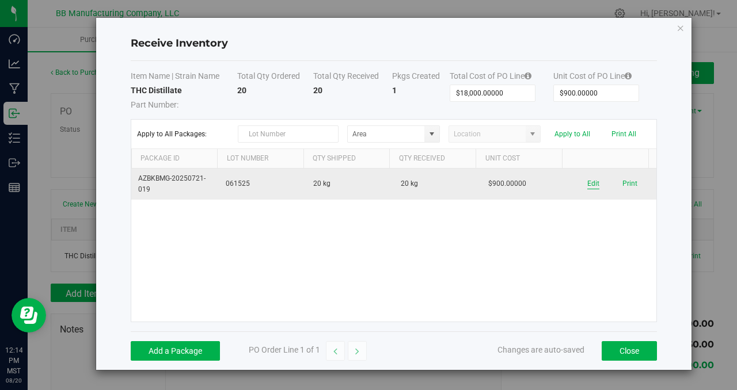
click at [587, 185] on button "Edit" at bounding box center [593, 183] width 12 height 11
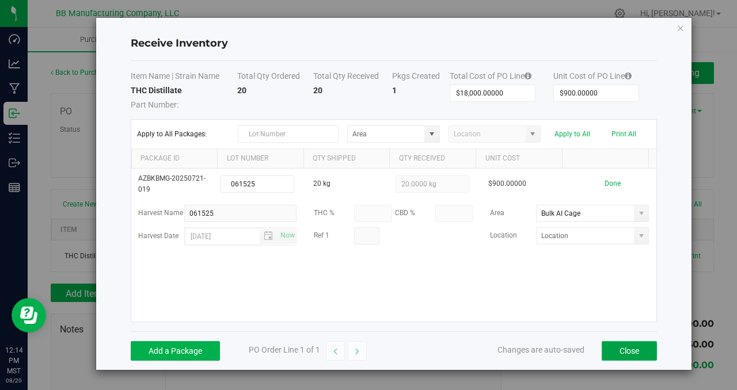
click at [620, 346] on button "Close" at bounding box center [628, 351] width 55 height 20
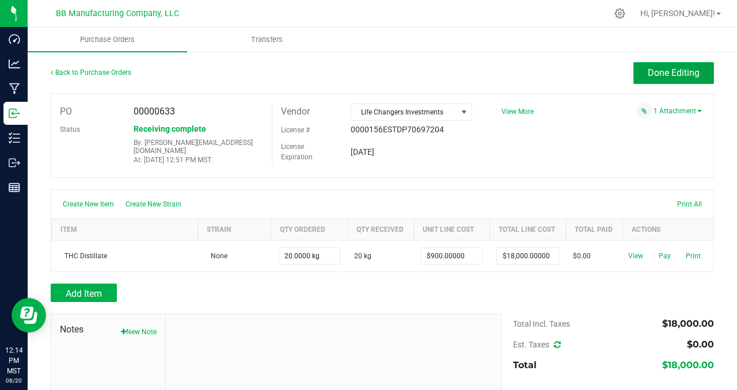
click at [655, 74] on span "Done Editing" at bounding box center [673, 72] width 52 height 11
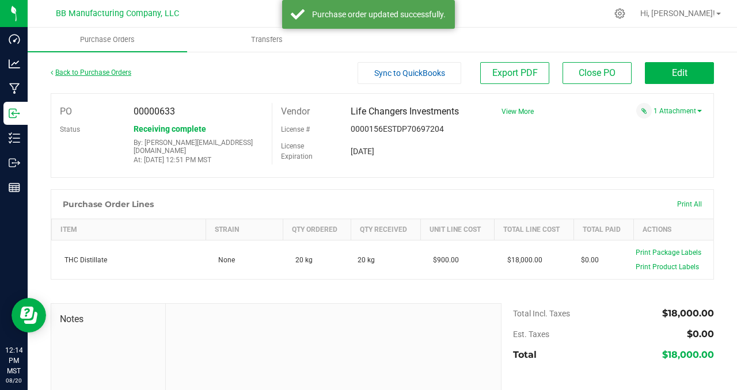
click at [101, 70] on link "Back to Purchase Orders" at bounding box center [91, 72] width 81 height 8
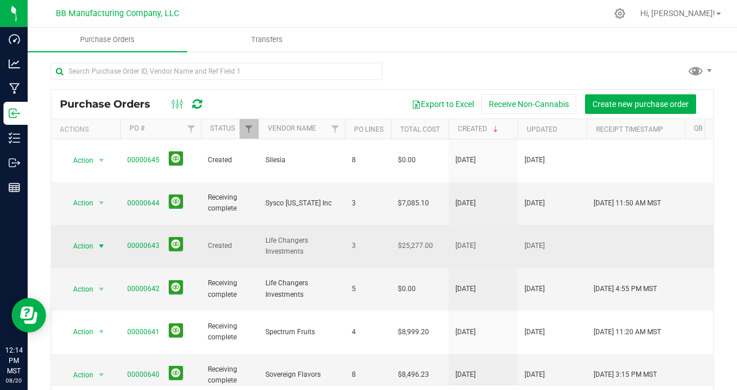
click at [101, 242] on span "select" at bounding box center [101, 246] width 9 height 9
click at [326, 235] on span "Life Changers Investments" at bounding box center [301, 246] width 73 height 22
click at [140, 242] on link "00000643" at bounding box center [143, 246] width 32 height 8
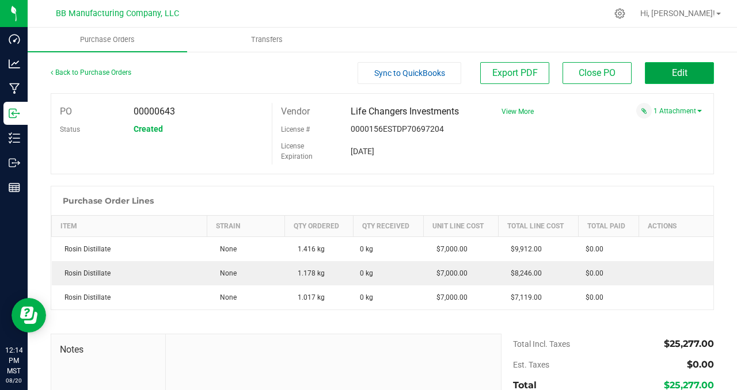
click at [672, 77] on span "Edit" at bounding box center [680, 72] width 16 height 11
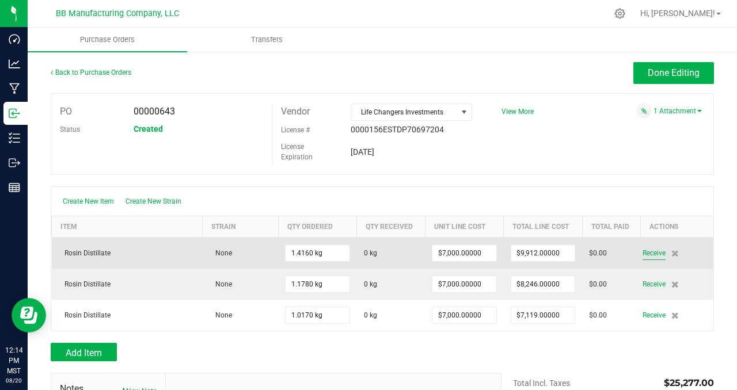
click at [644, 252] on span "Receive" at bounding box center [653, 253] width 23 height 14
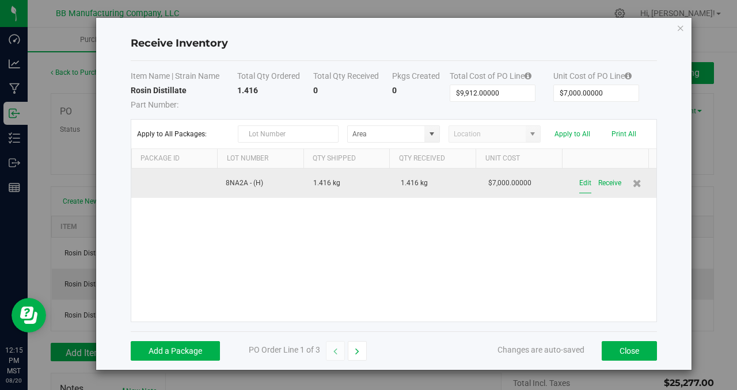
click at [579, 184] on button "Edit" at bounding box center [585, 183] width 12 height 20
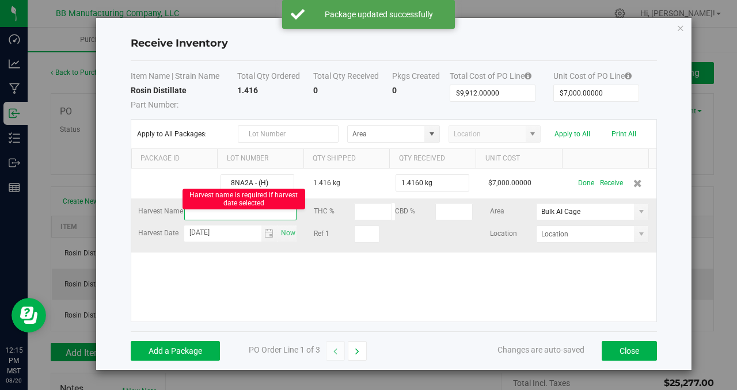
click at [205, 213] on input "text" at bounding box center [240, 211] width 113 height 17
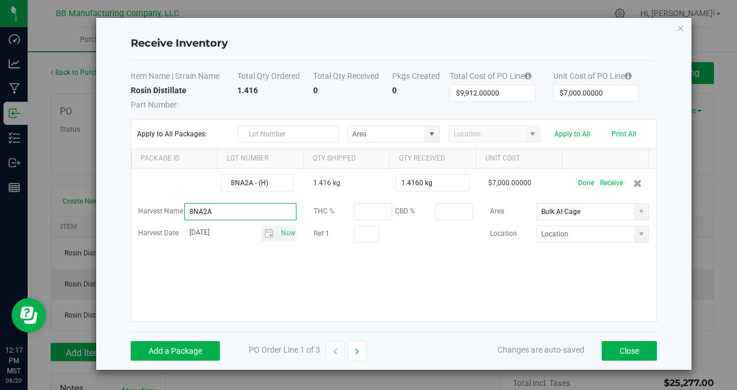
type input "8NA2A"
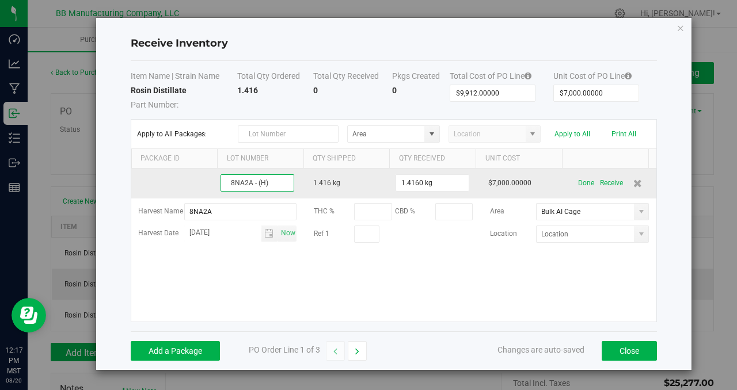
click at [274, 183] on input "8NA2A - (H)" at bounding box center [257, 182] width 74 height 17
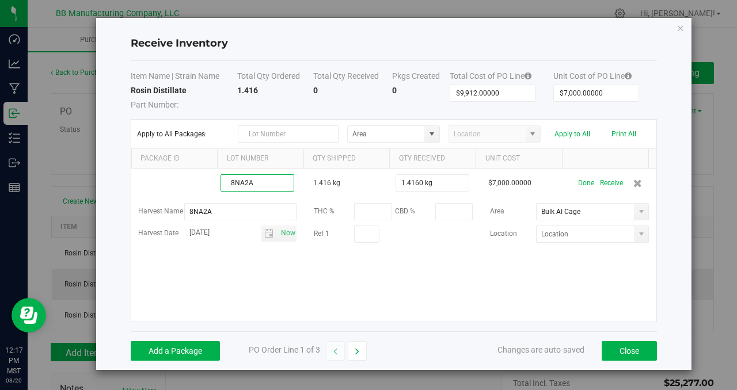
type input "8NA2A"
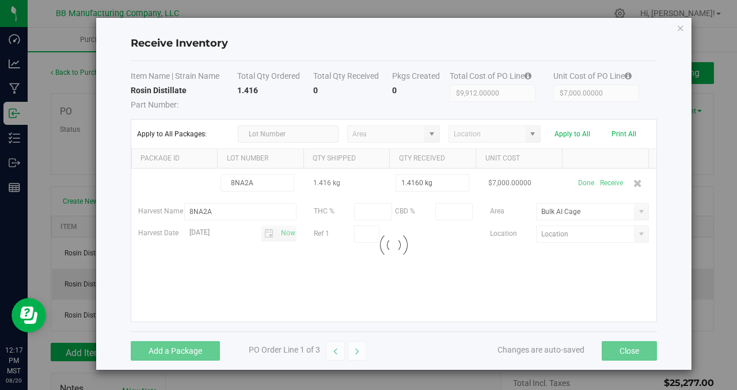
click at [547, 278] on kendo-grid-list "8NA2A 1.416 kg 1.4160 kg $7,000.00000 Done Receive Harvest Name 8NA2A THC % CBD…" at bounding box center [393, 245] width 525 height 153
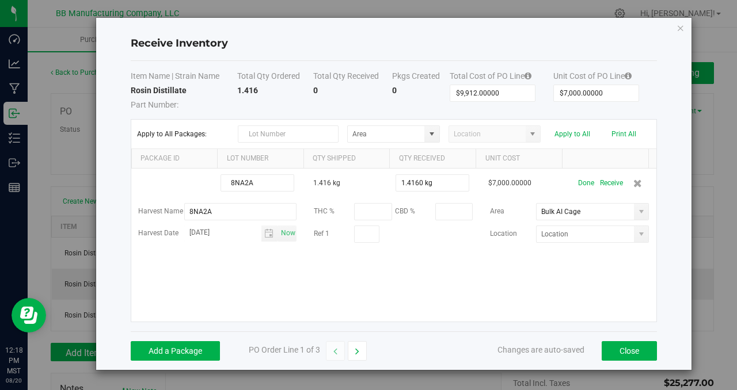
click at [570, 283] on div "8NA2A 1.416 kg 1.4160 kg $7,000.00000 Done Receive Harvest Name 8NA2A THC % CBD…" at bounding box center [393, 245] width 525 height 153
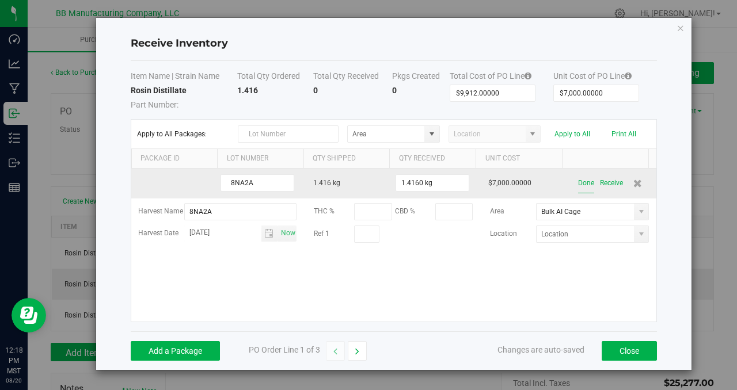
click at [578, 185] on button "Done" at bounding box center [586, 183] width 16 height 20
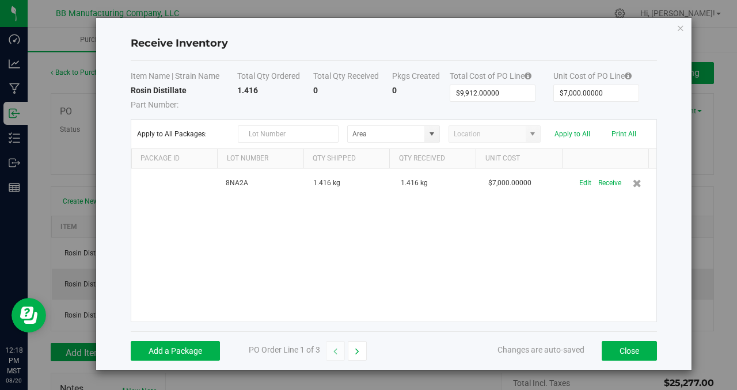
click at [548, 224] on div "8NA2A 1.416 kg 1.416 kg $7,000.00000 Edit Receive" at bounding box center [393, 245] width 525 height 153
click at [615, 352] on button "Close" at bounding box center [628, 351] width 55 height 20
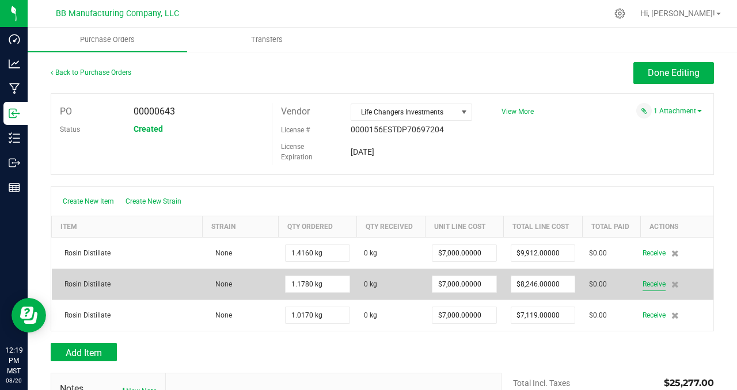
click at [645, 284] on span "Receive" at bounding box center [653, 284] width 23 height 14
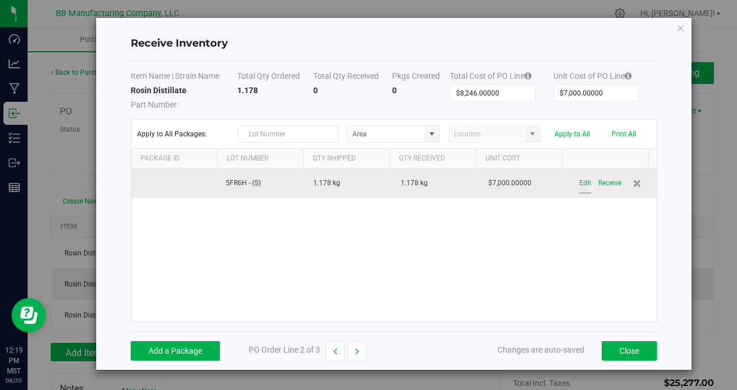
click at [579, 183] on button "Edit" at bounding box center [585, 183] width 12 height 20
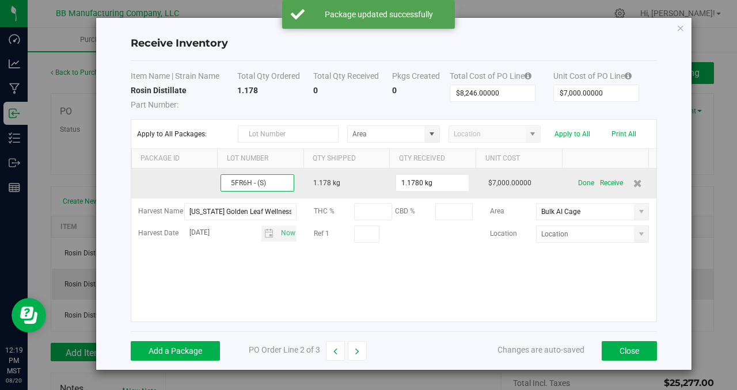
click at [271, 183] on input "5FR6H - (S)" at bounding box center [257, 182] width 74 height 17
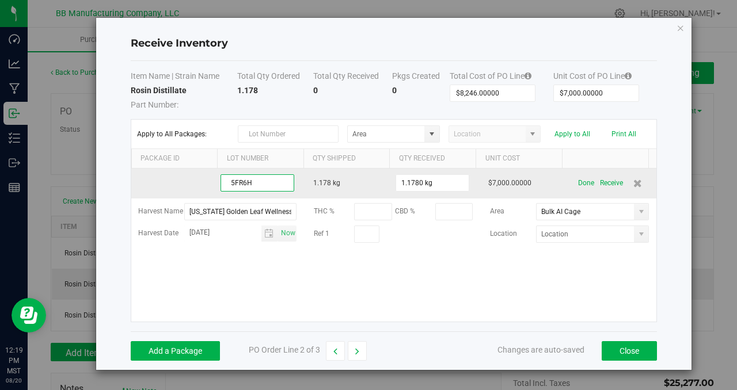
drag, startPoint x: 262, startPoint y: 183, endPoint x: 211, endPoint y: 180, distance: 51.3
click at [211, 180] on tr "5FR6H 1.178 kg 1.1780 kg $7,000.00000 Done Receive" at bounding box center [393, 184] width 525 height 30
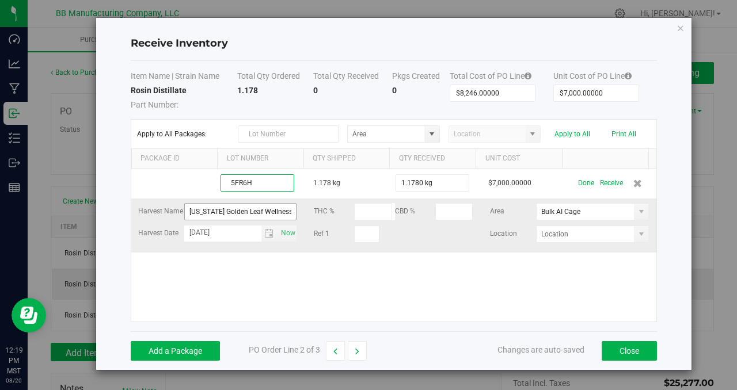
type input "5FR6H"
click at [246, 212] on kendo-grid-list "5FR6H 1.178 kg 1.1780 kg $7,000.00000 Done Receive Harvest Name [US_STATE] Gold…" at bounding box center [393, 245] width 525 height 153
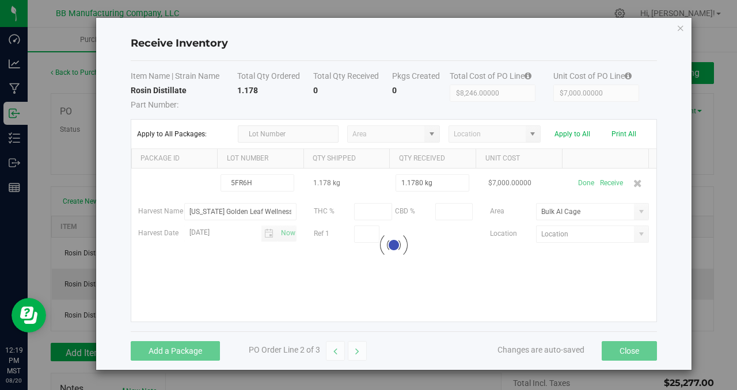
click at [246, 212] on div at bounding box center [393, 245] width 525 height 153
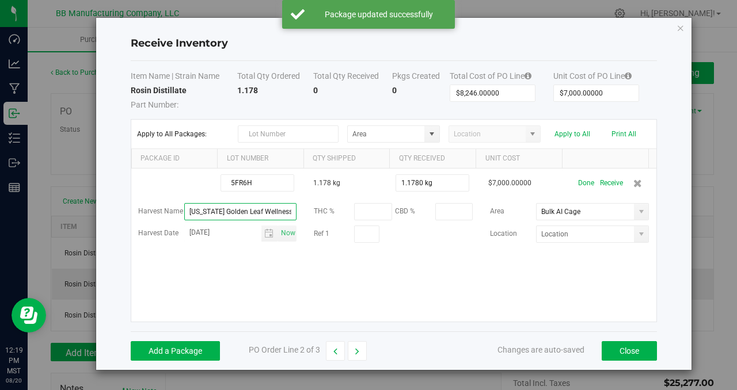
click at [246, 212] on input "[US_STATE] Golden Leaf Wellness Grow" at bounding box center [240, 211] width 113 height 17
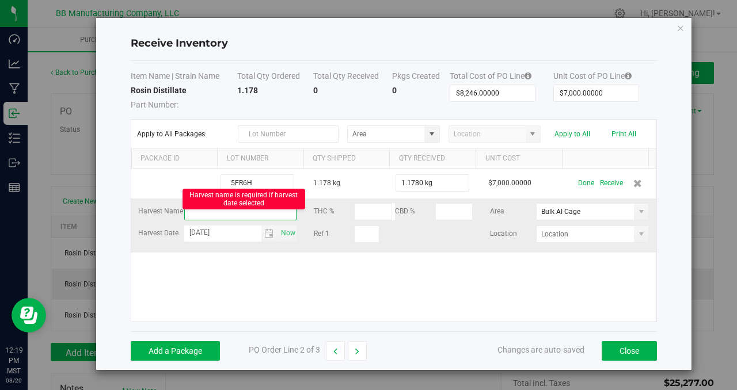
paste input "5FR6H"
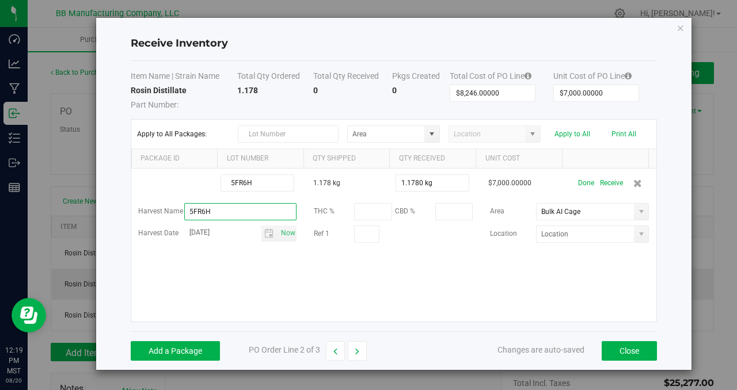
type input "5FR6H"
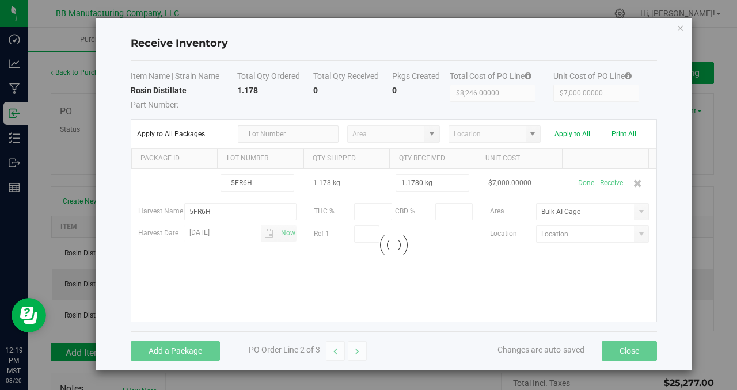
click at [422, 271] on div "5FR6H 1.178 kg 1.1780 kg $7,000.00000 Done Receive Harvest Name 5FR6H THC % CBD…" at bounding box center [393, 245] width 525 height 153
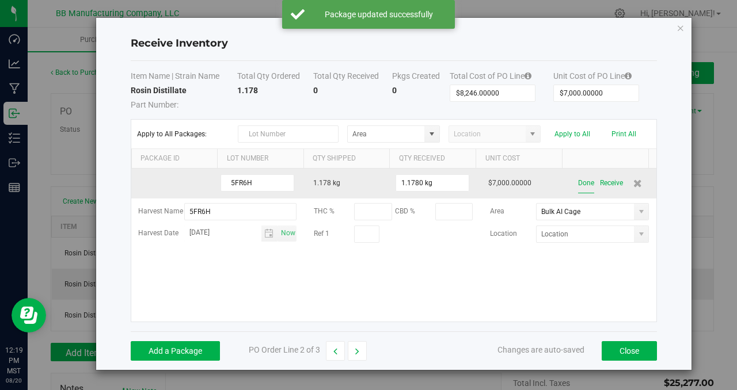
click at [578, 184] on button "Done" at bounding box center [586, 183] width 16 height 20
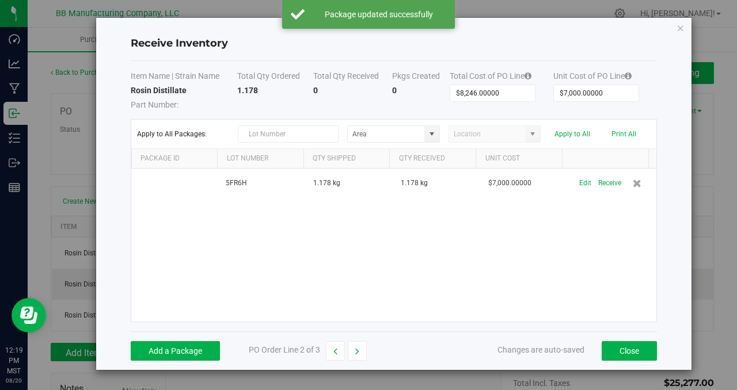
click at [612, 262] on div "5FR6H 1.178 kg 1.178 kg $7,000.00000 Edit Receive" at bounding box center [393, 245] width 525 height 153
click at [631, 348] on button "Close" at bounding box center [628, 351] width 55 height 20
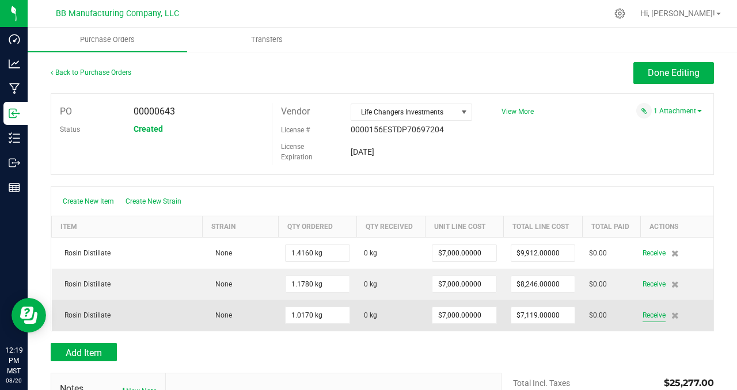
click at [646, 316] on span "Receive" at bounding box center [653, 315] width 23 height 14
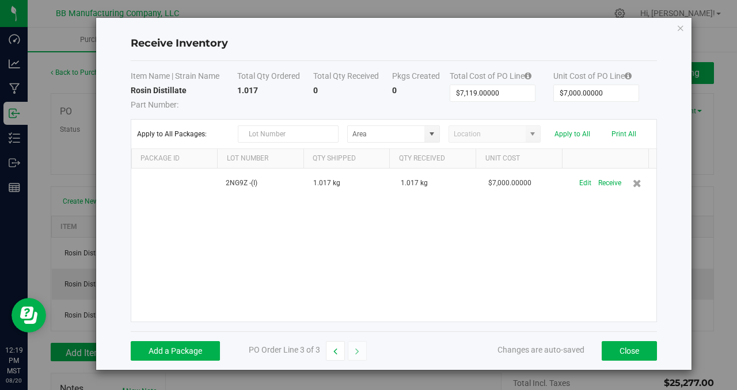
click at [351, 251] on div "2NG9Z -(I) 1.017 kg 1.017 kg $7,000.00000 Edit Receive" at bounding box center [393, 245] width 525 height 153
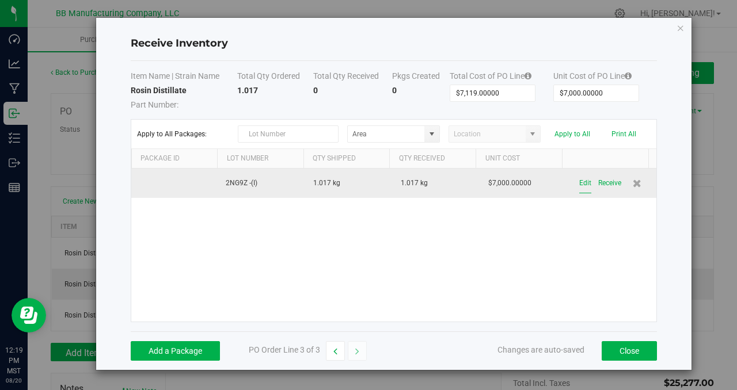
click at [581, 183] on button "Edit" at bounding box center [585, 183] width 12 height 20
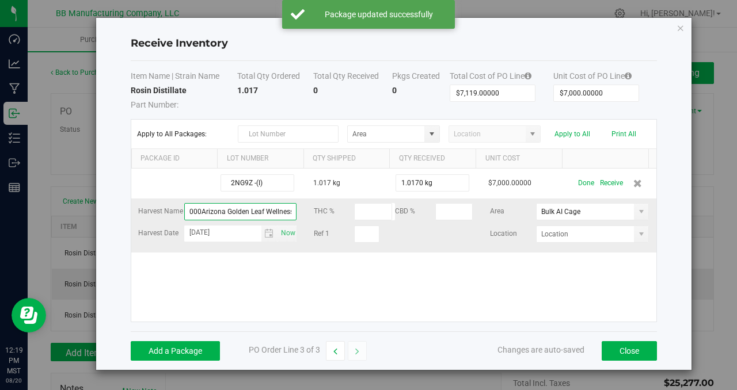
click at [233, 215] on input "000Arizona Golden Leaf Wellness Grow" at bounding box center [240, 211] width 113 height 17
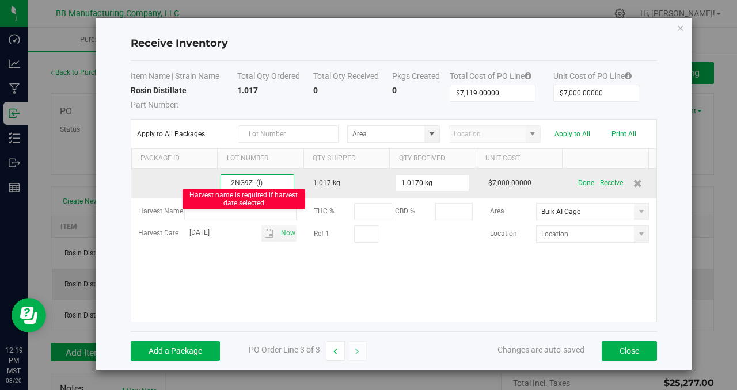
click at [270, 182] on kendo-grid-list "2NG9Z -(I) 1.017 kg 1.0170 kg $7,000.00000 Done Receive Harvest Name Harvest na…" at bounding box center [393, 245] width 525 height 153
drag, startPoint x: 268, startPoint y: 182, endPoint x: 210, endPoint y: 182, distance: 58.1
click at [211, 182] on tr "2NG9Z 1.017 kg 1.0170 kg $7,000.00000 Done Receive" at bounding box center [393, 184] width 525 height 30
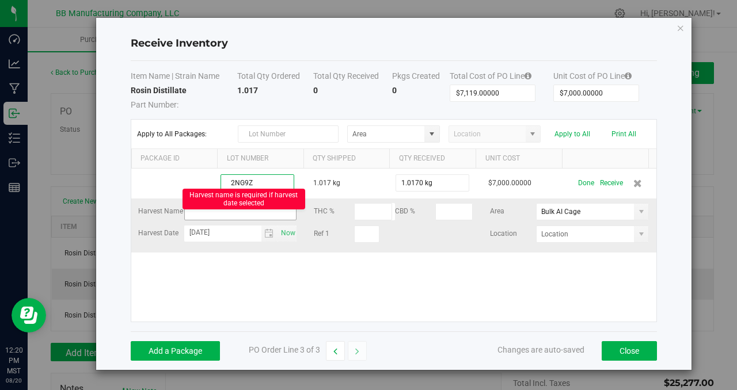
type input "2NG9Z"
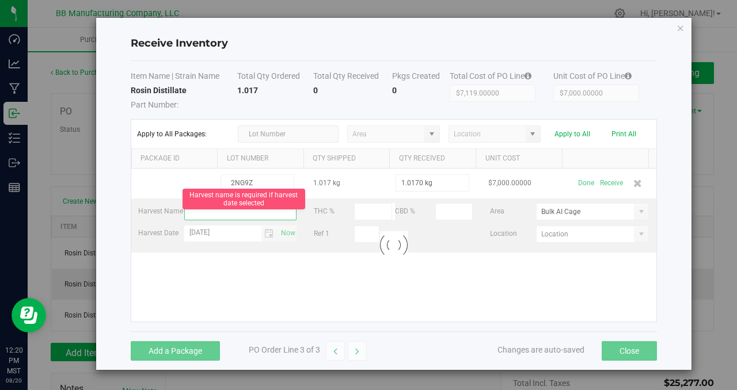
click at [204, 212] on kendo-grid-list "2NG9Z 1.017 kg 1.0170 kg $7,000.00000 Done Receive Harvest Name Harvest name is…" at bounding box center [393, 245] width 525 height 153
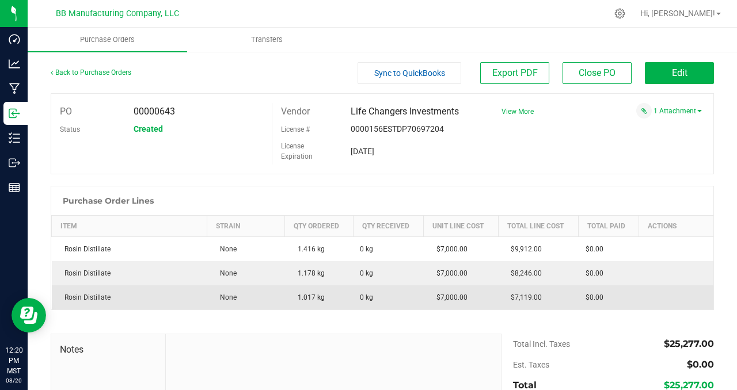
click at [628, 295] on td "$0.00" at bounding box center [608, 297] width 60 height 24
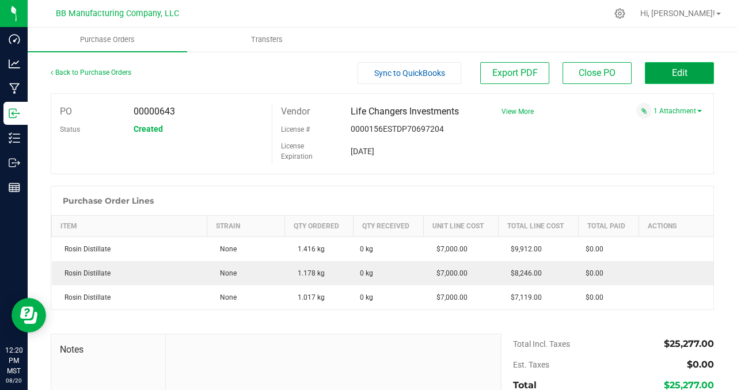
click at [662, 75] on button "Edit" at bounding box center [679, 73] width 69 height 22
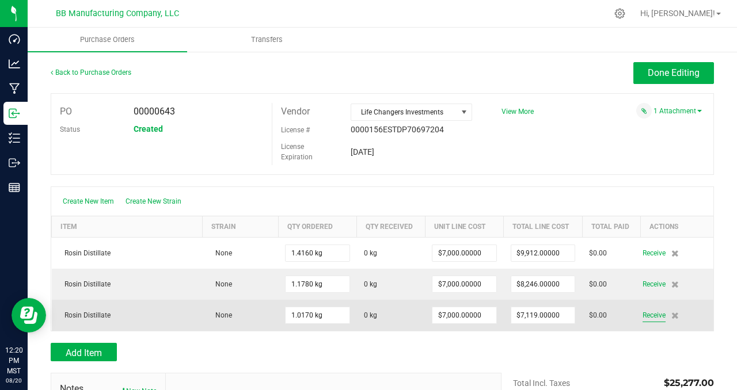
click at [645, 315] on span "Receive" at bounding box center [653, 315] width 23 height 14
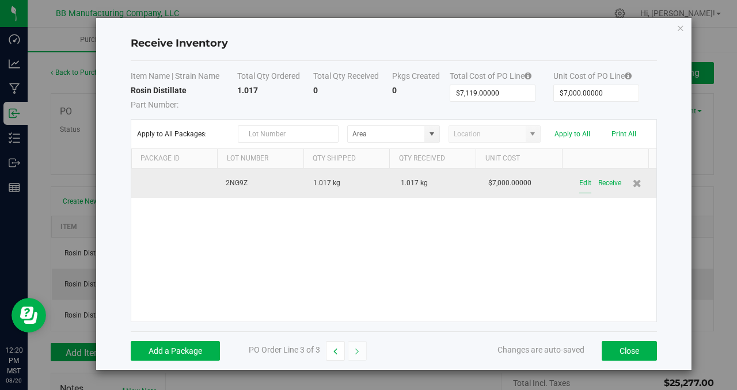
click at [579, 183] on button "Edit" at bounding box center [585, 183] width 12 height 20
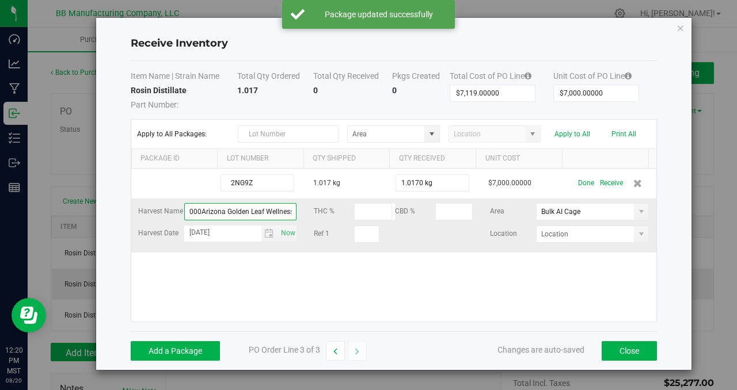
click at [232, 210] on input "000Arizona Golden Leaf Wellness Grow" at bounding box center [240, 211] width 113 height 17
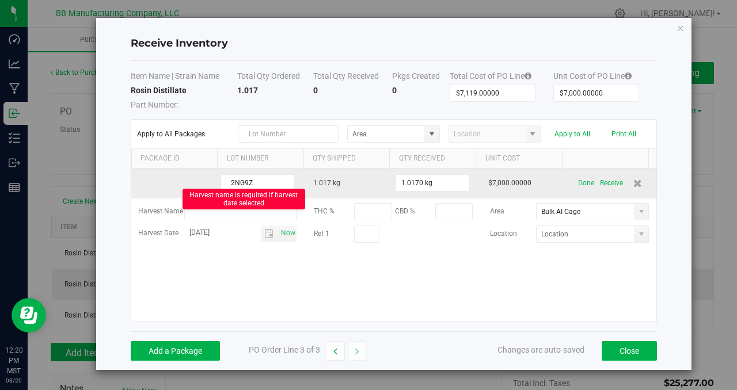
click at [162, 184] on kendo-grid-list "2NG9Z 1.017 kg 1.0170 kg $7,000.00000 Done Receive Harvest Name Harvest name is…" at bounding box center [393, 245] width 525 height 153
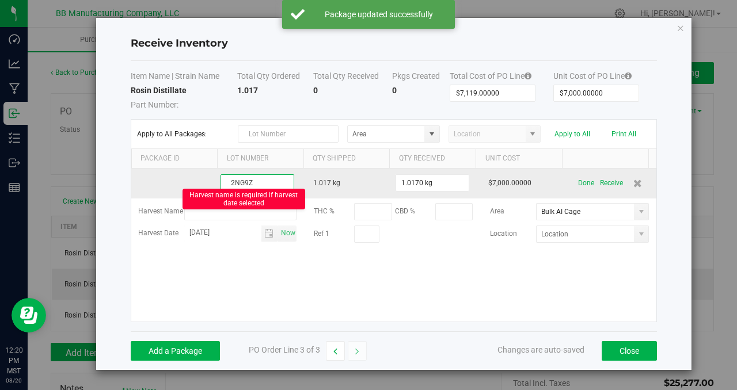
drag, startPoint x: 262, startPoint y: 183, endPoint x: 229, endPoint y: 181, distance: 32.9
click at [223, 179] on input "2NG9Z" at bounding box center [257, 182] width 74 height 17
click at [168, 178] on td at bounding box center [174, 184] width 87 height 30
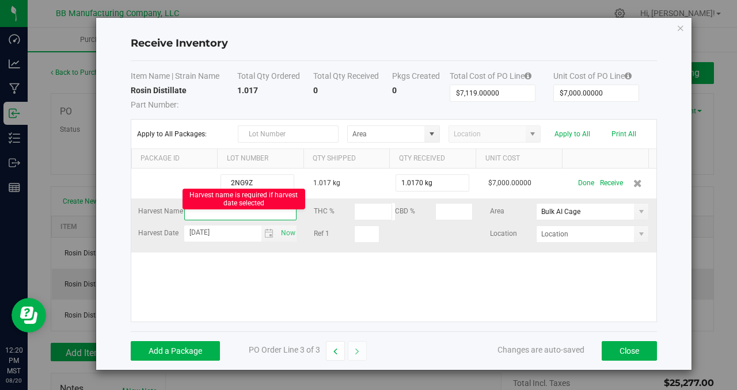
click at [197, 213] on input "text" at bounding box center [240, 211] width 113 height 17
paste input "2NG9Z"
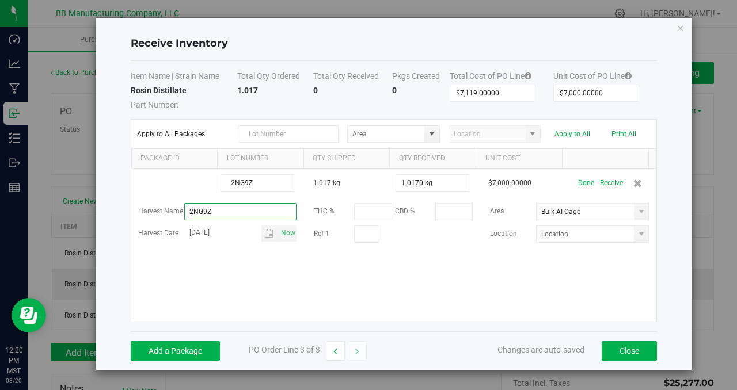
type input "2NG9Z"
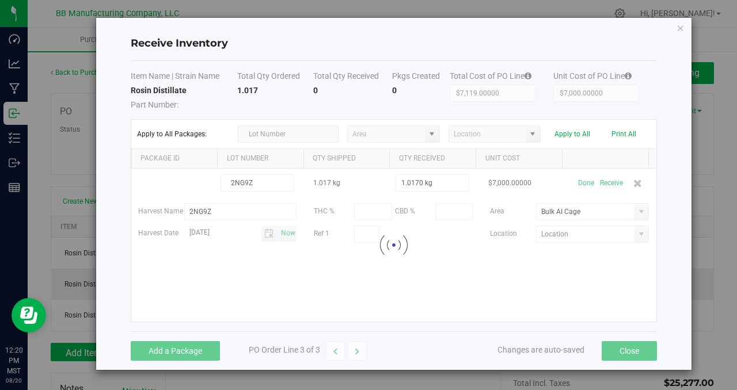
click at [419, 281] on div "2NG9Z 1.017 kg 1.0170 kg $7,000.00000 Done Receive Harvest Name 2NG9Z THC % CBD…" at bounding box center [393, 245] width 525 height 153
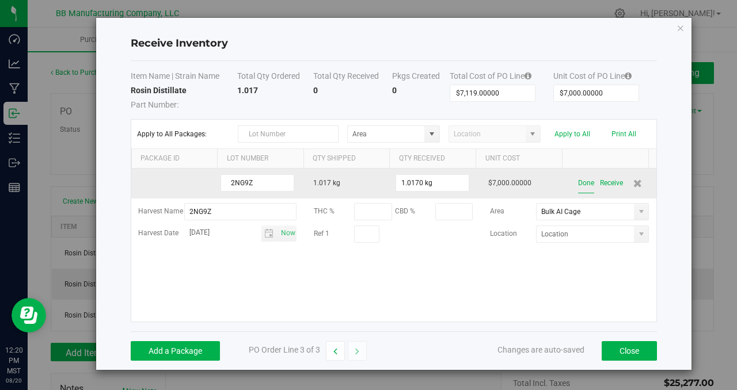
click at [578, 183] on button "Done" at bounding box center [586, 183] width 16 height 20
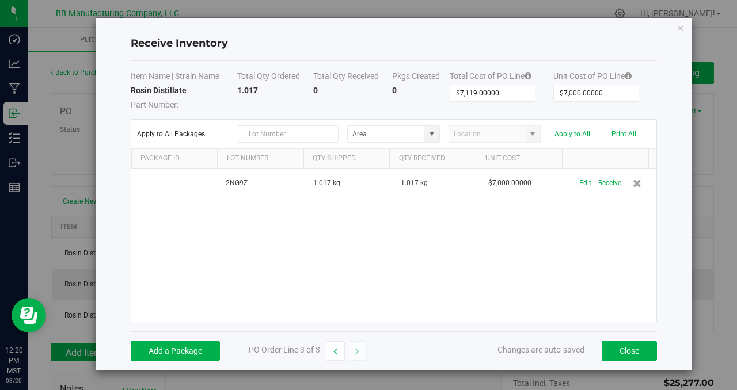
click at [593, 235] on div "2NG9Z 1.017 kg 1.017 kg $7,000.00000 Edit Receive" at bounding box center [393, 245] width 525 height 153
click at [638, 356] on button "Close" at bounding box center [628, 351] width 55 height 20
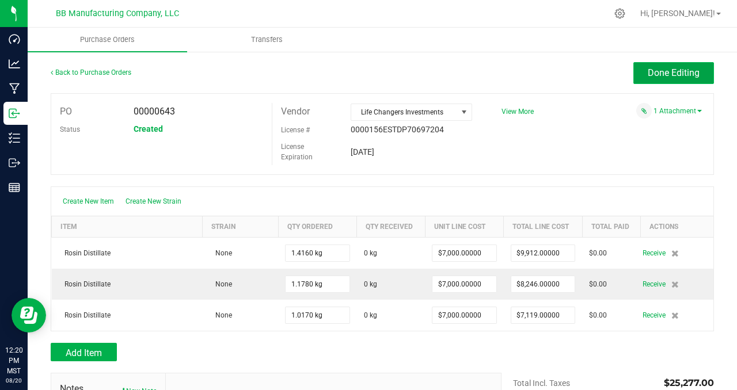
click at [647, 76] on span "Done Editing" at bounding box center [673, 72] width 52 height 11
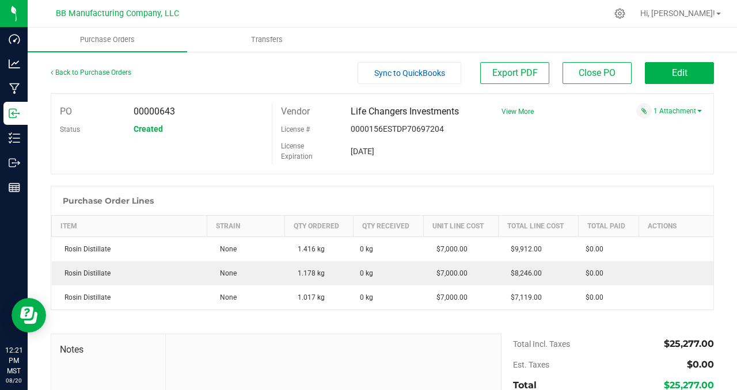
click at [617, 150] on div "PO 00000643 Status Created Vendor Life Changers Investments License # 0000156ES…" at bounding box center [382, 133] width 663 height 81
click at [211, 95] on div "PO 00000643 Status Created Vendor Life Changers Investments License # 0000156ES…" at bounding box center [382, 133] width 663 height 81
click at [558, 158] on div "PO 00000643 Status Created Vendor Life Changers Investments License # 0000156ES…" at bounding box center [382, 133] width 663 height 81
